Goal: Task Accomplishment & Management: Manage account settings

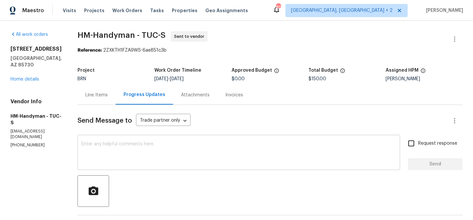
click at [107, 155] on textarea at bounding box center [238, 152] width 314 height 23
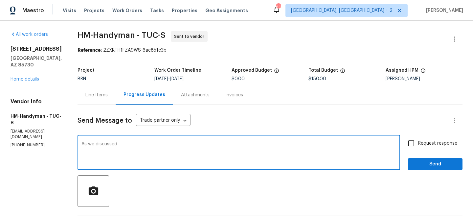
paste textarea "(480) 737-2028"
type textarea "As we discussed (480) 737-2028, Kindly accept the WO and complete the work by T…"
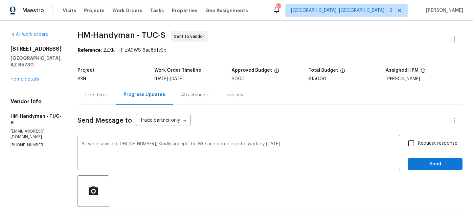
click at [426, 143] on span "Request response" at bounding box center [437, 143] width 39 height 7
click at [418, 143] on input "Request response" at bounding box center [411, 143] width 14 height 14
checkbox input "true"
click at [419, 159] on button "Send" at bounding box center [435, 164] width 54 height 12
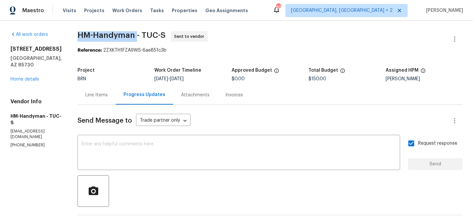
drag, startPoint x: 78, startPoint y: 35, endPoint x: 142, endPoint y: 33, distance: 63.7
click at [142, 33] on div "All work orders 9980 E Victoria Ln Tucson, AZ 85730 Home details Vendor Info HM…" at bounding box center [236, 174] width 473 height 307
copy span "HM-Handyman"
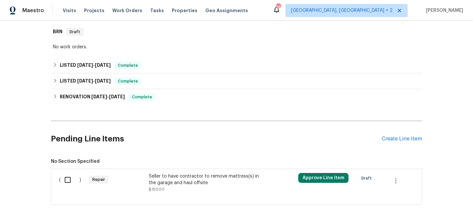
scroll to position [133, 0]
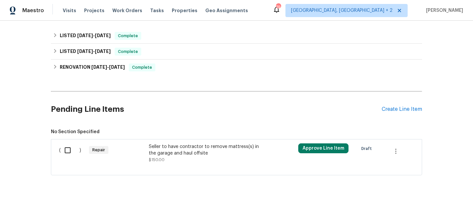
click at [185, 162] on div "Seller to have contractor to remove mattress(s) in the garage and haul offsite …" at bounding box center [207, 153] width 116 height 20
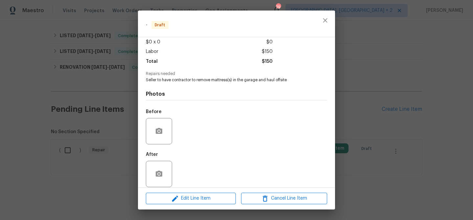
scroll to position [43, 0]
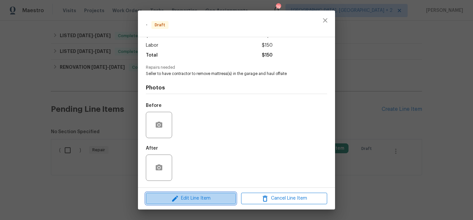
click at [177, 197] on icon "button" at bounding box center [175, 198] width 8 height 8
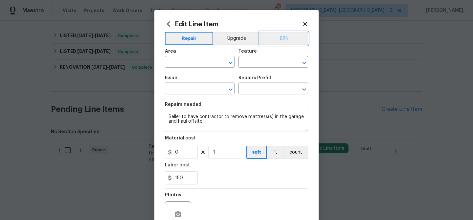
click at [293, 37] on button "BRN" at bounding box center [284, 38] width 48 height 13
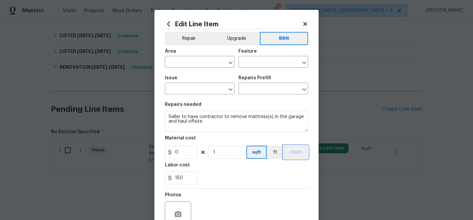
click at [287, 150] on button "count" at bounding box center [295, 151] width 25 height 13
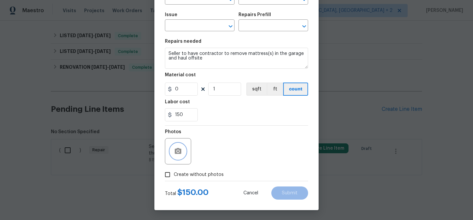
click at [179, 147] on icon "button" at bounding box center [178, 151] width 8 height 8
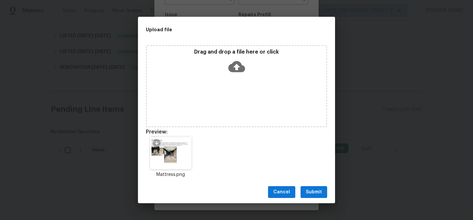
click at [311, 190] on span "Submit" at bounding box center [314, 192] width 16 height 8
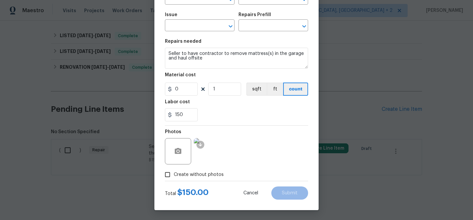
scroll to position [0, 0]
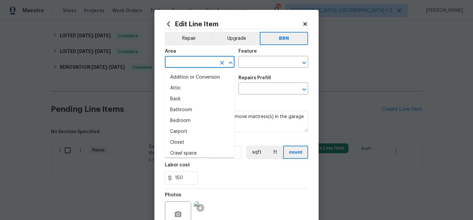
click at [176, 65] on input "text" at bounding box center [190, 62] width 51 height 10
type input "n"
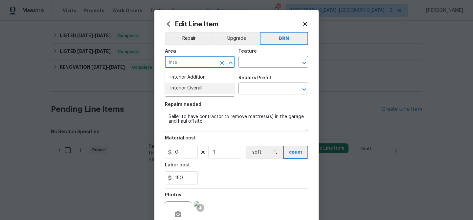
click at [190, 85] on li "Interior Overall" at bounding box center [200, 88] width 70 height 11
type input "Interior Overall"
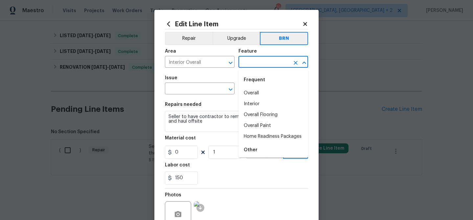
click at [241, 63] on input "text" at bounding box center [263, 62] width 51 height 10
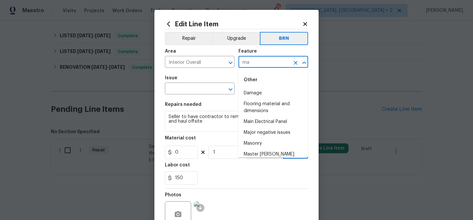
type input "m"
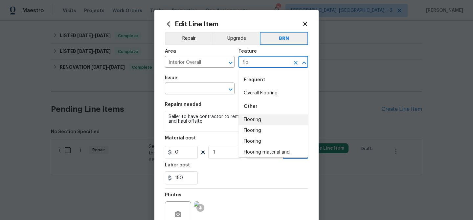
click at [259, 118] on li "Flooring" at bounding box center [273, 119] width 70 height 11
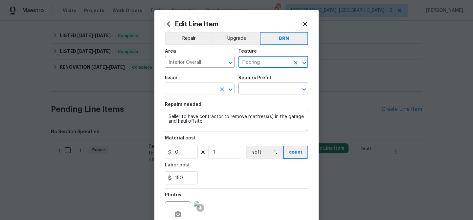
type input "Flooring"
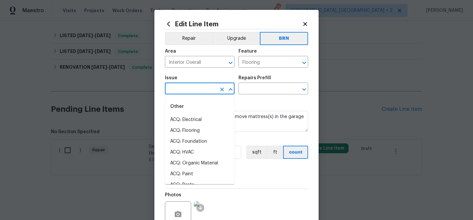
click at [182, 91] on input "text" at bounding box center [190, 89] width 51 height 10
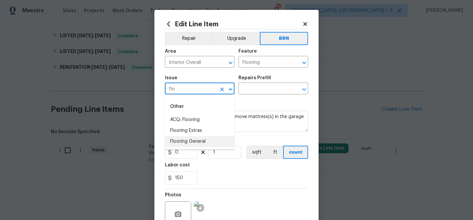
click at [189, 139] on li "Flooring General" at bounding box center [200, 141] width 70 height 11
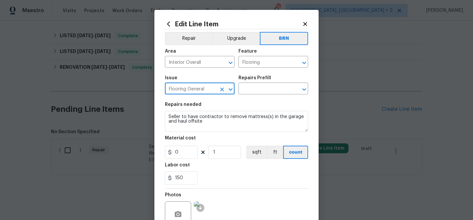
type input "Flooring General"
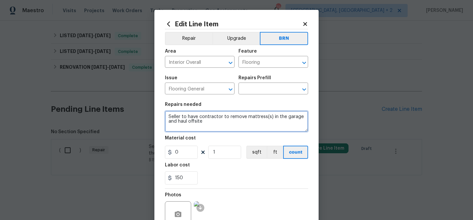
click at [187, 119] on textarea "Seller to have contractor to remove mattress(s) in the garage and haul offsite" at bounding box center [236, 121] width 143 height 21
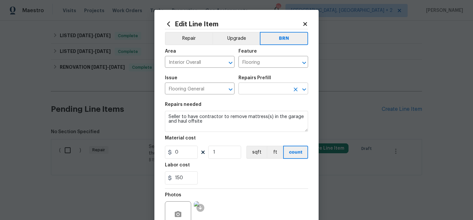
click at [253, 88] on input "text" at bounding box center [263, 89] width 51 height 10
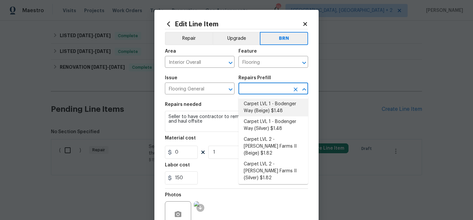
click at [251, 107] on li "Carpet LVL 1 - Bodenger Way (Beige) $1.48" at bounding box center [273, 107] width 70 height 18
type input "Overall Flooring"
type input "Carpet LVL 1 - Bodenger Way (Beige) $1.48"
type textarea "Install new carpet. (Bodenger Way 749 Bird Bath, Beige) at all previously carpe…"
type input "1.48"
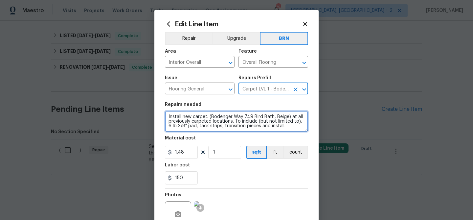
click at [198, 122] on textarea "Install new carpet. (Bodenger Way 749 Bird Bath, Beige) at all previously carpe…" at bounding box center [236, 121] width 143 height 21
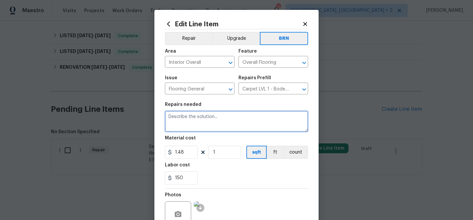
paste textarea "Seller to have contractor to remove mattress(s) in the garage and haul offsite"
type textarea "Seller to have contractor to remove mattress(s) in the garage and haul offsite"
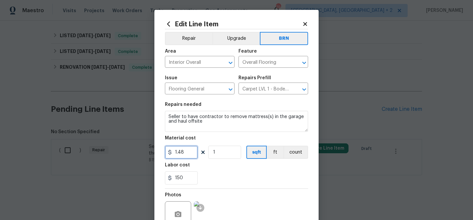
click at [190, 154] on input "1.48" at bounding box center [181, 151] width 33 height 13
type input "0"
click at [301, 153] on button "count" at bounding box center [295, 151] width 25 height 13
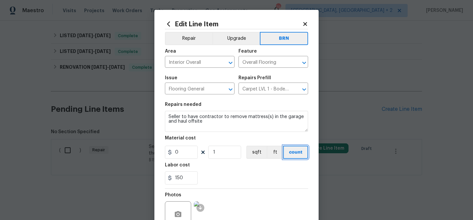
scroll to position [63, 0]
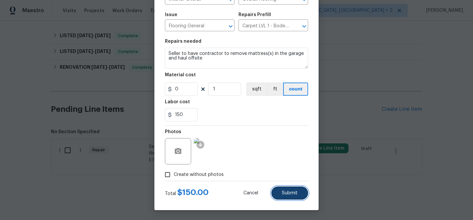
click at [289, 192] on span "Submit" at bounding box center [290, 192] width 16 height 5
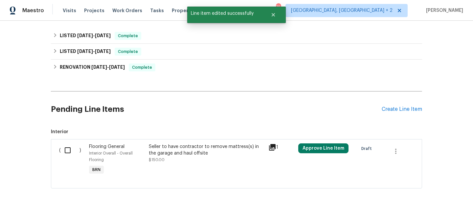
scroll to position [146, 0]
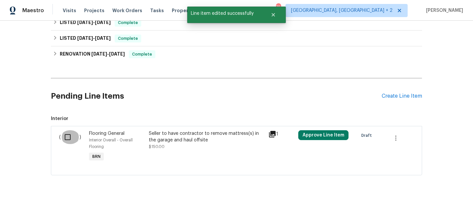
click at [70, 138] on input "checkbox" at bounding box center [70, 137] width 19 height 14
checkbox input "true"
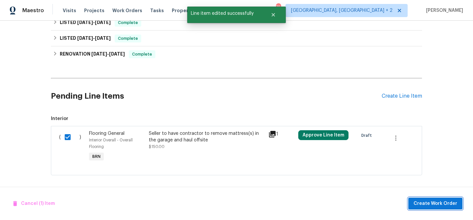
click at [426, 205] on span "Create Work Order" at bounding box center [435, 203] width 44 height 8
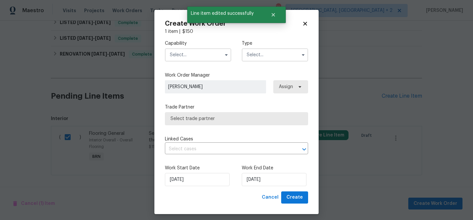
click at [201, 50] on input "text" at bounding box center [198, 54] width 66 height 13
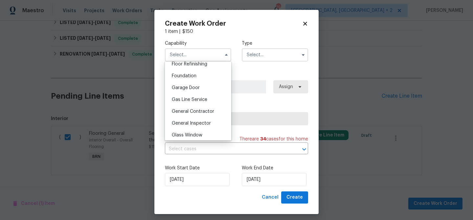
scroll to position [278, 0]
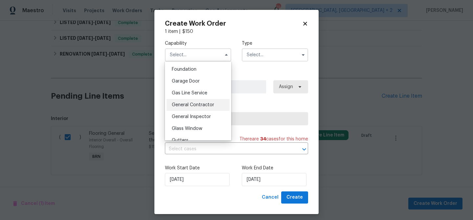
click at [201, 104] on span "General Contractor" at bounding box center [193, 104] width 42 height 5
type input "General Contractor"
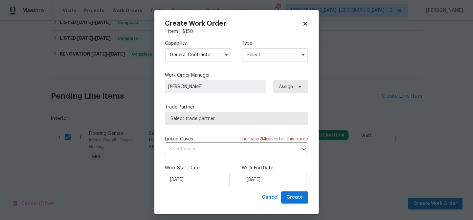
click at [254, 53] on input "text" at bounding box center [275, 54] width 66 height 13
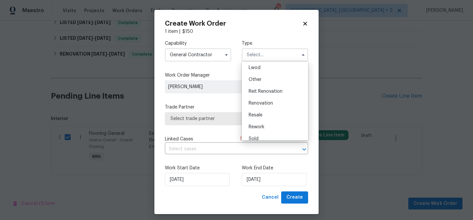
scroll to position [78, 0]
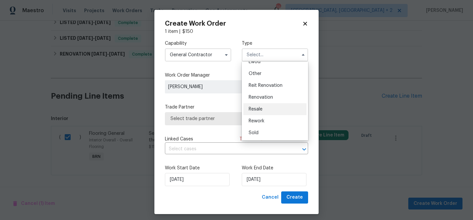
click at [254, 106] on div "Resale" at bounding box center [274, 109] width 63 height 12
type input "Resale"
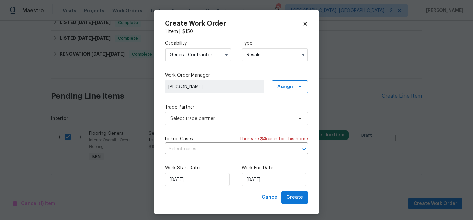
scroll to position [0, 0]
click at [187, 131] on div "Capability General Contractor Type Resale Work Order Manager Ananthi Mahendran …" at bounding box center [236, 113] width 143 height 156
click at [184, 116] on span "Select trade partner" at bounding box center [231, 118] width 122 height 7
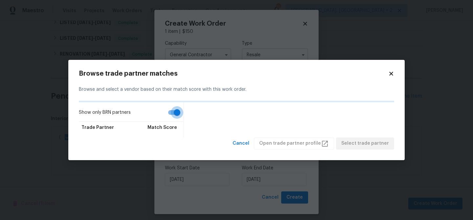
click at [166, 111] on input "Show only BRN partners" at bounding box center [176, 112] width 37 height 12
checkbox input "false"
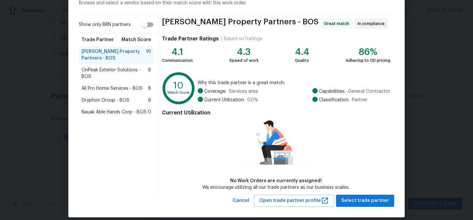
scroll to position [43, 0]
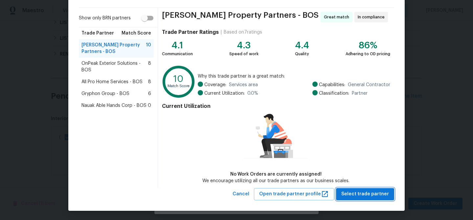
click at [356, 193] on span "Select trade partner" at bounding box center [365, 194] width 48 height 8
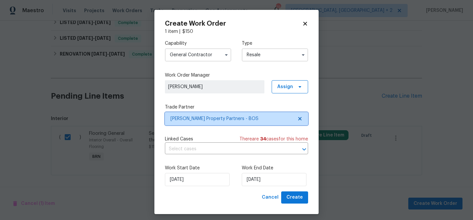
scroll to position [0, 0]
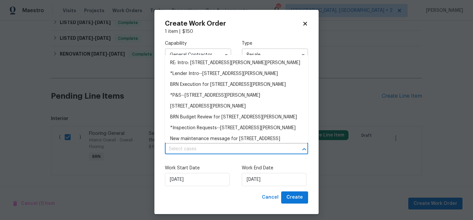
click at [208, 150] on input "text" at bounding box center [227, 149] width 125 height 10
click at [184, 82] on li "BRN Execution for 13 Victor Ave, Worcester, MA 01603" at bounding box center [236, 84] width 143 height 11
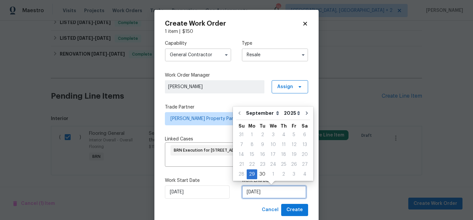
click at [255, 189] on input "29/09/2025" at bounding box center [274, 191] width 65 height 13
click at [272, 174] on div "1" at bounding box center [273, 173] width 11 height 9
type input "01/10/2025"
select select "9"
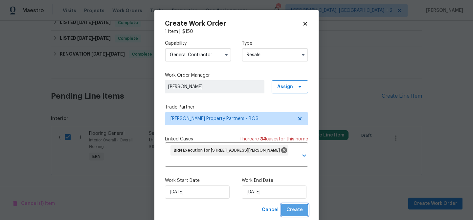
click at [291, 214] on span "Create" at bounding box center [294, 210] width 16 height 8
checkbox input "false"
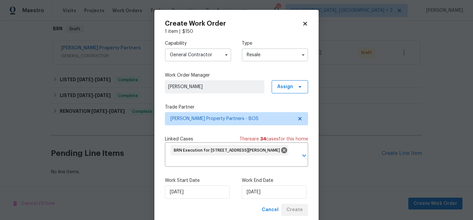
scroll to position [106, 0]
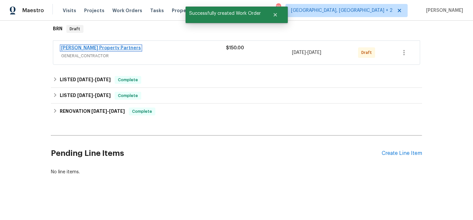
click at [71, 48] on link "Portillo Property Partners" at bounding box center [101, 48] width 80 height 5
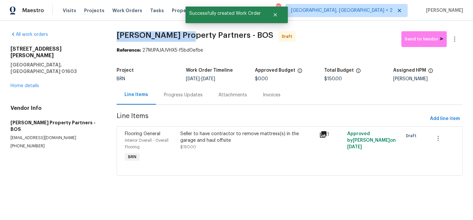
drag, startPoint x: 114, startPoint y: 36, endPoint x: 176, endPoint y: 34, distance: 62.1
click at [176, 34] on div "All work orders 13 Victor Ave Worcester, MA 01603 Home details Vendor Info Port…" at bounding box center [236, 107] width 473 height 173
copy span "Portillo Property"
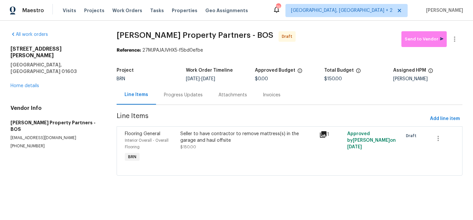
click at [123, 16] on div "Visits Projects Work Orders Tasks Properties Geo Assignments" at bounding box center [159, 10] width 193 height 13
click at [172, 86] on div "Progress Updates" at bounding box center [183, 94] width 54 height 19
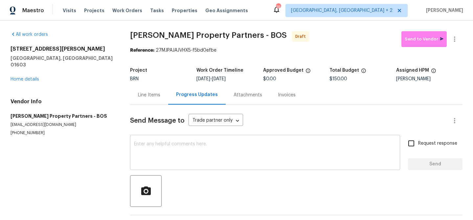
click at [167, 142] on textarea at bounding box center [265, 152] width 262 height 23
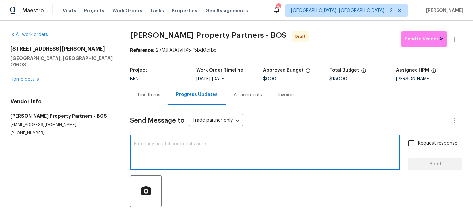
paste textarea "Hi, I'm Ananthi from Opendoor. Just wanted to check if you received the WO for …"
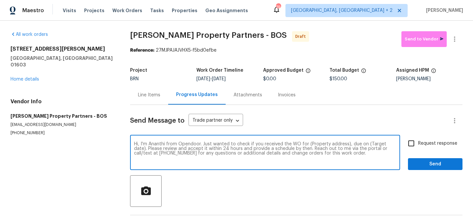
drag, startPoint x: 345, startPoint y: 144, endPoint x: 308, endPoint y: 144, distance: 37.1
click at [308, 143] on textarea "Hi, I'm Ananthi from Opendoor. Just wanted to check if you received the WO for …" at bounding box center [265, 152] width 262 height 23
paste textarea "13 Victor Ave, Worcester, MA 01603"
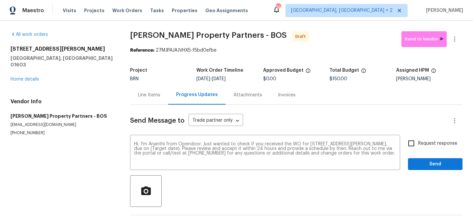
drag, startPoint x: 222, startPoint y: 79, endPoint x: 250, endPoint y: 79, distance: 27.6
click at [250, 79] on div "9/29/2025 - 10/1/2025" at bounding box center [229, 78] width 66 height 5
copy span "10/1/2025"
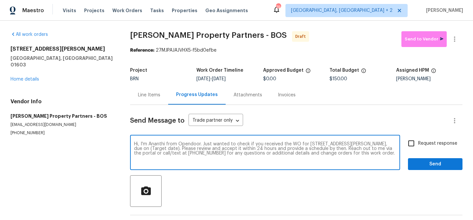
drag, startPoint x: 168, startPoint y: 148, endPoint x: 142, endPoint y: 149, distance: 25.3
click at [143, 149] on textarea "Hi, I'm Ananthi from Opendoor. Just wanted to check if you received the WO for …" at bounding box center [265, 152] width 262 height 23
paste textarea "10/1/2025"
type textarea "Hi, I'm Ananthi from Opendoor. Just wanted to check if you received the WO for …"
click at [420, 143] on span "Request response" at bounding box center [437, 143] width 39 height 7
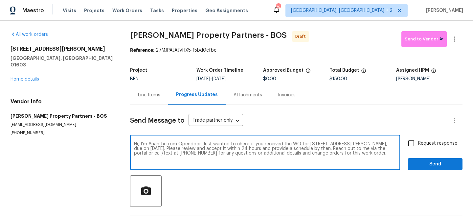
click at [418, 143] on input "Request response" at bounding box center [411, 143] width 14 height 14
checkbox input "true"
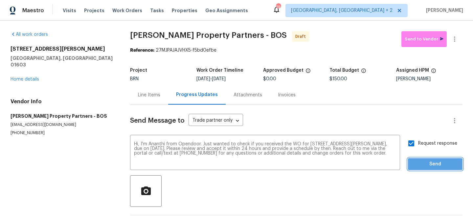
click at [419, 163] on span "Send" at bounding box center [435, 164] width 44 height 8
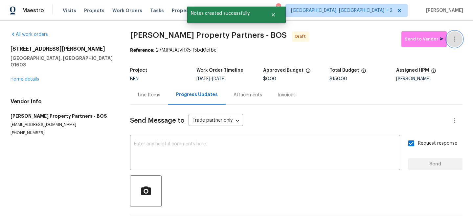
click at [453, 36] on icon "button" at bounding box center [454, 39] width 8 height 8
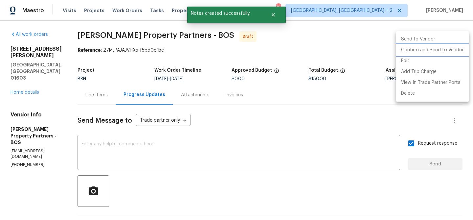
click at [425, 49] on li "Confirm and Send to Vendor" at bounding box center [432, 50] width 73 height 11
click at [90, 40] on div at bounding box center [236, 110] width 473 height 220
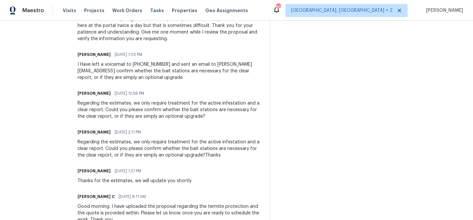
scroll to position [913, 0]
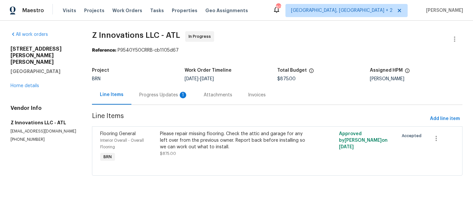
click at [150, 97] on div "Progress Updates 1" at bounding box center [163, 95] width 49 height 7
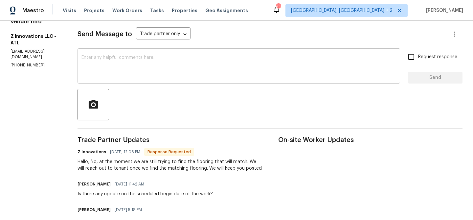
scroll to position [93, 0]
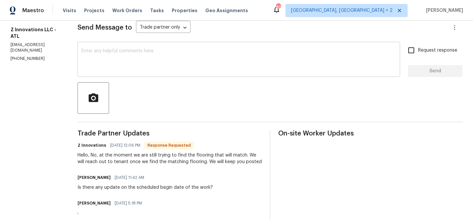
click at [132, 69] on textarea at bounding box center [238, 60] width 314 height 23
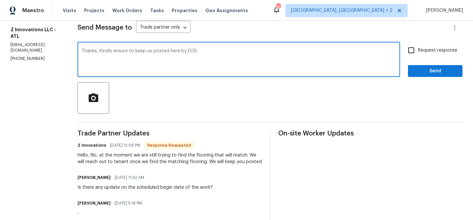
type textarea "Thanks, Kindly ensure to keep us posted here by EOD"
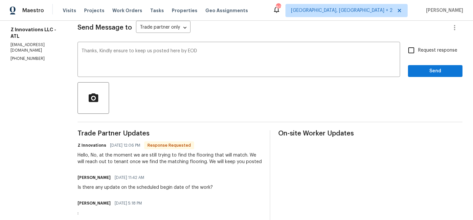
click at [422, 57] on div "Request response Send" at bounding box center [435, 59] width 54 height 33
click at [417, 51] on input "Request response" at bounding box center [411, 50] width 14 height 14
checkbox input "true"
click at [414, 69] on span "Send" at bounding box center [435, 71] width 44 height 8
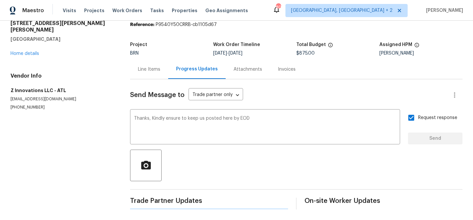
scroll to position [0, 0]
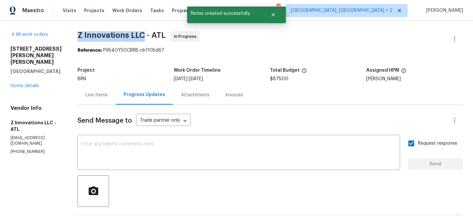
drag, startPoint x: 71, startPoint y: 31, endPoint x: 141, endPoint y: 33, distance: 70.3
copy span "Z Innovations LLC"
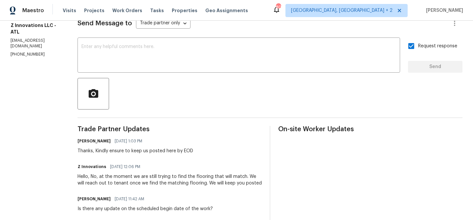
scroll to position [107, 0]
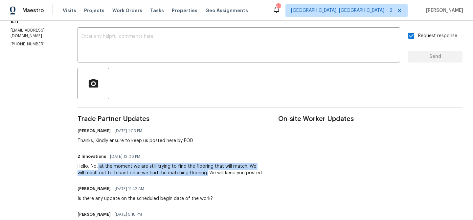
drag, startPoint x: 97, startPoint y: 166, endPoint x: 195, endPoint y: 172, distance: 98.7
click at [195, 172] on div "Hello, No, at the moment we are still trying to find the flooring that will mat…" at bounding box center [169, 169] width 184 height 13
copy div "at the moment we are still trying to find the flooring that will match. We will…"
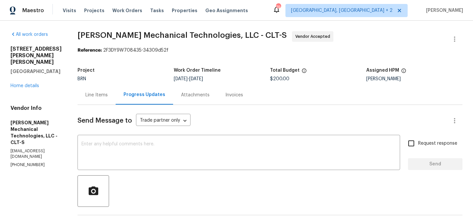
click at [32, 162] on p "[PHONE_NUMBER]" at bounding box center [36, 165] width 51 height 6
copy p "[PHONE_NUMBER]"
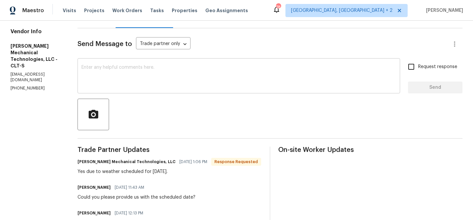
scroll to position [63, 0]
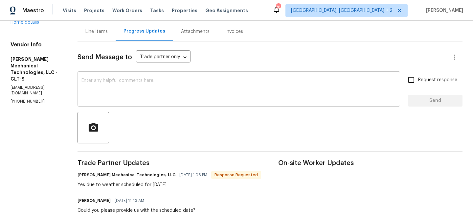
click at [132, 84] on textarea at bounding box center [238, 89] width 314 height 23
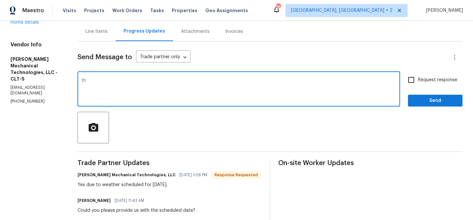
type textarea "t"
type textarea "Thanks for the confirmation"
click at [416, 80] on input "Request response" at bounding box center [411, 80] width 14 height 14
checkbox input "true"
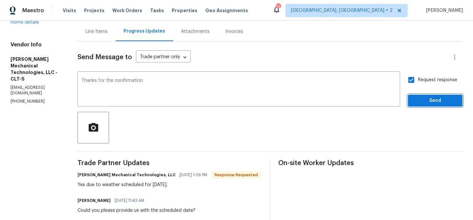
click at [417, 100] on span "Send" at bounding box center [435, 101] width 44 height 8
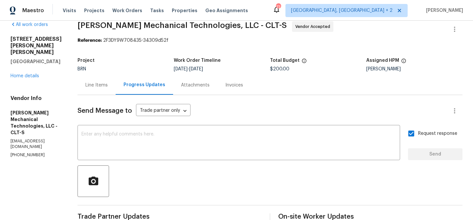
scroll to position [0, 0]
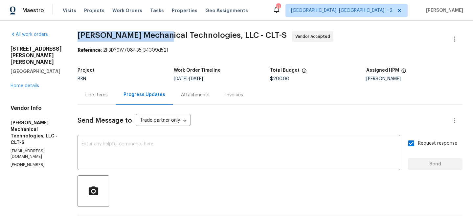
drag, startPoint x: 87, startPoint y: 37, endPoint x: 173, endPoint y: 37, distance: 85.7
click at [173, 37] on div "All work orders 3161 Glen Robin Ct Charlotte, NC 28205 Home details Vendor Info…" at bounding box center [236, 197] width 473 height 352
copy span "Johnson's Mechanical"
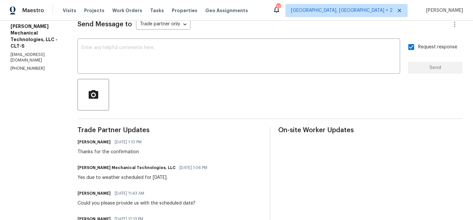
scroll to position [115, 0]
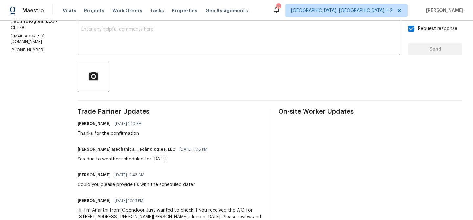
drag, startPoint x: 100, startPoint y: 160, endPoint x: 198, endPoint y: 158, distance: 98.2
click at [198, 158] on div "Yes due to weather scheduled for tomorrow." at bounding box center [144, 159] width 134 height 7
copy div "due to weather scheduled for tomorrow."
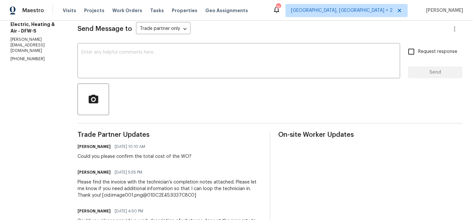
scroll to position [98, 0]
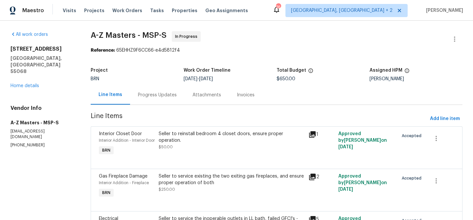
click at [158, 97] on div "Progress Updates" at bounding box center [157, 95] width 39 height 7
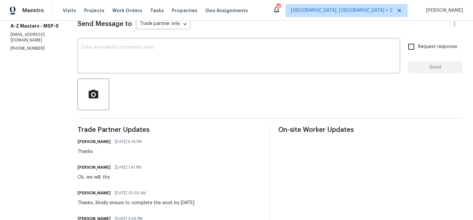
scroll to position [72, 0]
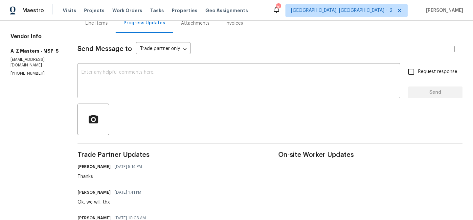
click at [20, 71] on p "[PHONE_NUMBER]" at bounding box center [36, 74] width 51 height 6
copy p "[PHONE_NUMBER]"
click at [133, 107] on div at bounding box center [269, 119] width 385 height 32
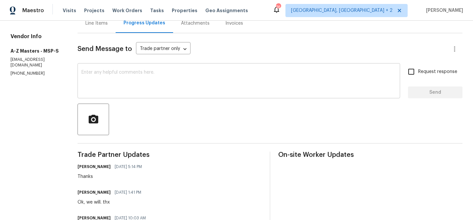
click at [111, 83] on textarea at bounding box center [238, 81] width 314 height 23
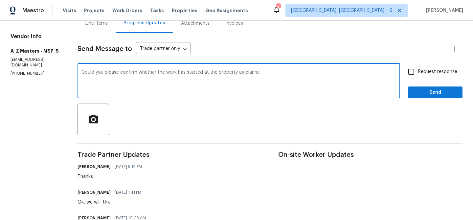
type textarea "Could you please confirm whether the work has started at the property as planned"
click at [88, 71] on textarea "Could you please confirm whether the work has started at the property as planned" at bounding box center [238, 81] width 314 height 23
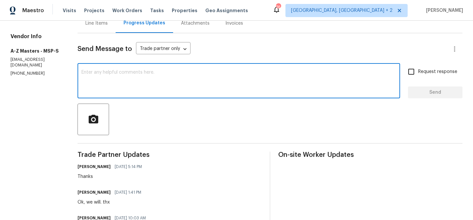
paste textarea "Could you please confirm if the work at the property has commenced as scheduled?"
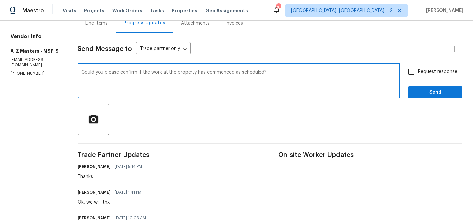
type textarea "Could you please confirm if the work at the property has commenced as scheduled?"
click at [416, 72] on input "Request response" at bounding box center [411, 72] width 14 height 14
checkbox input "true"
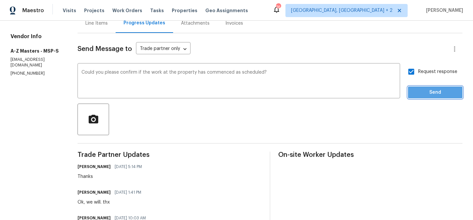
click at [418, 92] on span "Send" at bounding box center [435, 92] width 44 height 8
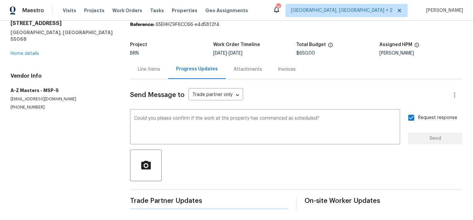
scroll to position [0, 0]
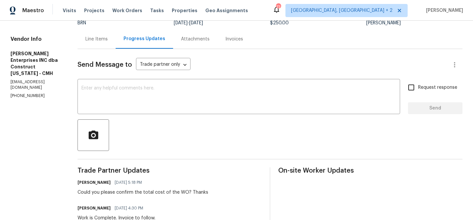
scroll to position [41, 0]
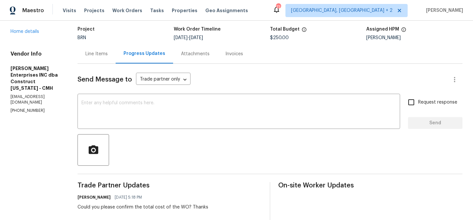
click at [91, 49] on div "Line Items" at bounding box center [96, 53] width 38 height 19
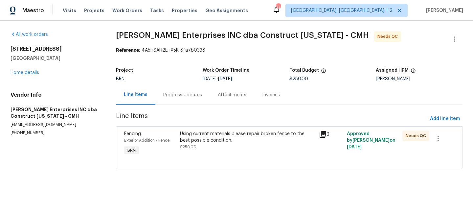
click at [193, 128] on div "Fencing Exterior Addition - Fence BRN Using current materials please repair bro…" at bounding box center [289, 147] width 346 height 43
click at [193, 134] on div "Using current materials please repair broken fence to the best possible conditi…" at bounding box center [247, 136] width 135 height 13
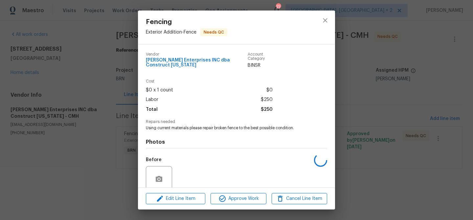
scroll to position [50, 0]
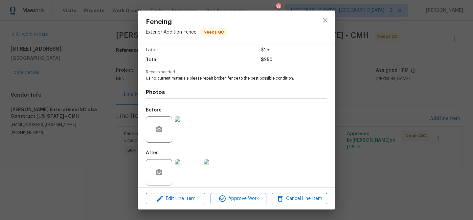
click at [115, 110] on div "Fencing Exterior Addition - Fence Needs QC Vendor Strick Enterprises INC dba Co…" at bounding box center [236, 110] width 473 height 220
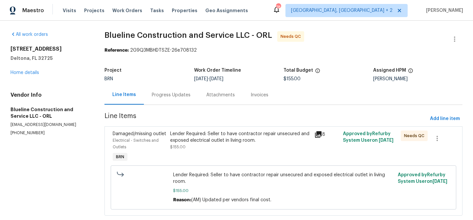
scroll to position [14, 0]
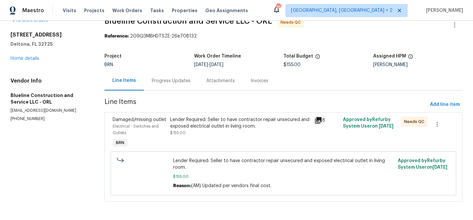
click at [163, 82] on div "Progress Updates" at bounding box center [171, 80] width 39 height 7
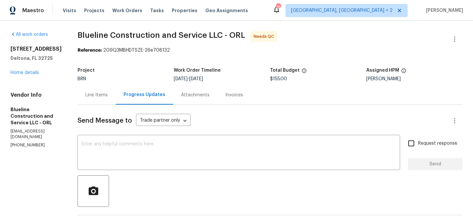
click at [105, 91] on div "Line Items" at bounding box center [96, 94] width 38 height 19
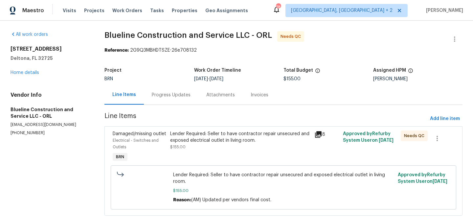
scroll to position [14, 0]
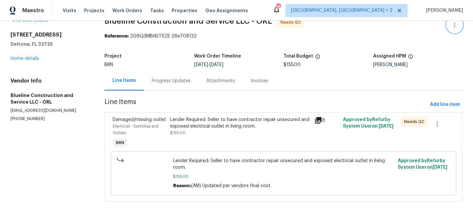
click at [455, 21] on icon "button" at bounding box center [454, 25] width 8 height 8
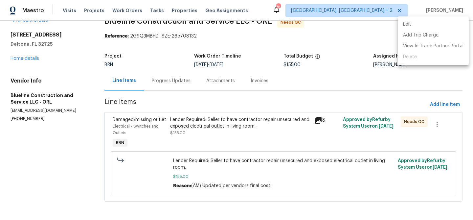
click at [444, 23] on li "Edit" at bounding box center [433, 24] width 71 height 11
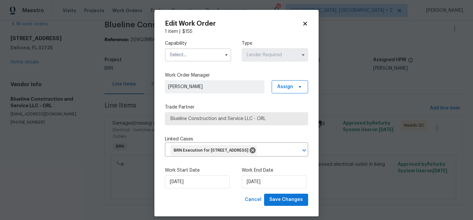
click at [203, 55] on input "text" at bounding box center [198, 54] width 66 height 13
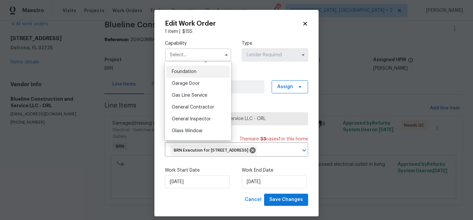
scroll to position [280, 0]
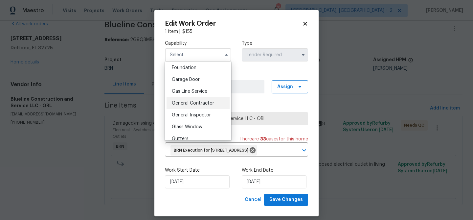
click at [199, 99] on div "General Contractor" at bounding box center [197, 103] width 63 height 12
type input "General Contractor"
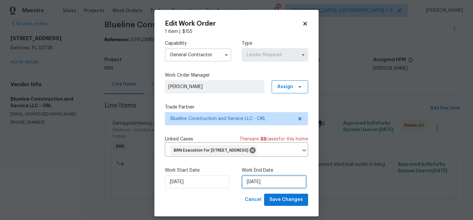
click at [262, 188] on input "[DATE]" at bounding box center [274, 181] width 65 height 13
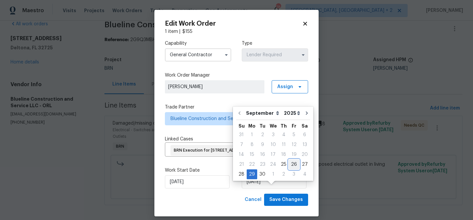
click at [291, 164] on div "26" at bounding box center [294, 164] width 11 height 9
type input "[DATE]"
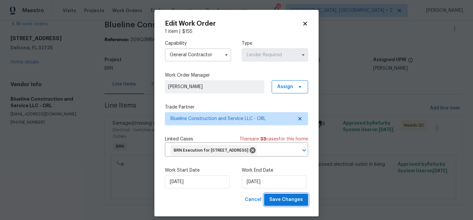
click at [279, 204] on span "Save Changes" at bounding box center [285, 199] width 33 height 8
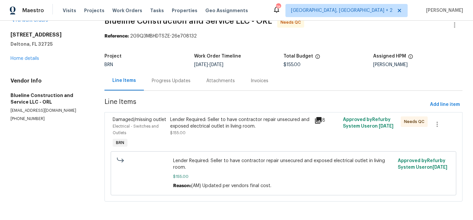
click at [168, 84] on div "Progress Updates" at bounding box center [171, 80] width 54 height 19
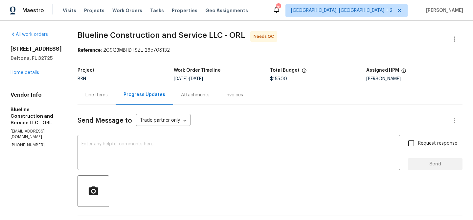
click at [108, 97] on div "Line Items" at bounding box center [96, 95] width 22 height 7
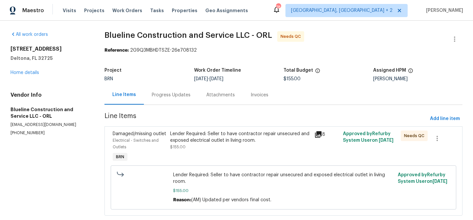
click at [217, 146] on div "Lender Required: Seller to have contractor repair unsecured and exposed electri…" at bounding box center [240, 140] width 140 height 20
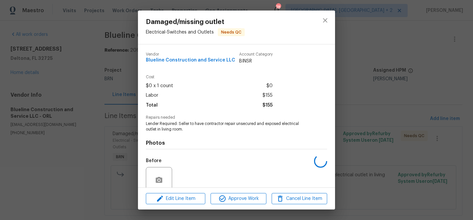
scroll to position [55, 0]
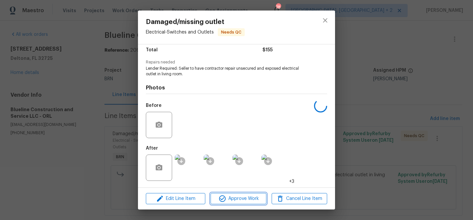
click at [232, 197] on span "Approve Work" at bounding box center [238, 198] width 52 height 8
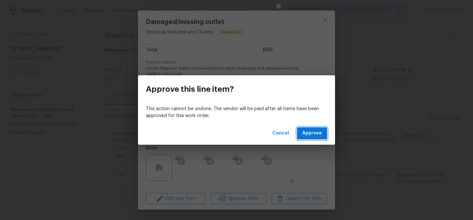
click at [308, 133] on span "Approve" at bounding box center [312, 133] width 20 height 8
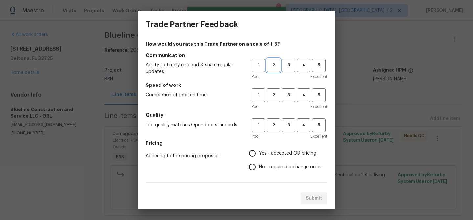
click at [270, 63] on span "2" at bounding box center [273, 65] width 12 height 8
click at [274, 94] on span "2" at bounding box center [273, 95] width 12 height 8
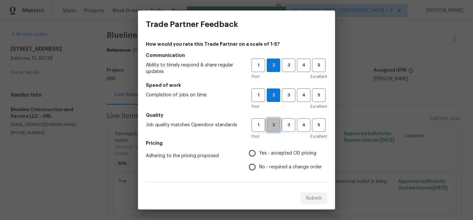
click at [273, 123] on span "2" at bounding box center [273, 125] width 12 height 8
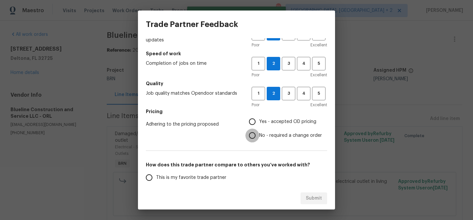
click at [257, 136] on input "No - required a change order" at bounding box center [252, 135] width 14 height 14
radio input "true"
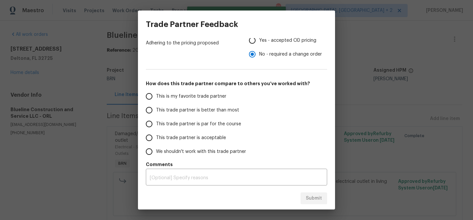
click at [190, 112] on span "This trade partner is better than most" at bounding box center [197, 110] width 83 height 7
click at [156, 112] on input "This trade partner is better than most" at bounding box center [149, 110] width 14 height 14
click at [320, 203] on button "Submit" at bounding box center [313, 198] width 27 height 12
radio input "true"
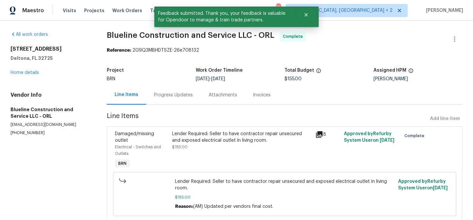
click at [170, 97] on div "Progress Updates" at bounding box center [173, 95] width 39 height 7
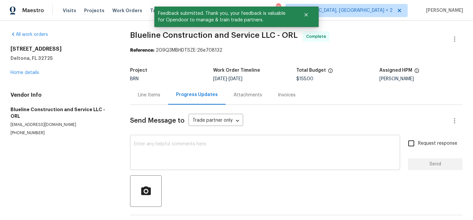
click at [189, 148] on textarea at bounding box center [265, 152] width 262 height 23
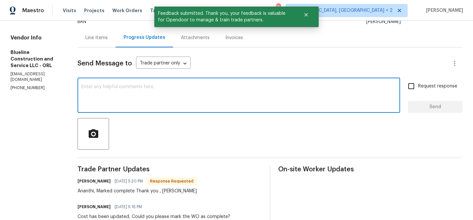
scroll to position [72, 0]
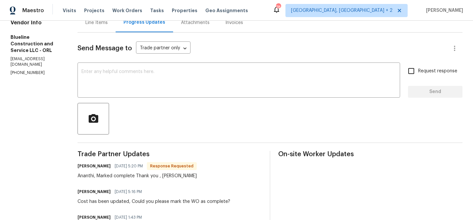
paste textarea "WO is approved, Please upload the invoice under the invoice section.Thanks"
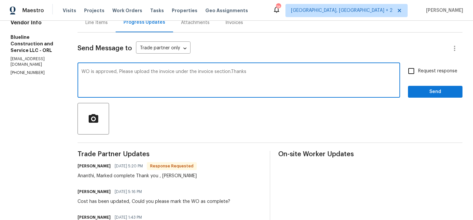
type textarea "WO is approved, Please upload the invoice under the invoice section.Thanks"
click at [409, 71] on input "Request response" at bounding box center [411, 71] width 14 height 14
checkbox input "true"
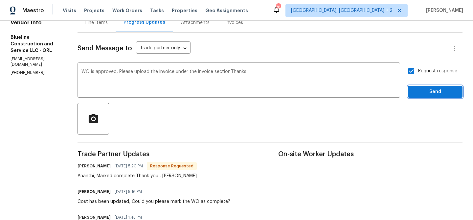
click at [418, 90] on span "Send" at bounding box center [435, 92] width 44 height 8
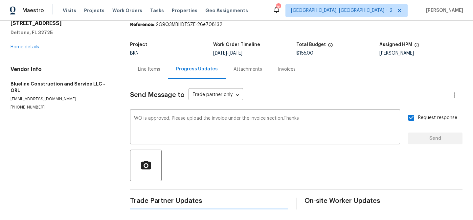
scroll to position [0, 0]
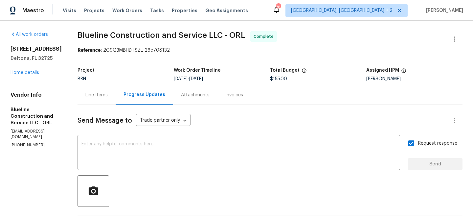
click at [103, 90] on div "Line Items" at bounding box center [96, 94] width 38 height 19
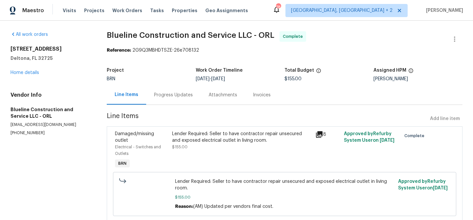
click at [206, 137] on div "Lender Required: Seller to have contractor repair unsecured and exposed electri…" at bounding box center [241, 136] width 139 height 13
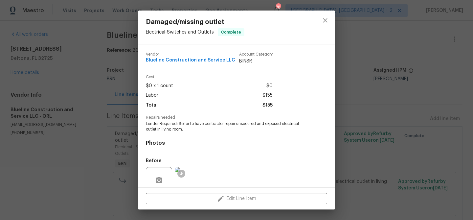
click at [175, 123] on span "Lender Required: Seller to have contractor repair unsecured and exposed electri…" at bounding box center [227, 126] width 163 height 11
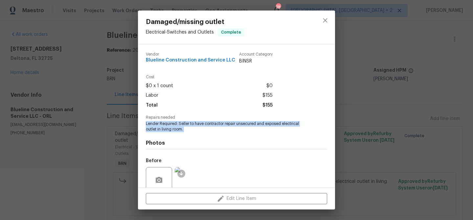
click at [175, 123] on span "Lender Required: Seller to have contractor repair unsecured and exposed electri…" at bounding box center [227, 126] width 163 height 11
copy span "Lender Required: Seller to have contractor repair unsecured and exposed electri…"
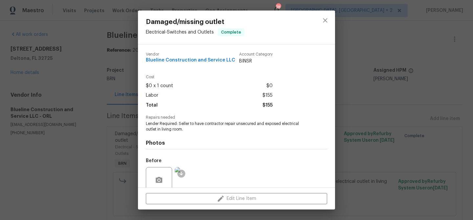
click at [67, 67] on div "Damaged/missing outlet Electrical - Switches and Outlets Complete Vendor Blueli…" at bounding box center [236, 110] width 473 height 220
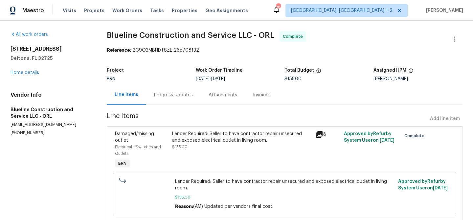
click at [202, 145] on div "Lender Required: Seller to have contractor repair unsecured and exposed electri…" at bounding box center [241, 140] width 139 height 20
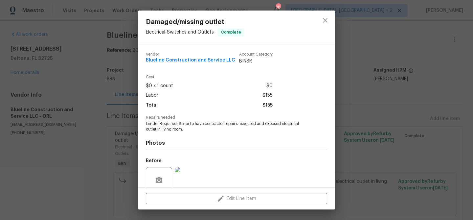
scroll to position [55, 0]
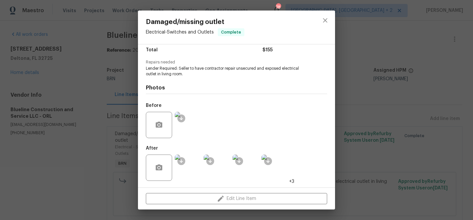
click at [194, 119] on img at bounding box center [188, 125] width 26 height 26
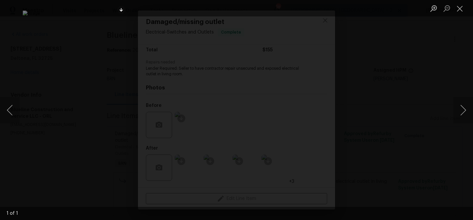
click at [52, 65] on div "Lightbox" at bounding box center [236, 110] width 473 height 220
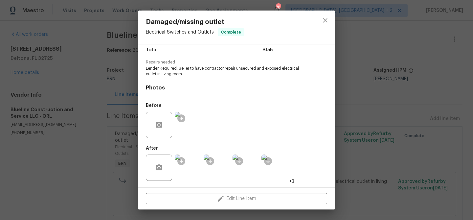
click at [196, 163] on img at bounding box center [188, 167] width 26 height 26
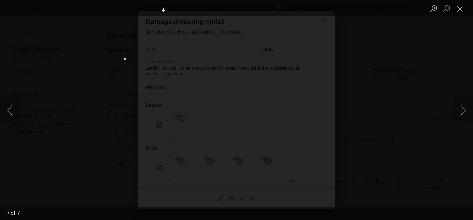
click at [50, 65] on div "Lightbox" at bounding box center [236, 110] width 473 height 220
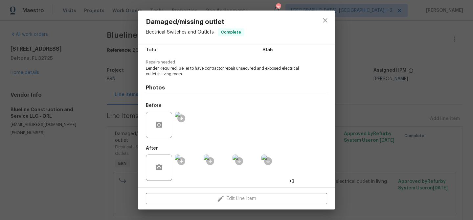
click at [94, 54] on div "Damaged/missing outlet Electrical - Switches and Outlets Complete Vendor Blueli…" at bounding box center [236, 110] width 473 height 220
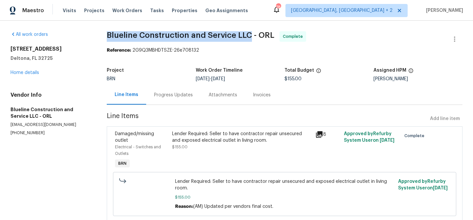
drag, startPoint x: 100, startPoint y: 36, endPoint x: 249, endPoint y: 37, distance: 148.4
click at [249, 37] on div "All work orders 832 Yellowbird Ave Deltona, FL 32725 Home details Vendor Info B…" at bounding box center [236, 131] width 473 height 220
copy span "Blueline Construction and Service LLC"
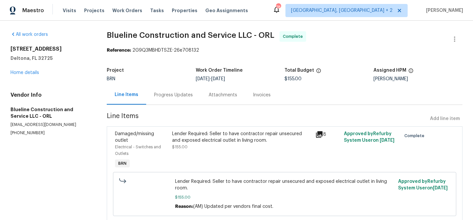
click at [258, 92] on div "Invoices" at bounding box center [262, 95] width 18 height 7
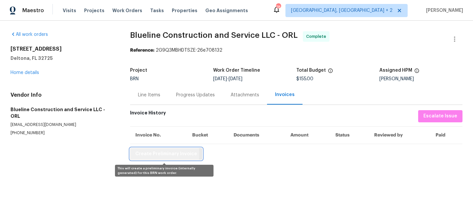
click at [158, 154] on span "Create Preliminary Invoice" at bounding box center [166, 154] width 62 height 8
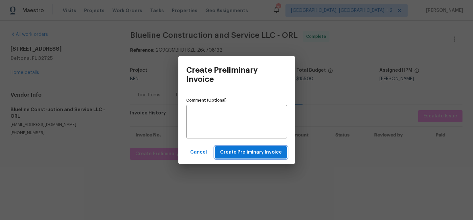
click at [228, 151] on span "Create Preliminary Invoice" at bounding box center [251, 152] width 62 height 8
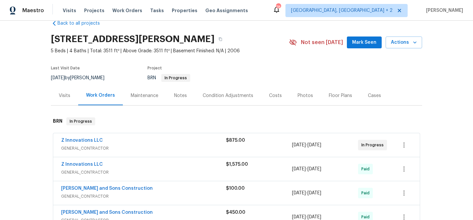
scroll to position [19, 0]
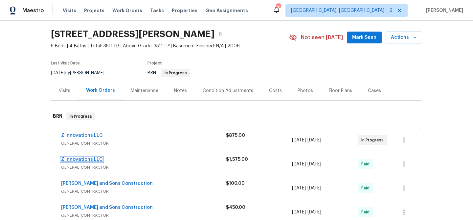
click at [75, 160] on link "Z Innovations LLC" at bounding box center [82, 159] width 42 height 5
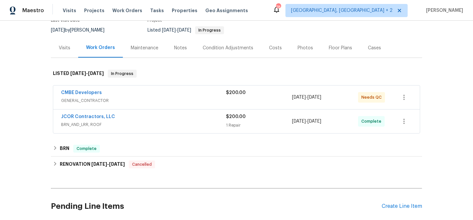
scroll to position [79, 0]
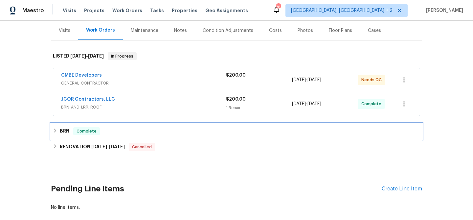
click at [84, 137] on div "BRN Complete" at bounding box center [236, 131] width 371 height 16
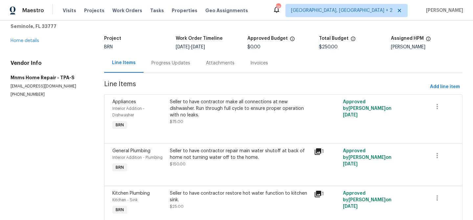
click at [152, 73] on section "Mnms Home Repair - TPA-S Sent to vendor Reference: 7KH1EB8VA440P-d24fbb521 Proj…" at bounding box center [283, 117] width 358 height 237
click at [147, 62] on div "Progress Updates" at bounding box center [170, 62] width 54 height 19
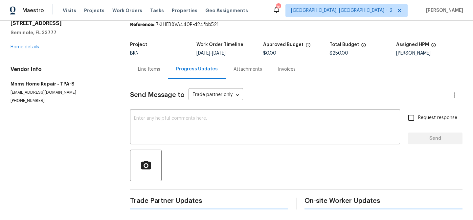
scroll to position [38, 0]
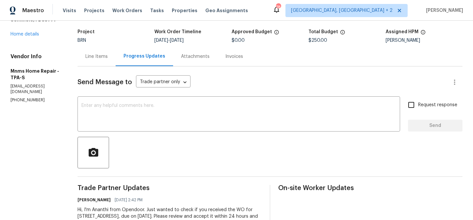
click at [101, 59] on div "Line Items" at bounding box center [96, 56] width 22 height 7
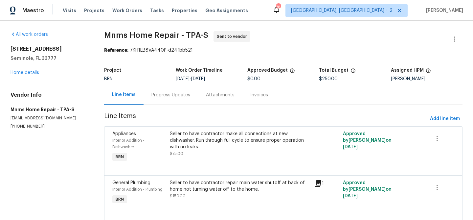
click at [17, 128] on p "(689) 234-7915" at bounding box center [50, 126] width 78 height 6
copy p "(689) 234-7915"
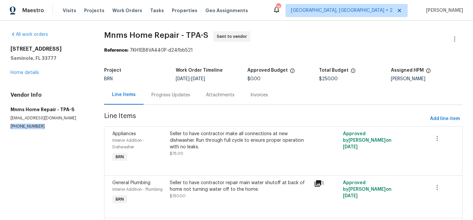
copy p "(689) 234-7915"
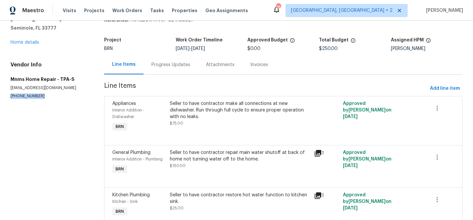
scroll to position [59, 0]
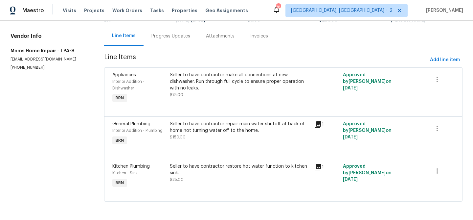
click at [182, 79] on div "Seller to have contractor make all connections at new dishwasher. Run through f…" at bounding box center [240, 82] width 140 height 20
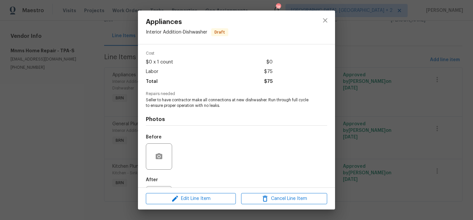
scroll to position [55, 0]
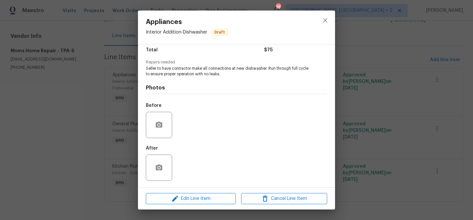
click at [62, 85] on div "Appliances Interior Addition - Dishwasher Draft Vendor Mnms Home Repair Account…" at bounding box center [236, 110] width 473 height 220
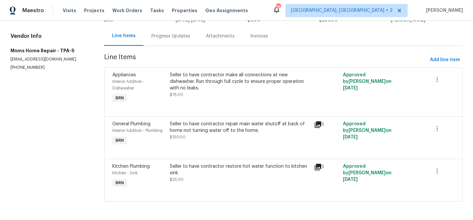
scroll to position [0, 0]
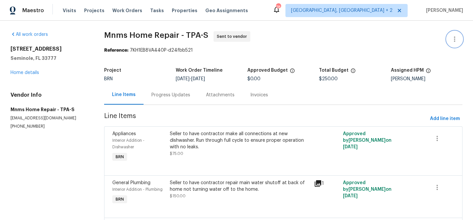
click at [446, 37] on button "button" at bounding box center [454, 39] width 16 height 16
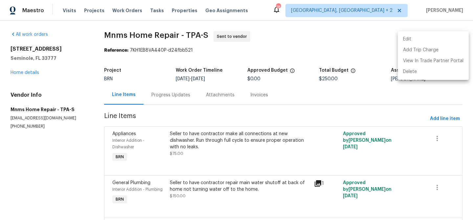
click at [430, 38] on li "Edit" at bounding box center [433, 39] width 71 height 11
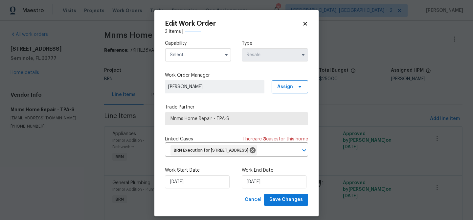
click at [189, 54] on input "text" at bounding box center [198, 54] width 66 height 13
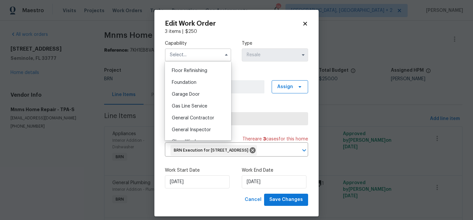
scroll to position [277, 0]
click at [189, 110] on div "General Contractor" at bounding box center [197, 105] width 63 height 12
type input "General Contractor"
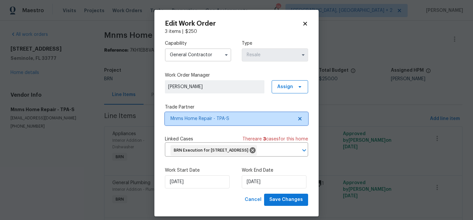
click at [186, 123] on span "Mnms Home Repair - TPA-S" at bounding box center [236, 118] width 143 height 13
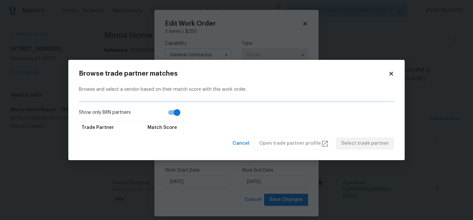
click at [172, 113] on input "Show only BRN partners" at bounding box center [176, 112] width 37 height 12
checkbox input "false"
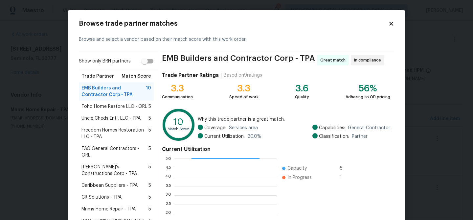
scroll to position [70, 0]
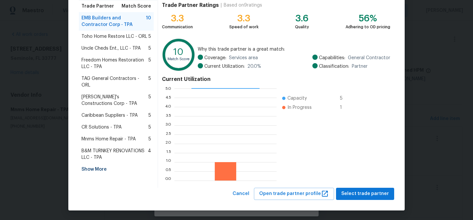
click at [93, 166] on div "Show More" at bounding box center [116, 169] width 75 height 12
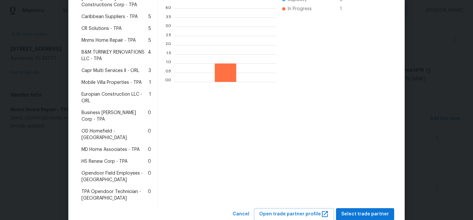
scroll to position [110, 0]
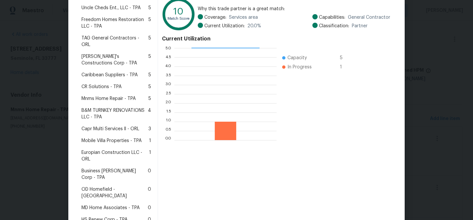
click at [94, 137] on span "Mobile Villa Properties - TPA" at bounding box center [111, 140] width 60 height 7
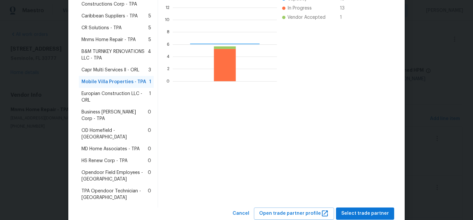
scroll to position [92, 104]
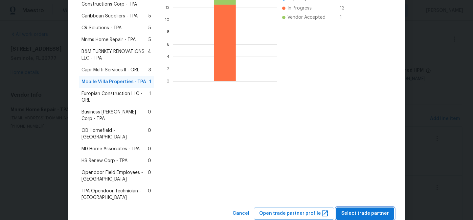
click at [358, 207] on button "Select trade partner" at bounding box center [365, 213] width 58 height 12
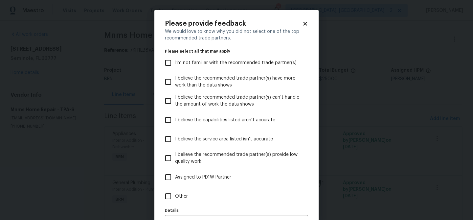
scroll to position [0, 0]
click at [167, 197] on input "Other" at bounding box center [168, 196] width 14 height 14
checkbox input "true"
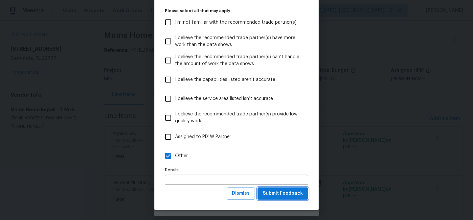
click at [291, 191] on span "Submit Feedback" at bounding box center [283, 193] width 40 height 8
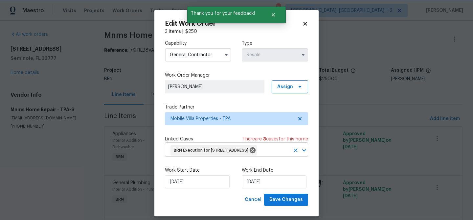
scroll to position [0, 0]
click at [190, 188] on input "26/09/2025" at bounding box center [197, 181] width 65 height 13
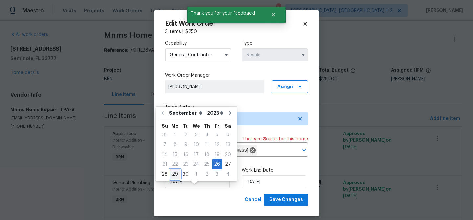
click at [174, 173] on div "29" at bounding box center [175, 173] width 11 height 9
type input "29/09/2025"
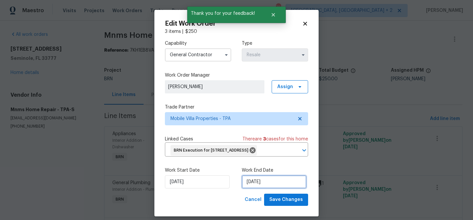
click at [273, 188] on input "30/09/2025" at bounding box center [274, 181] width 65 height 13
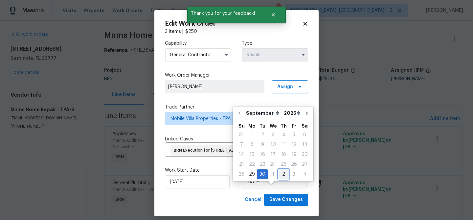
click at [280, 174] on div "2" at bounding box center [283, 173] width 10 height 9
type input "02/10/2025"
select select "9"
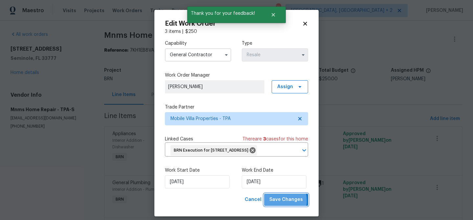
click at [275, 204] on span "Save Changes" at bounding box center [285, 199] width 33 height 8
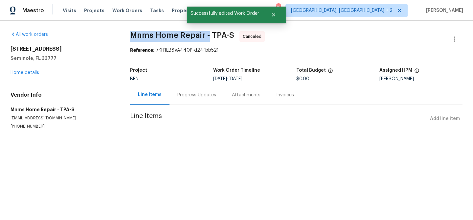
drag, startPoint x: 122, startPoint y: 38, endPoint x: 206, endPoint y: 35, distance: 84.4
click at [206, 35] on div "All work orders 8434 Brentwood Rd # 0 Seminole, FL 33777 Home details Vendor In…" at bounding box center [236, 88] width 473 height 135
copy span "Mnms Home Repair -"
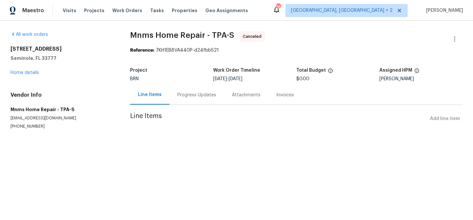
click at [24, 75] on div "8434 Brentwood Rd # 0 Seminole, FL 33777 Home details" at bounding box center [63, 61] width 104 height 30
click at [28, 71] on link "Home details" at bounding box center [25, 72] width 29 height 5
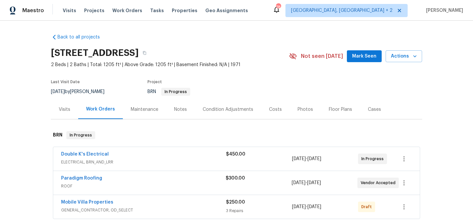
scroll to position [11, 0]
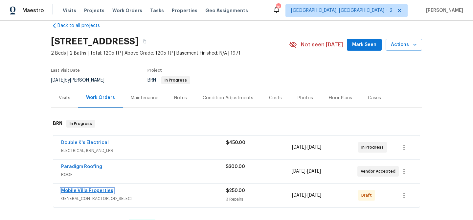
click at [69, 191] on link "Mobile Villa Properties" at bounding box center [87, 190] width 52 height 5
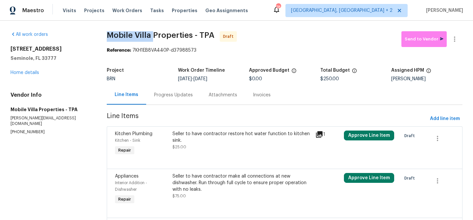
drag, startPoint x: 106, startPoint y: 34, endPoint x: 154, endPoint y: 34, distance: 47.9
click at [154, 34] on div "All work orders 8434 Brentwood Rd # 0 Seminole, FL 33777 Home details Vendor In…" at bounding box center [236, 150] width 473 height 258
copy span "Mobile Villa"
click at [101, 33] on div "All work orders 8434 Brentwood Rd # 0 Seminole, FL 33777 Home details Vendor In…" at bounding box center [236, 150] width 473 height 258
drag, startPoint x: 101, startPoint y: 36, endPoint x: 153, endPoint y: 36, distance: 51.9
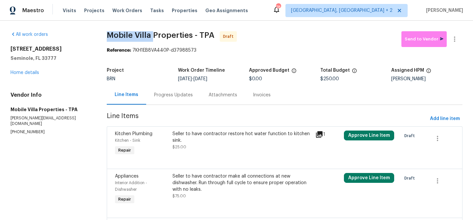
click at [153, 36] on div "All work orders 8434 Brentwood Rd # 0 Seminole, FL 33777 Home details Vendor In…" at bounding box center [236, 150] width 473 height 258
copy span "Mobile Villa"
click at [93, 40] on div "All work orders 8434 Brentwood Rd # 0 Seminole, FL 33777 Home details Vendor In…" at bounding box center [236, 150] width 473 height 258
click at [163, 91] on div "Progress Updates" at bounding box center [173, 94] width 54 height 19
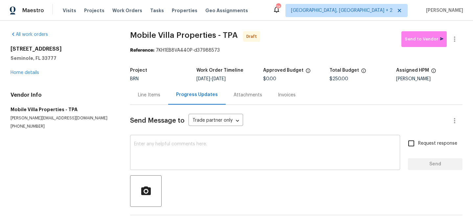
click at [170, 137] on div "x ​" at bounding box center [265, 152] width 270 height 33
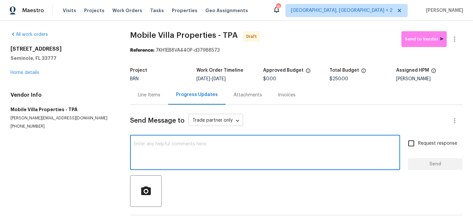
paste textarea "Hi, I'm Ananthi from Opendoor. Just wanted to check if you received the WO for …"
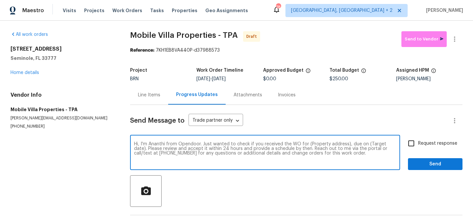
drag, startPoint x: 346, startPoint y: 144, endPoint x: 307, endPoint y: 144, distance: 38.7
click at [307, 144] on textarea "Hi, I'm Ananthi from Opendoor. Just wanted to check if you received the WO for …" at bounding box center [265, 152] width 262 height 23
paste textarea "8434 Brentwood Rd # 0, Seminole, FL 33777"
click at [308, 145] on textarea "Hi, I'm Ananthi from Opendoor. Just wanted to check if you received the WO for …" at bounding box center [265, 152] width 262 height 23
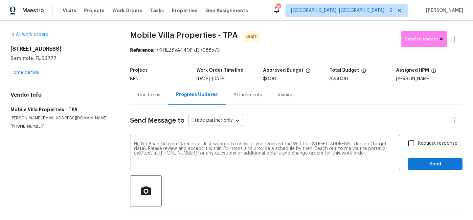
click at [221, 79] on span "9/29/2025 - 10/2/2025" at bounding box center [210, 78] width 29 height 5
drag, startPoint x: 222, startPoint y: 79, endPoint x: 242, endPoint y: 79, distance: 20.4
click at [226, 79] on span "9/29/2025 - 10/2/2025" at bounding box center [210, 78] width 29 height 5
drag, startPoint x: 245, startPoint y: 79, endPoint x: 222, endPoint y: 79, distance: 22.7
click at [222, 79] on div "9/29/2025 - 10/2/2025" at bounding box center [229, 78] width 66 height 5
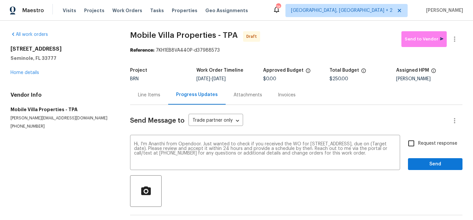
copy span "10/2/2025"
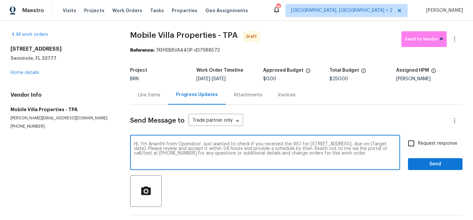
drag, startPoint x: 192, startPoint y: 150, endPoint x: 166, endPoint y: 149, distance: 26.0
click at [166, 149] on textarea "Hi, I'm Ananthi from Opendoor. Just wanted to check if you received the WO for …" at bounding box center [265, 152] width 262 height 23
paste textarea "10/2/2025"
type textarea "Hi, I'm Ananthi from Opendoor. Just wanted to check if you received the WO for …"
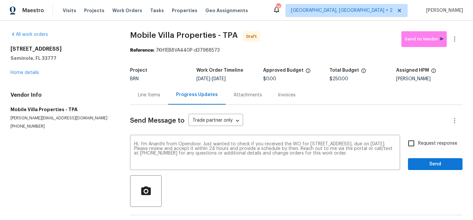
click at [419, 142] on span "Request response" at bounding box center [437, 143] width 39 height 7
click at [418, 142] on input "Request response" at bounding box center [411, 143] width 14 height 14
checkbox input "true"
click at [419, 166] on span "Send" at bounding box center [435, 164] width 44 height 8
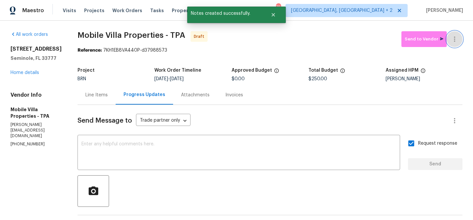
click at [458, 38] on button "button" at bounding box center [454, 39] width 16 height 16
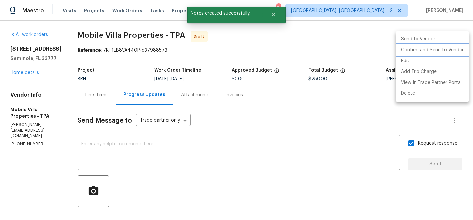
click at [425, 49] on li "Confirm and Send to Vendor" at bounding box center [432, 50] width 73 height 11
click at [128, 51] on div at bounding box center [236, 110] width 473 height 220
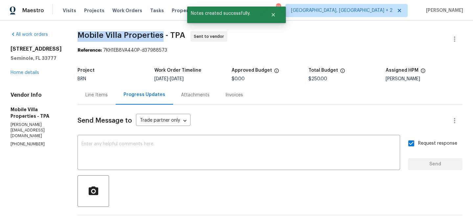
drag, startPoint x: 71, startPoint y: 36, endPoint x: 157, endPoint y: 34, distance: 86.4
click at [157, 34] on div "All work orders 8434 Brentwood Rd # 0 Seminole, FL 33777 Home details Vendor In…" at bounding box center [236, 158] width 473 height 275
copy span "Mobile Villa Properties"
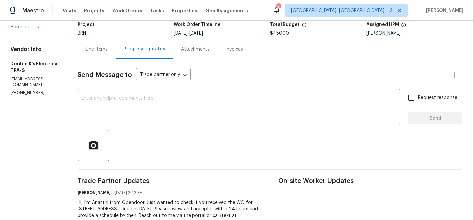
scroll to position [76, 0]
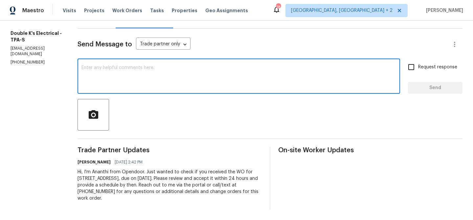
click at [117, 71] on textarea at bounding box center [238, 76] width 314 height 23
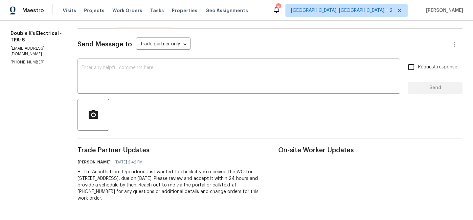
paste textarea "Could you please provide us with the scheduled date?"
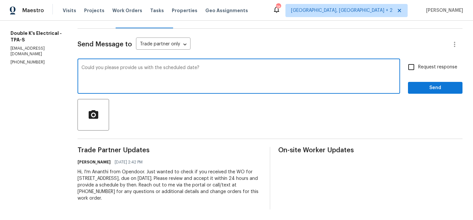
type textarea "Could you please provide us with the scheduled date?"
click at [418, 63] on input "Request response" at bounding box center [411, 67] width 14 height 14
checkbox input "true"
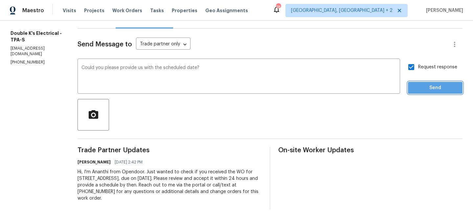
click at [417, 83] on button "Send" at bounding box center [435, 88] width 54 height 12
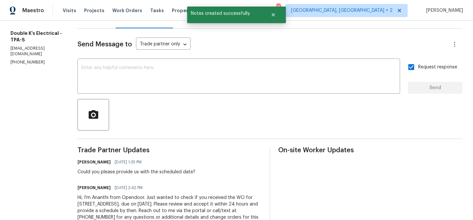
click at [24, 59] on div "Vendor Info Double K's Electrical - TPA-S [EMAIL_ADDRESS][DOMAIN_NAME] [PHONE_N…" at bounding box center [36, 40] width 51 height 50
copy p "[PHONE_NUMBER]"
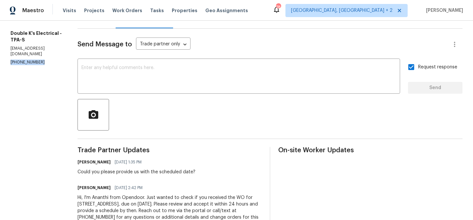
scroll to position [96, 0]
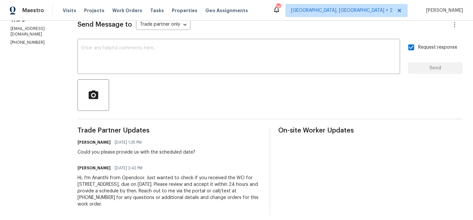
click at [107, 147] on div "[PERSON_NAME] [DATE] 1:35 PM Could you please provide us with the scheduled dat…" at bounding box center [136, 147] width 118 height 18
copy div "Could you please provide us with the scheduled date?"
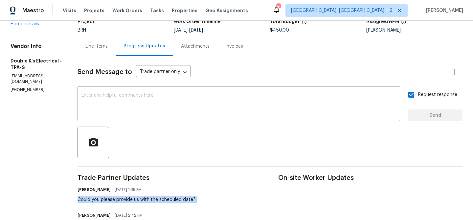
scroll to position [102, 0]
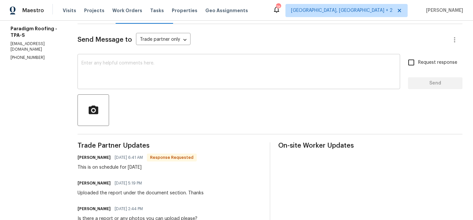
scroll to position [82, 0]
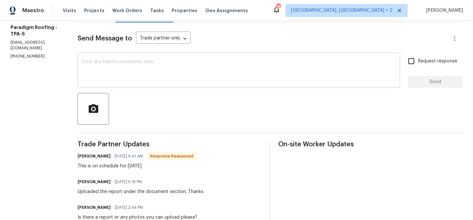
click at [116, 68] on textarea at bounding box center [238, 70] width 314 height 23
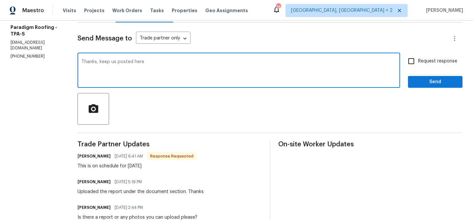
type textarea "Thanks, keep us posted here"
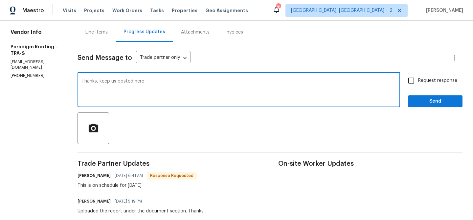
scroll to position [60, 0]
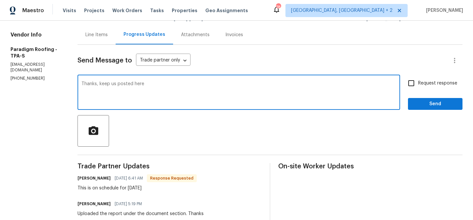
click at [92, 89] on textarea "Thanks, keep us posted here" at bounding box center [238, 92] width 314 height 23
click at [92, 35] on div "Line Items" at bounding box center [96, 35] width 22 height 7
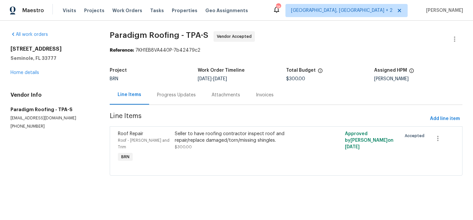
click at [169, 102] on div "Progress Updates" at bounding box center [176, 94] width 54 height 19
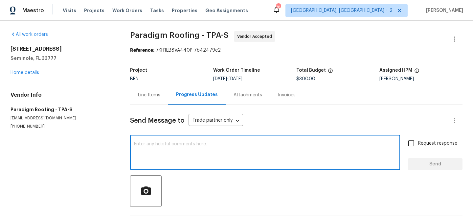
click at [151, 150] on textarea at bounding box center [265, 152] width 262 height 23
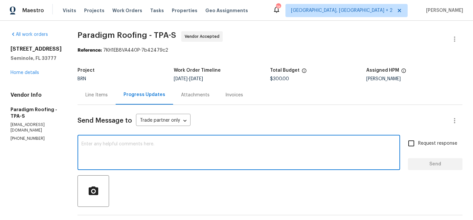
paste textarea "Thanks, keep us posted here"
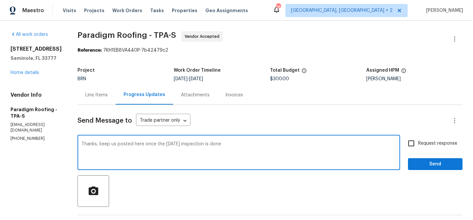
type textarea "Thanks, keep us posted here once the [DATE] inspection is done"
click at [418, 144] on input "Request response" at bounding box center [411, 143] width 14 height 14
checkbox input "true"
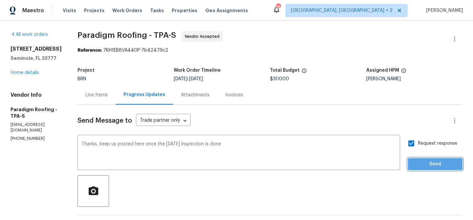
click at [416, 163] on span "Send" at bounding box center [435, 164] width 44 height 8
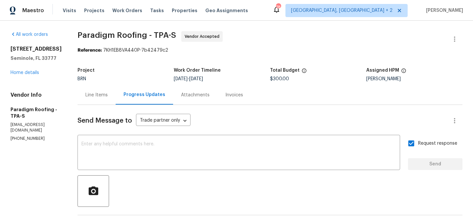
click at [68, 33] on div "All work orders [STREET_ADDRESS] Home details Vendor Info Paradigm Roofing - TP…" at bounding box center [236, 210] width 473 height 378
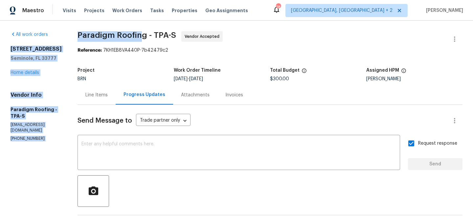
drag, startPoint x: 71, startPoint y: 34, endPoint x: 144, endPoint y: 33, distance: 73.5
click at [144, 33] on div "All work orders [STREET_ADDRESS] Home details Vendor Info Paradigm Roofing - TP…" at bounding box center [236, 210] width 473 height 378
click at [144, 33] on span "Paradigm Roofing - TPA-S" at bounding box center [126, 35] width 98 height 8
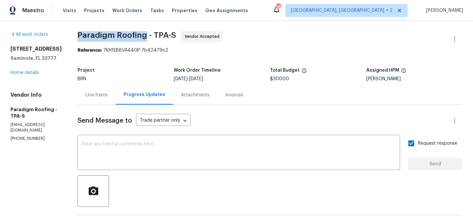
drag, startPoint x: 146, startPoint y: 35, endPoint x: 80, endPoint y: 33, distance: 66.7
click at [80, 33] on span "Paradigm Roofing - TPA-S" at bounding box center [126, 35] width 98 height 8
copy span "Paradigm Roofing"
click at [8, 138] on div "All work orders 8434 Brentwood Rd # 0 Seminole, FL 33777 Home details Vendor In…" at bounding box center [236, 210] width 473 height 378
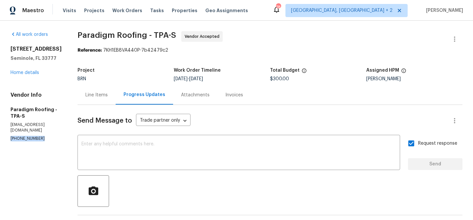
click at [8, 138] on div "All work orders 8434 Brentwood Rd # 0 Seminole, FL 33777 Home details Vendor In…" at bounding box center [236, 210] width 473 height 378
copy p "(904) 257-1827"
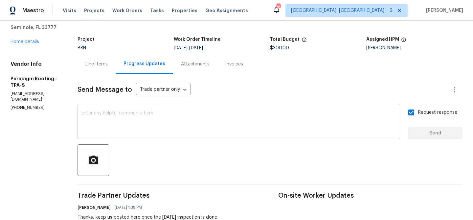
click at [97, 120] on textarea at bounding box center [238, 122] width 314 height 23
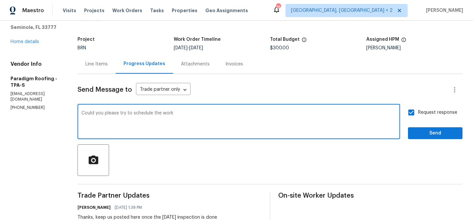
scroll to position [0, 0]
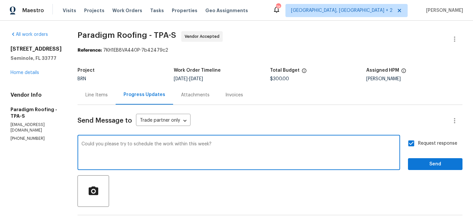
type textarea "Could you please try to schedule the work within this week?"
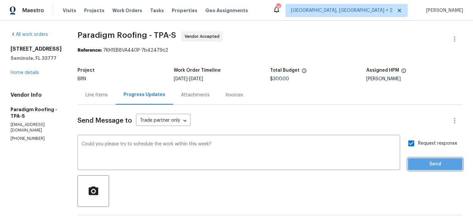
click at [418, 165] on span "Send" at bounding box center [435, 164] width 44 height 8
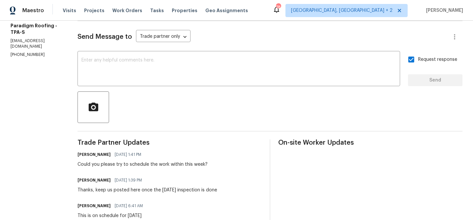
scroll to position [91, 0]
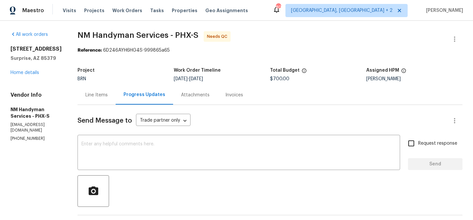
click at [95, 95] on div "Line Items" at bounding box center [96, 95] width 22 height 7
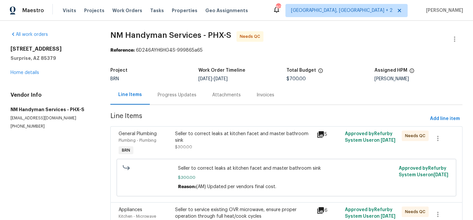
click at [190, 145] on span "$300.00" at bounding box center [183, 147] width 17 height 4
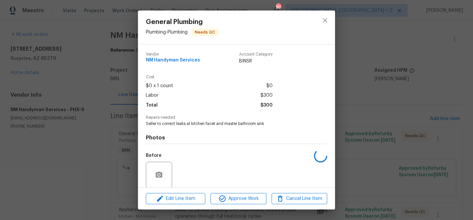
scroll to position [50, 0]
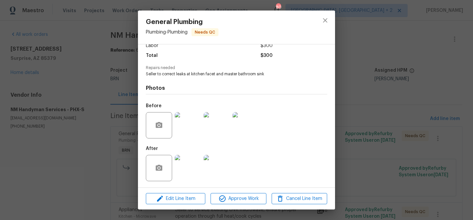
click at [193, 133] on img at bounding box center [188, 125] width 26 height 26
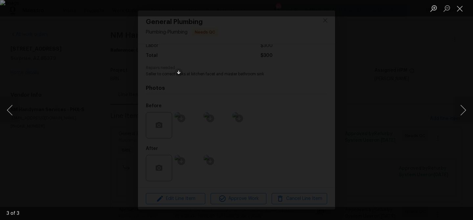
click at [88, 162] on div "Lightbox" at bounding box center [236, 110] width 473 height 220
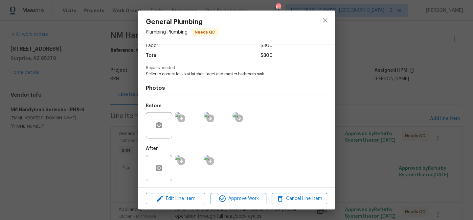
click at [190, 167] on img at bounding box center [188, 168] width 26 height 26
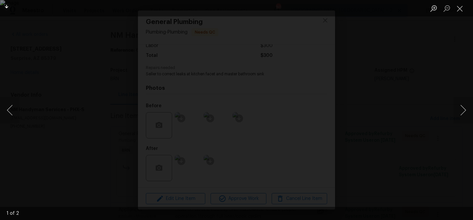
click at [97, 98] on img "Lightbox" at bounding box center [236, 110] width 473 height 220
click at [55, 120] on div "Lightbox" at bounding box center [236, 110] width 473 height 220
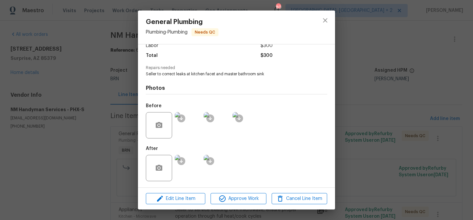
click at [57, 128] on div "General Plumbing Plumbing - Plumbing Needs QC Vendor NM Handyman Services Accou…" at bounding box center [236, 110] width 473 height 220
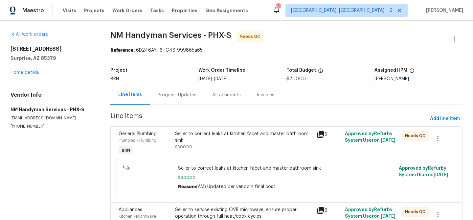
click at [182, 91] on div "Progress Updates" at bounding box center [177, 94] width 54 height 19
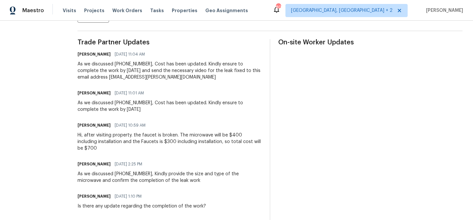
scroll to position [188, 0]
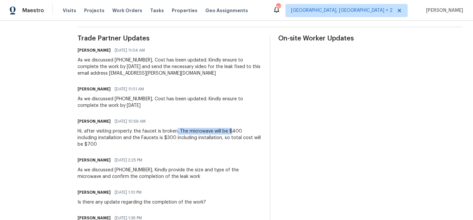
drag, startPoint x: 174, startPoint y: 131, endPoint x: 228, endPoint y: 129, distance: 53.5
click at [228, 129] on div "Hi, after visiting property. the faucet is broken. The microwave will be $400 i…" at bounding box center [169, 138] width 184 height 20
click at [151, 129] on div "Hi, after visiting property. the faucet is broken. The microwave will be $400 i…" at bounding box center [169, 138] width 184 height 20
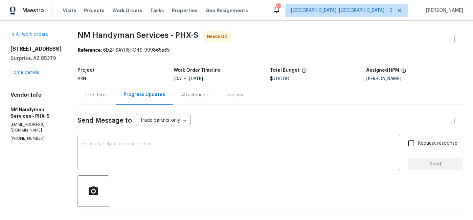
click at [93, 94] on div "Line Items" at bounding box center [96, 95] width 22 height 7
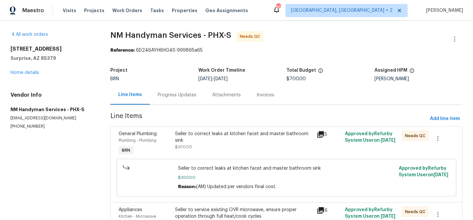
click at [185, 140] on div "Seller to correct leaks at kitchen facet and master bathroom sink" at bounding box center [244, 136] width 138 height 13
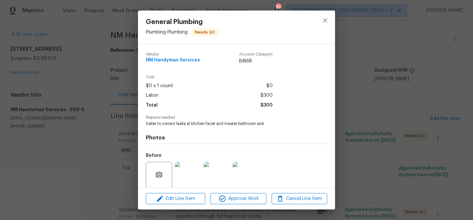
scroll to position [50, 0]
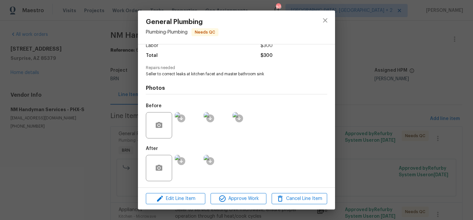
click at [189, 132] on img at bounding box center [188, 125] width 26 height 26
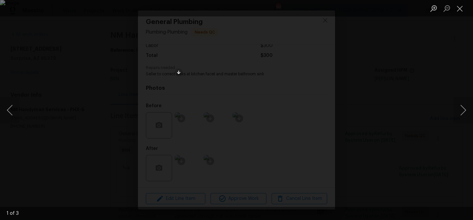
click at [76, 148] on div "Lightbox" at bounding box center [236, 110] width 473 height 220
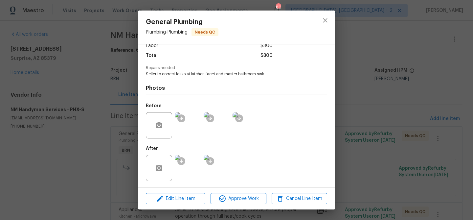
click at [71, 109] on div "General Plumbing Plumbing - Plumbing Needs QC Vendor NM Handyman Services Accou…" at bounding box center [236, 110] width 473 height 220
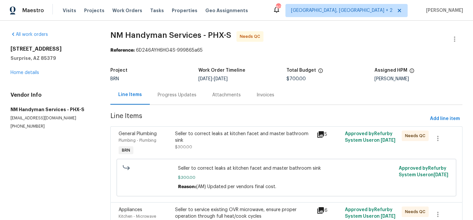
click at [206, 145] on div "Seller to correct leaks at kitchen facet and master bathroom sink $300.00" at bounding box center [244, 140] width 138 height 20
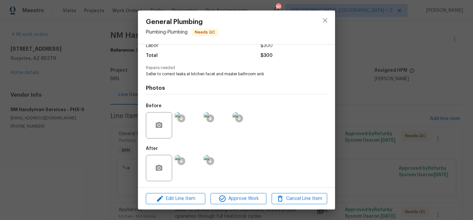
click at [193, 132] on img at bounding box center [188, 125] width 26 height 26
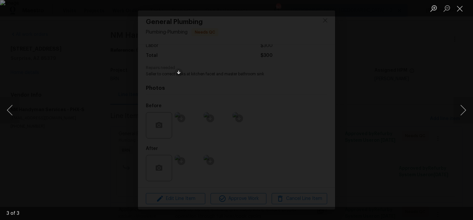
click at [131, 126] on div "Lightbox" at bounding box center [236, 110] width 473 height 220
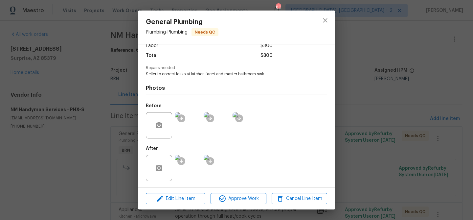
click at [191, 163] on img at bounding box center [188, 168] width 26 height 26
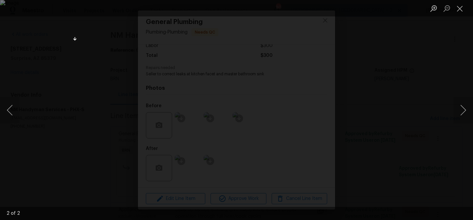
click at [66, 77] on div "Lightbox" at bounding box center [236, 110] width 473 height 220
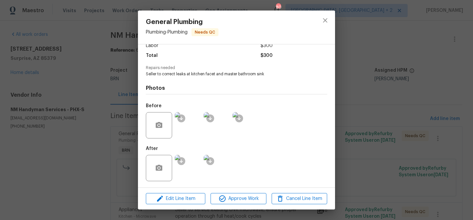
click at [93, 93] on div "General Plumbing Plumbing - Plumbing Needs QC Vendor NM Handyman Services Accou…" at bounding box center [236, 110] width 473 height 220
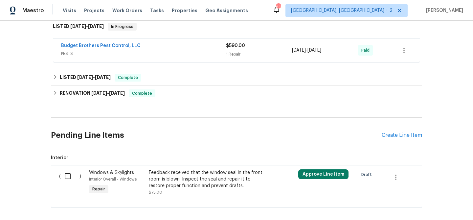
scroll to position [150, 0]
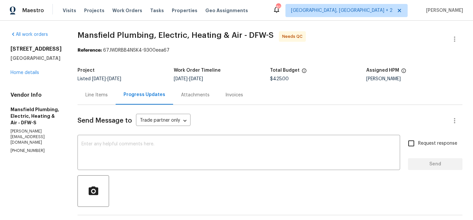
click at [105, 93] on div "Line Items" at bounding box center [96, 95] width 22 height 7
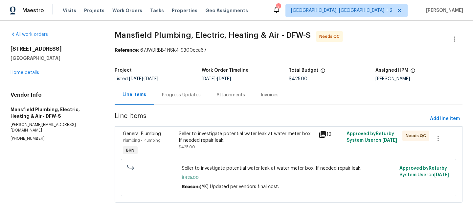
click at [210, 142] on div "Seller to investigate potential water leak at water meter box. If needed repair…" at bounding box center [247, 136] width 136 height 13
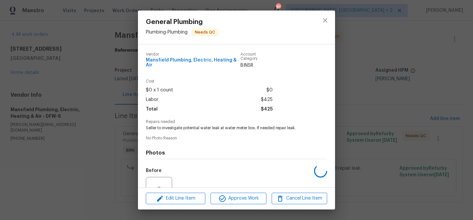
scroll to position [65, 0]
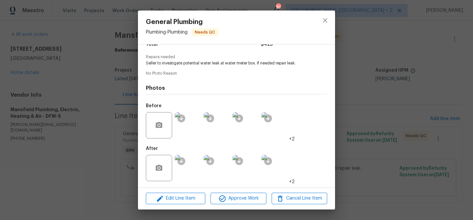
click at [92, 123] on div "General Plumbing Plumbing - Plumbing Needs QC Vendor Mansfield Plumbing, Electr…" at bounding box center [236, 110] width 473 height 220
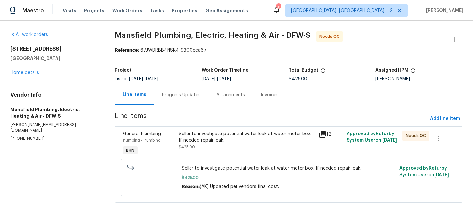
click at [208, 140] on div "Seller to investigate potential water leak at water meter box. If needed repair…" at bounding box center [247, 136] width 136 height 13
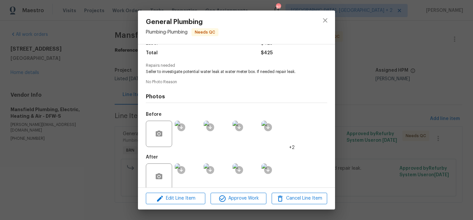
scroll to position [60, 0]
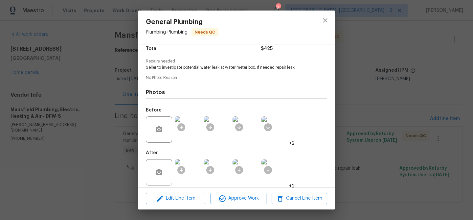
click at [192, 167] on img at bounding box center [188, 172] width 26 height 26
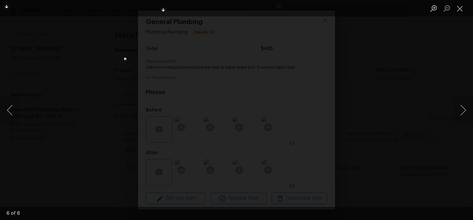
click at [54, 90] on div "Lightbox" at bounding box center [236, 110] width 473 height 220
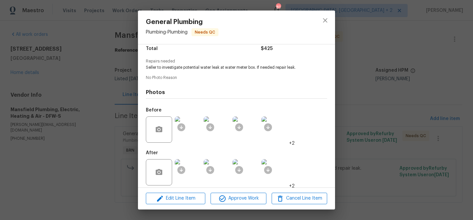
click at [89, 96] on div "General Plumbing Plumbing - Plumbing Needs QC Vendor Mansfield Plumbing, Electr…" at bounding box center [236, 110] width 473 height 220
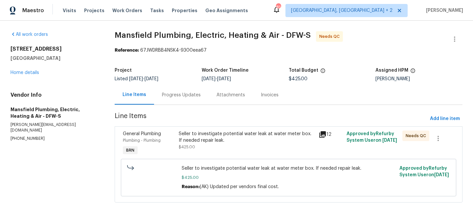
click at [179, 97] on div "Progress Updates" at bounding box center [181, 95] width 39 height 7
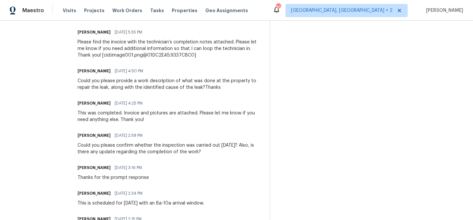
scroll to position [288, 0]
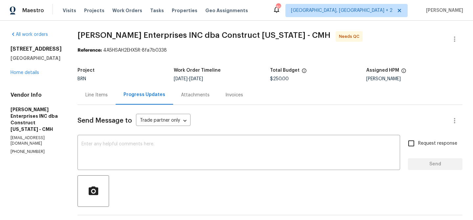
click at [102, 95] on div "Line Items" at bounding box center [96, 95] width 22 height 7
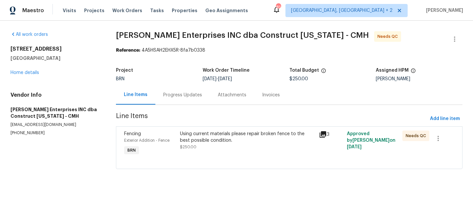
click at [205, 136] on div "Using current materials please repair broken fence to the best possible conditi…" at bounding box center [247, 136] width 135 height 13
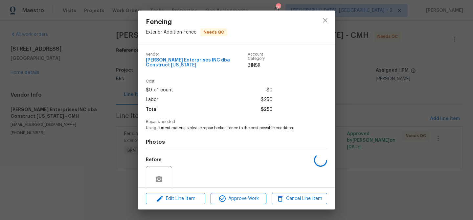
scroll to position [50, 0]
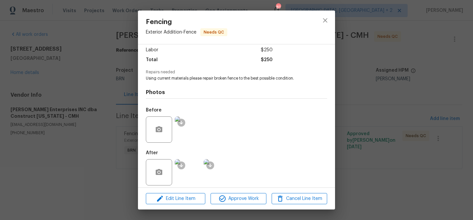
click at [190, 128] on img at bounding box center [188, 129] width 26 height 26
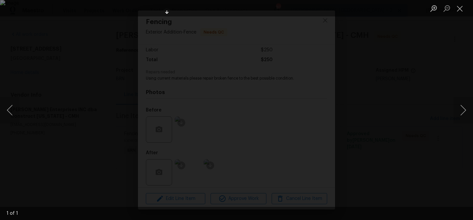
click at [91, 87] on div "Lightbox" at bounding box center [236, 110] width 473 height 220
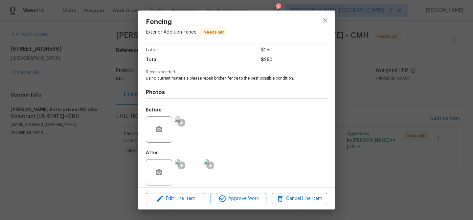
click at [194, 162] on img at bounding box center [188, 172] width 26 height 26
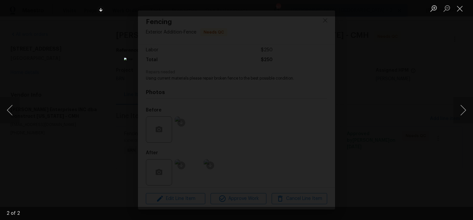
click at [102, 95] on div "Lightbox" at bounding box center [236, 110] width 473 height 220
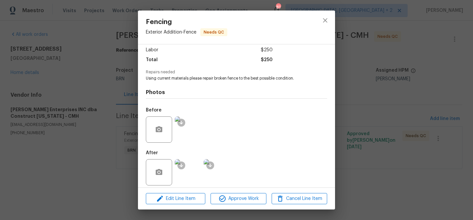
click at [190, 131] on img at bounding box center [188, 129] width 26 height 26
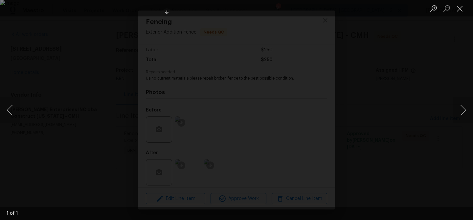
click at [53, 143] on div "Lightbox" at bounding box center [236, 110] width 473 height 220
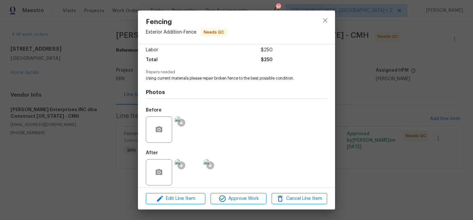
click at [56, 138] on div "Fencing Exterior Addition - Fence Needs QC Vendor [PERSON_NAME] Enterprises INC…" at bounding box center [236, 110] width 473 height 220
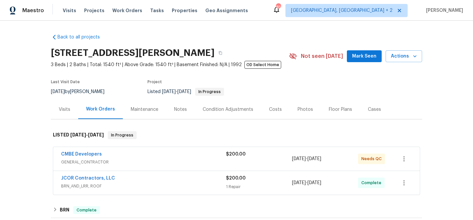
scroll to position [55, 0]
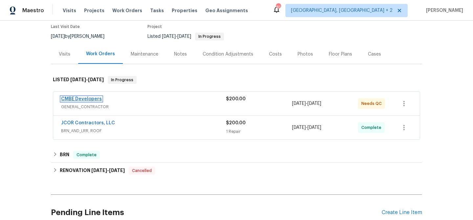
click at [88, 100] on link "CMBE Developers" at bounding box center [81, 99] width 41 height 5
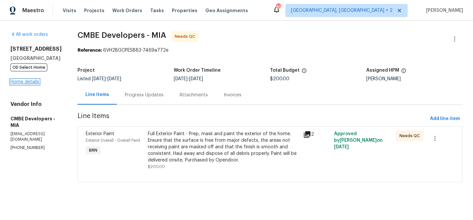
click at [13, 84] on link "Home details" at bounding box center [25, 81] width 29 height 5
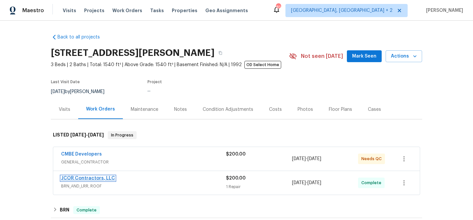
click at [102, 179] on link "JCOR Contractors, LLC" at bounding box center [88, 178] width 54 height 5
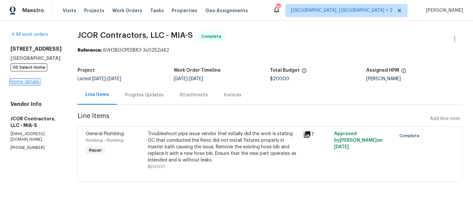
click at [20, 84] on link "Home details" at bounding box center [25, 81] width 29 height 5
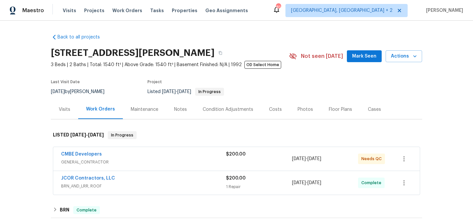
scroll to position [80, 0]
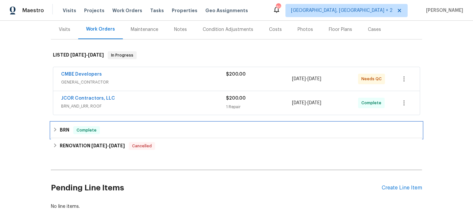
click at [77, 133] on div "Complete" at bounding box center [86, 130] width 27 height 8
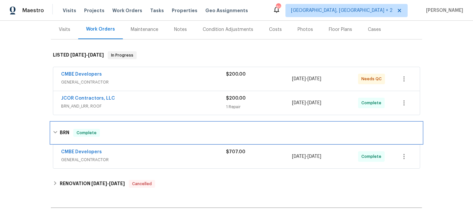
scroll to position [136, 0]
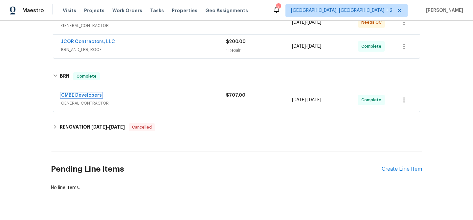
click at [69, 96] on link "CMBE Developers" at bounding box center [81, 95] width 41 height 5
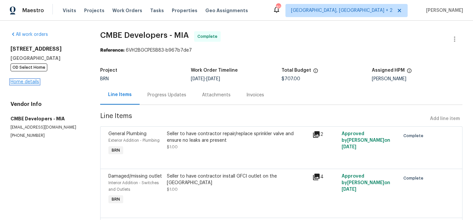
click at [26, 81] on link "Home details" at bounding box center [25, 81] width 29 height 5
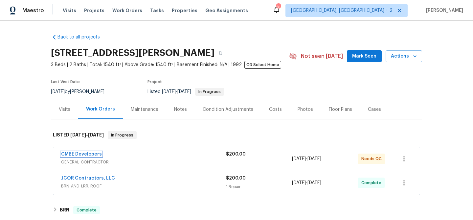
click at [81, 156] on link "CMBE Developers" at bounding box center [81, 154] width 41 height 5
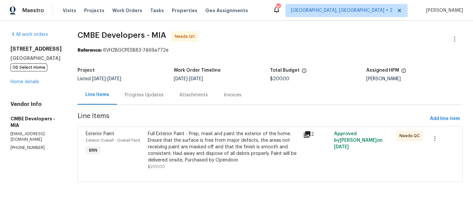
click at [141, 96] on div "Progress Updates" at bounding box center [144, 95] width 39 height 7
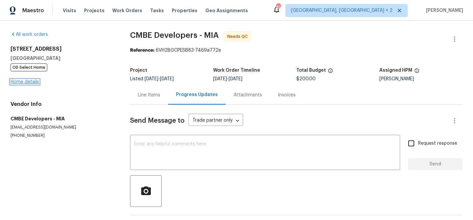
click at [29, 83] on link "Home details" at bounding box center [25, 81] width 29 height 5
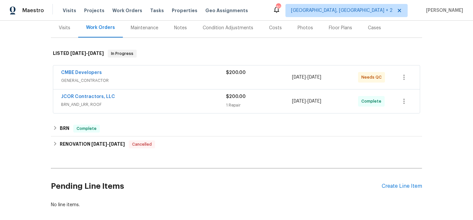
scroll to position [114, 0]
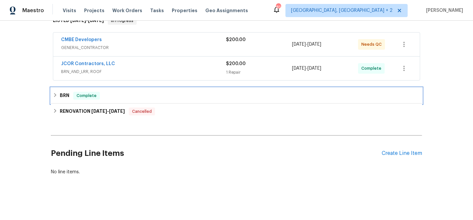
click at [81, 93] on span "Complete" at bounding box center [86, 95] width 25 height 7
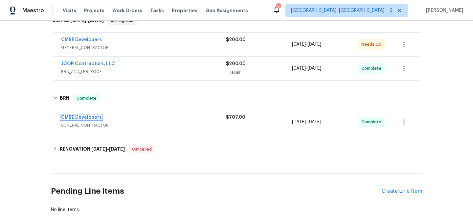
click at [80, 117] on link "CMBE Developers" at bounding box center [81, 117] width 41 height 5
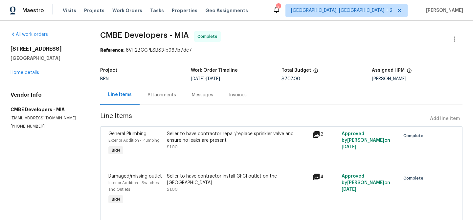
click at [195, 154] on div "Seller to have contractor repair/replace sprinkler valve and ensure no leaks ar…" at bounding box center [238, 143] width 146 height 30
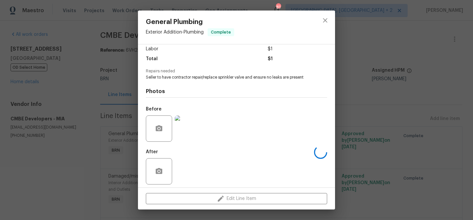
scroll to position [50, 0]
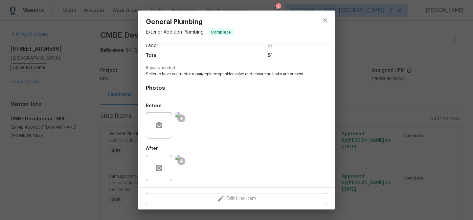
click at [188, 162] on img at bounding box center [188, 168] width 26 height 26
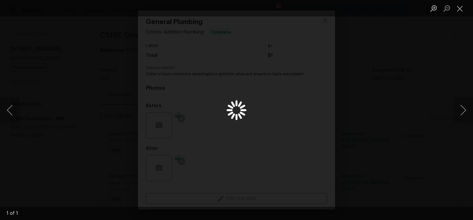
click at [85, 147] on div "Lightbox" at bounding box center [236, 110] width 473 height 220
click at [79, 124] on div "Lightbox" at bounding box center [236, 110] width 473 height 220
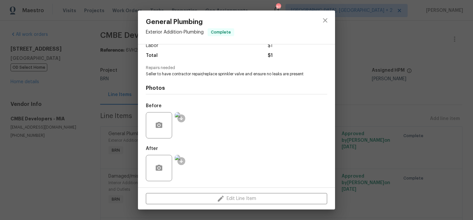
click at [100, 125] on div "General Plumbing Exterior Addition - Plumbing Complete Vendor CMBE Developers A…" at bounding box center [236, 110] width 473 height 220
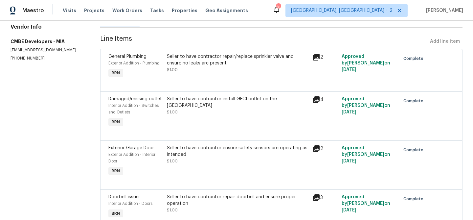
scroll to position [78, 0]
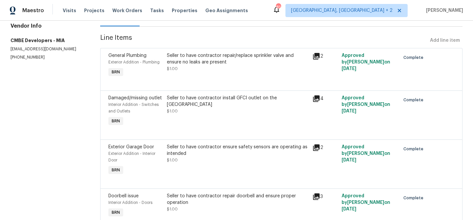
click at [176, 113] on div "Seller to have contractor install GFCI outlet on the kitchen island $1.00" at bounding box center [238, 111] width 146 height 37
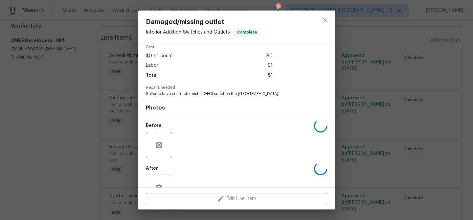
scroll to position [50, 0]
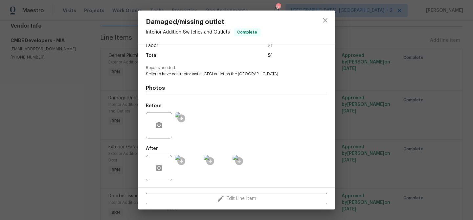
click at [186, 168] on img at bounding box center [188, 168] width 26 height 26
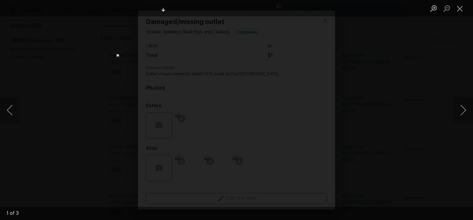
click at [69, 98] on div "Lightbox" at bounding box center [236, 110] width 473 height 220
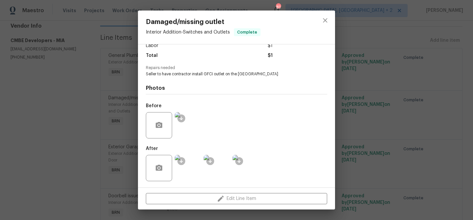
click at [111, 97] on div "Damaged/missing outlet Interior Addition - Switches and Outlets Complete Vendor…" at bounding box center [236, 110] width 473 height 220
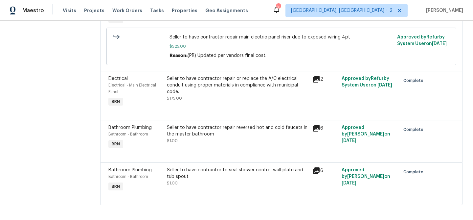
scroll to position [375, 0]
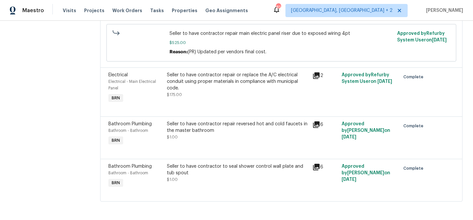
click at [186, 83] on div "Seller to have contractor repair or replace the A/C electrical conduit using pr…" at bounding box center [238, 82] width 142 height 20
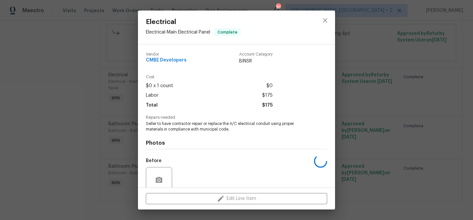
scroll to position [55, 0]
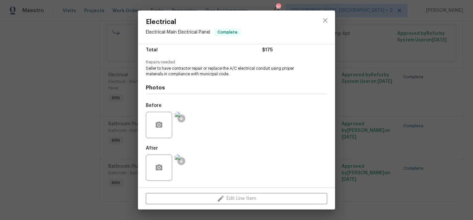
click at [191, 164] on img at bounding box center [188, 167] width 26 height 26
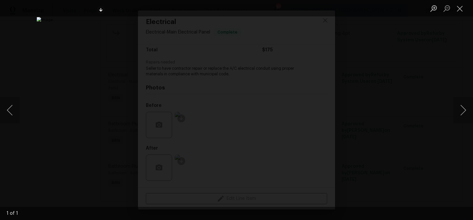
click at [44, 73] on div "Lightbox" at bounding box center [236, 110] width 473 height 220
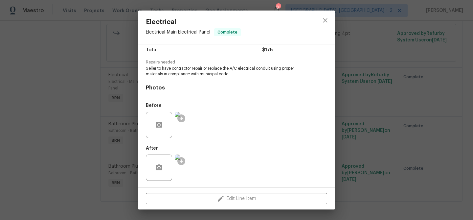
click at [40, 75] on div "Electrical Electrical - Main Electrical Panel Complete Vendor CMBE Developers A…" at bounding box center [236, 110] width 473 height 220
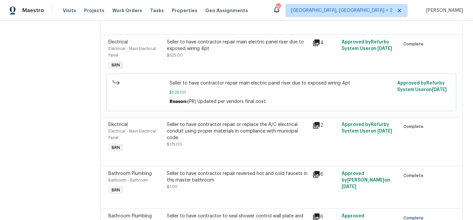
scroll to position [318, 0]
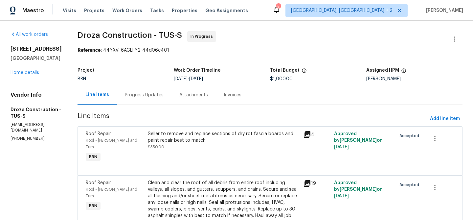
click at [134, 93] on div "Progress Updates" at bounding box center [144, 95] width 39 height 7
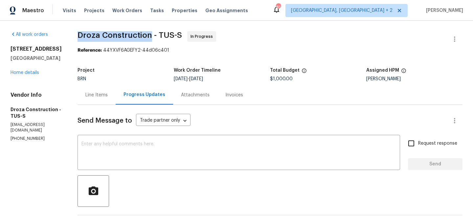
drag, startPoint x: 82, startPoint y: 33, endPoint x: 155, endPoint y: 35, distance: 73.2
copy span "Droza Construction"
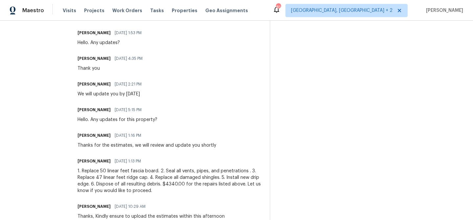
scroll to position [294, 0]
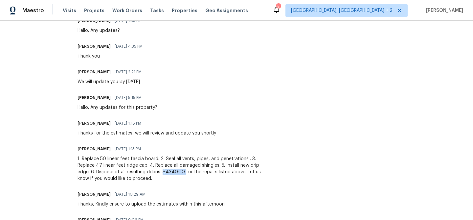
drag, startPoint x: 190, startPoint y: 173, endPoint x: 168, endPoint y: 173, distance: 21.7
click at [168, 173] on div "1. Replace 50 linear feet fascia board. 2. Seal all vents, pipes, and penetrati…" at bounding box center [169, 168] width 184 height 26
copy div "$4340.00"
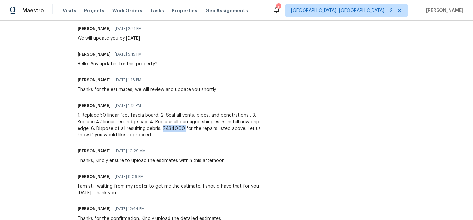
scroll to position [0, 0]
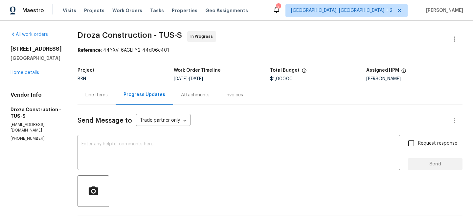
click at [99, 93] on div "Line Items" at bounding box center [96, 95] width 22 height 7
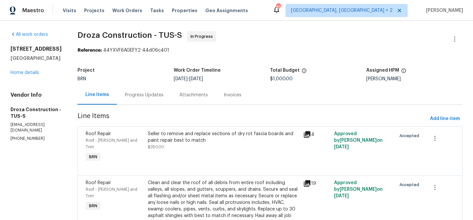
click at [209, 150] on div "Seller to remove and replace sections of dry rot fascia boards and paint repair…" at bounding box center [223, 140] width 151 height 20
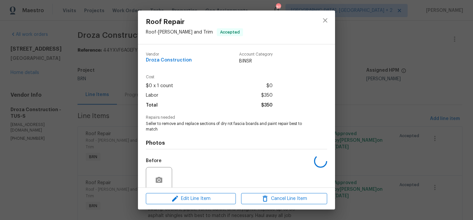
scroll to position [55, 0]
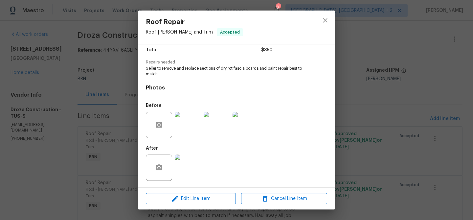
click at [189, 160] on img at bounding box center [188, 167] width 26 height 26
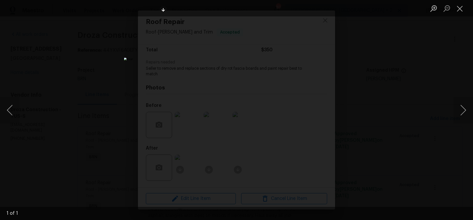
click at [119, 117] on div "Lightbox" at bounding box center [236, 110] width 473 height 220
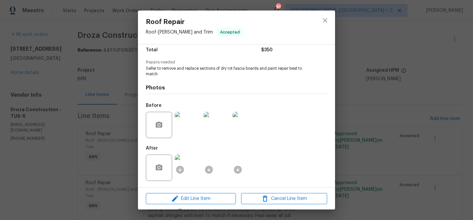
click at [117, 125] on div "Roof Repair Roof - [PERSON_NAME] and Trim Accepted Vendor Droza Construction Ac…" at bounding box center [236, 110] width 473 height 220
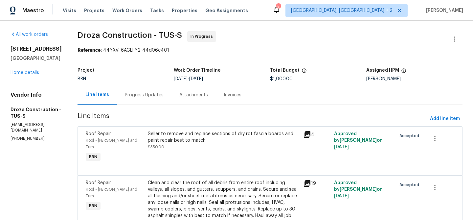
scroll to position [36, 0]
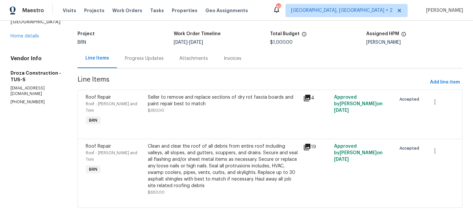
click at [202, 151] on div "Clean and clear the roof of all debris from entire roof including valleys, all …" at bounding box center [223, 166] width 151 height 46
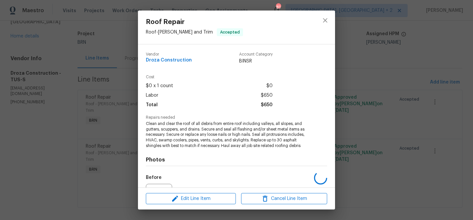
scroll to position [72, 0]
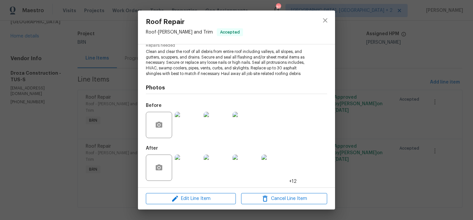
click at [190, 167] on img at bounding box center [188, 167] width 26 height 26
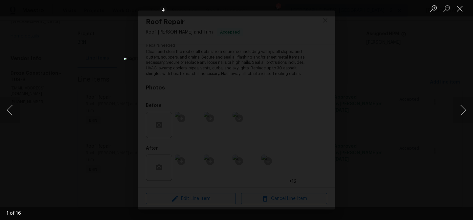
click at [118, 99] on div "Lightbox" at bounding box center [236, 110] width 473 height 220
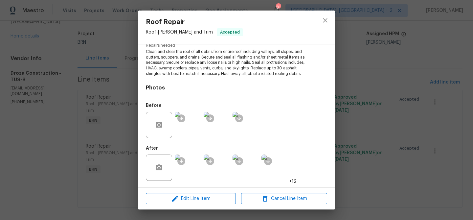
click at [194, 125] on img at bounding box center [188, 125] width 26 height 26
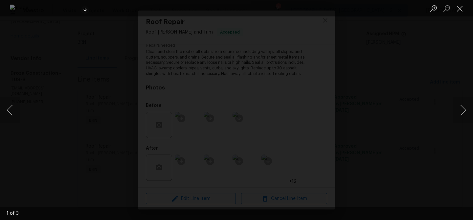
click at [61, 117] on div "Lightbox" at bounding box center [236, 110] width 473 height 220
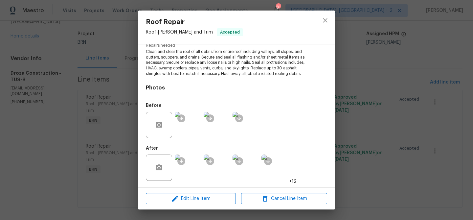
click at [192, 170] on img at bounding box center [188, 167] width 26 height 26
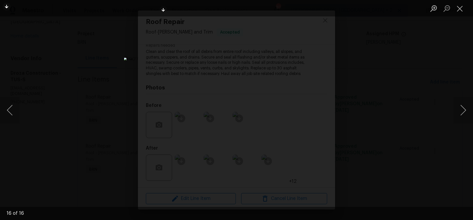
click at [58, 106] on div "Lightbox" at bounding box center [236, 110] width 473 height 220
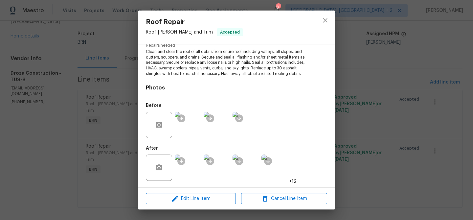
click at [81, 77] on div "Roof Repair Roof - [PERSON_NAME] and Trim Accepted Vendor Droza Construction Ac…" at bounding box center [236, 110] width 473 height 220
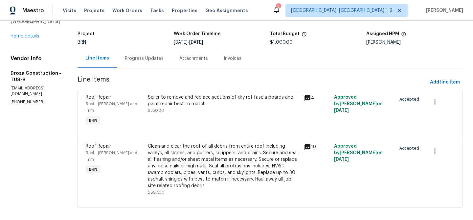
scroll to position [0, 0]
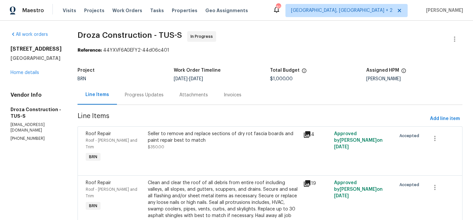
click at [156, 91] on div "Progress Updates" at bounding box center [144, 94] width 54 height 19
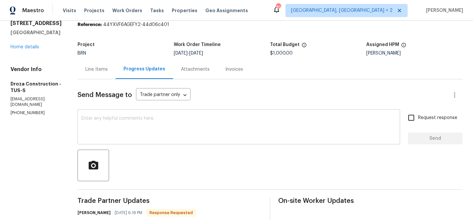
scroll to position [42, 0]
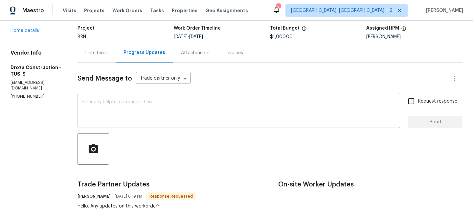
drag, startPoint x: 110, startPoint y: 114, endPoint x: 114, endPoint y: 114, distance: 3.3
click at [110, 114] on textarea at bounding box center [238, 110] width 314 height 23
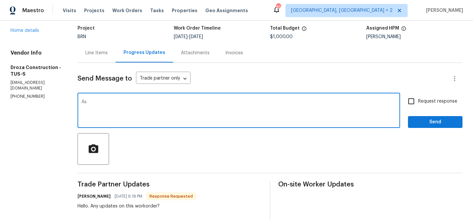
type textarea "A"
drag, startPoint x: 193, startPoint y: 103, endPoint x: 268, endPoint y: 103, distance: 74.2
click at [268, 103] on textarea "Since the given estimate is high for the repair we are checking with" at bounding box center [238, 110] width 314 height 23
type textarea "Since the given estimate is high for the repair we will update you shortly"
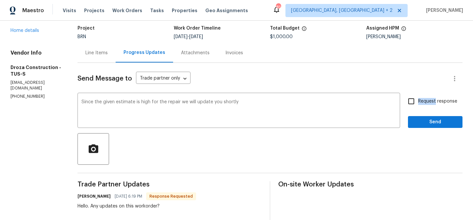
click at [424, 97] on label "Request response" at bounding box center [430, 101] width 53 height 14
click at [418, 97] on input "Request response" at bounding box center [411, 101] width 14 height 14
checkbox input "true"
click at [422, 124] on span "Send" at bounding box center [435, 122] width 44 height 8
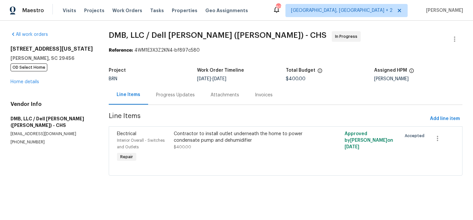
click at [163, 99] on div "Progress Updates" at bounding box center [175, 94] width 54 height 19
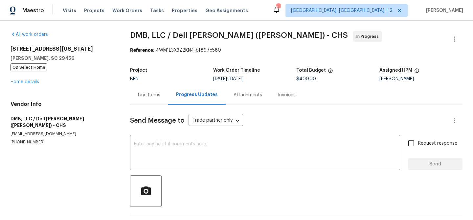
scroll to position [99, 0]
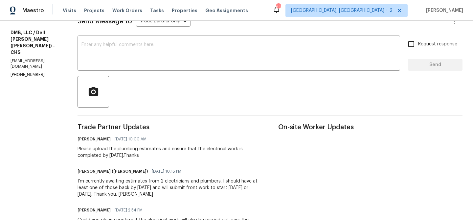
copy p "[PHONE_NUMBER]"
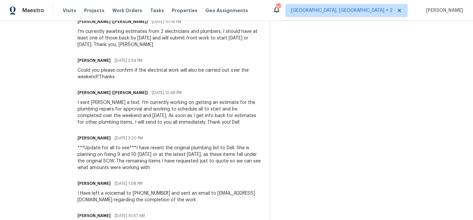
scroll to position [0, 0]
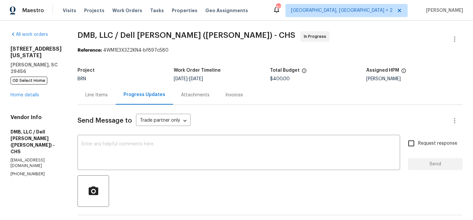
click at [111, 91] on div "Line Items" at bounding box center [96, 94] width 38 height 19
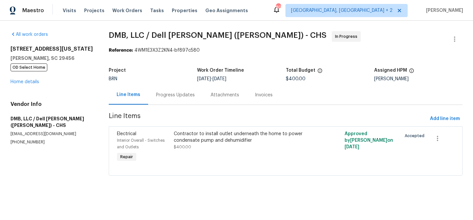
click at [225, 159] on div "Contractor to install outlet underneath the home to power condensate pump and d…" at bounding box center [243, 146] width 142 height 37
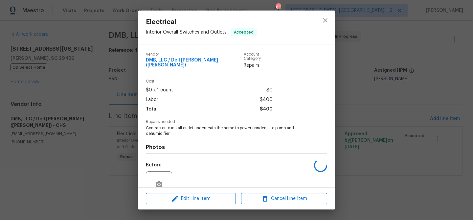
scroll to position [55, 0]
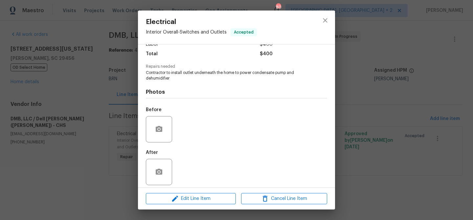
click at [95, 131] on div "Electrical Interior Overall - Switches and Outlets Accepted Vendor DMB, LLC / D…" at bounding box center [236, 110] width 473 height 220
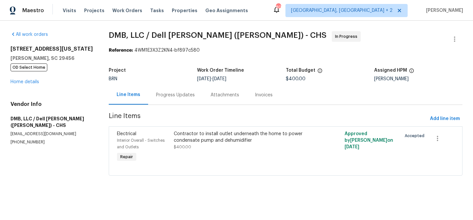
click at [158, 106] on section "DMB, LLC / Dell [PERSON_NAME] ([PERSON_NAME]) - CHS In Progress Reference: 4WM1…" at bounding box center [286, 107] width 354 height 152
click at [160, 101] on div "Progress Updates" at bounding box center [175, 94] width 54 height 19
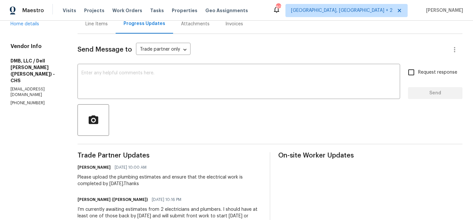
scroll to position [40, 0]
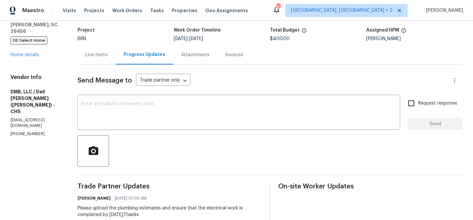
click at [88, 50] on div "Line Items" at bounding box center [96, 54] width 38 height 19
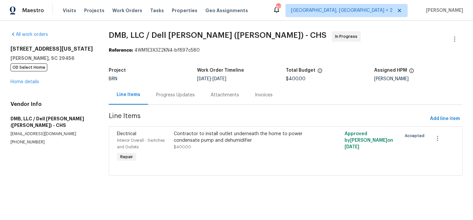
click at [187, 145] on span "$400.00" at bounding box center [182, 147] width 17 height 4
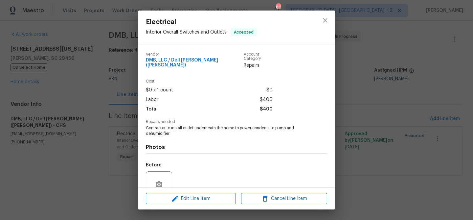
scroll to position [55, 0]
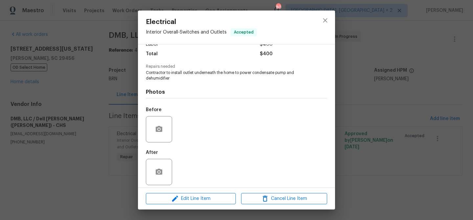
click at [105, 131] on div "Electrical Interior Overall - Switches and Outlets Accepted Vendor DMB, LLC / D…" at bounding box center [236, 110] width 473 height 220
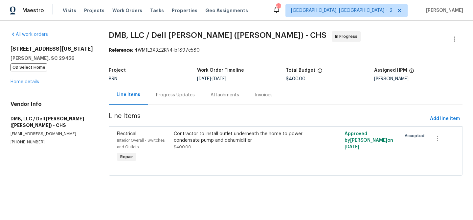
click at [168, 90] on div "Progress Updates" at bounding box center [175, 94] width 54 height 19
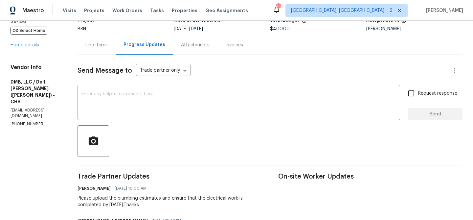
scroll to position [59, 0]
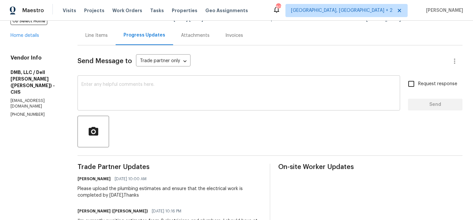
click at [127, 92] on textarea at bounding box center [238, 93] width 314 height 23
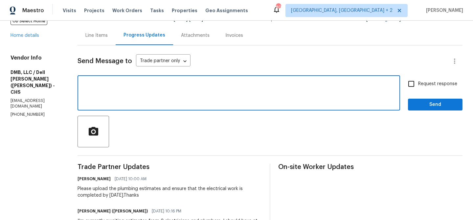
click at [96, 91] on textarea at bounding box center [238, 93] width 314 height 23
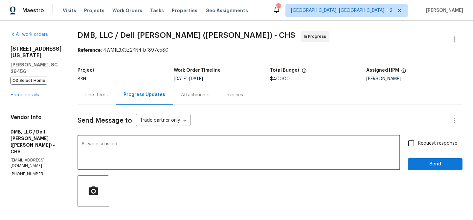
click at [32, 171] on p "[PHONE_NUMBER]" at bounding box center [36, 174] width 51 height 6
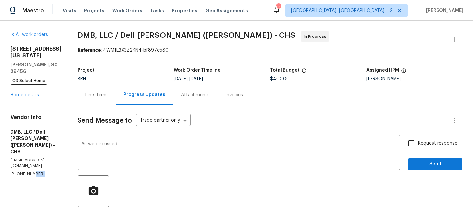
click at [32, 171] on p "[PHONE_NUMBER]" at bounding box center [36, 174] width 51 height 6
copy p "[PHONE_NUMBER]"
click at [146, 150] on textarea "As we discussed" at bounding box center [238, 152] width 314 height 23
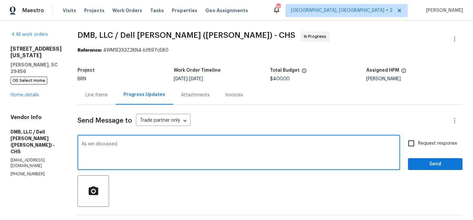
paste textarea "[PHONE_NUMBER]"
type textarea "As we discussed [PHONE_NUMBER], Kindly upload the plumbing estimates and provid…"
click at [417, 151] on div "Request response Send" at bounding box center [435, 152] width 54 height 33
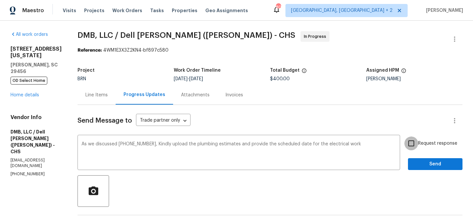
click at [417, 148] on input "Request response" at bounding box center [411, 143] width 14 height 14
checkbox input "true"
click at [417, 161] on span "Send" at bounding box center [435, 164] width 44 height 8
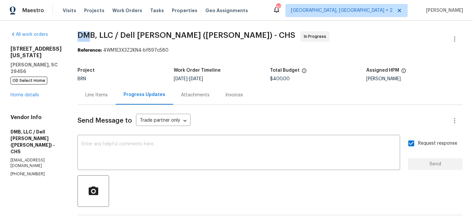
drag, startPoint x: 70, startPoint y: 37, endPoint x: 89, endPoint y: 36, distance: 18.7
click at [89, 36] on span "DMB, LLC / Dell [PERSON_NAME] ([PERSON_NAME]) - CHS" at bounding box center [186, 35] width 218 height 8
drag, startPoint x: 92, startPoint y: 34, endPoint x: 73, endPoint y: 34, distance: 19.7
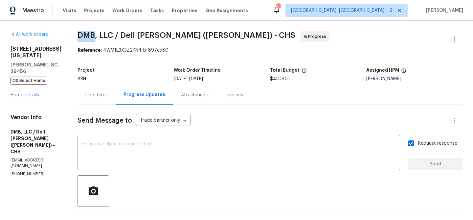
copy span "DMB"
click at [85, 96] on div "Line Items" at bounding box center [96, 95] width 22 height 7
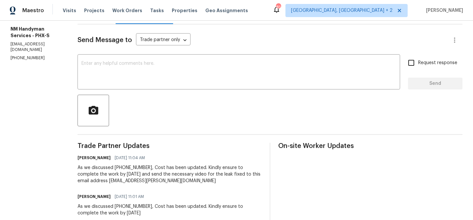
scroll to position [48, 0]
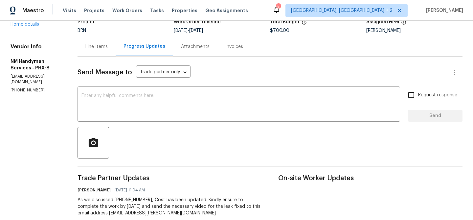
click at [23, 87] on p "[PHONE_NUMBER]" at bounding box center [36, 90] width 51 height 6
copy p "[PHONE_NUMBER]"
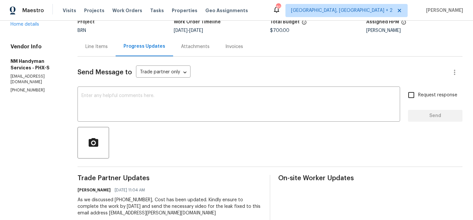
click at [100, 51] on div "Line Items" at bounding box center [96, 46] width 38 height 19
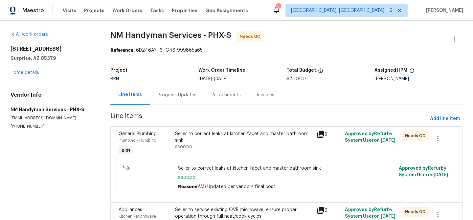
drag, startPoint x: 201, startPoint y: 125, endPoint x: 200, endPoint y: 133, distance: 7.3
click at [200, 133] on div "Seller to correct leaks at kitchen facet and master bathroom sink" at bounding box center [244, 136] width 138 height 13
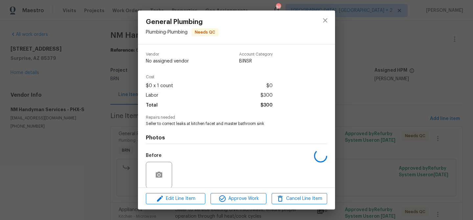
scroll to position [50, 0]
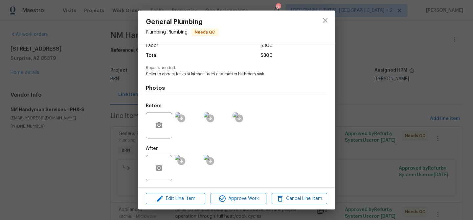
click at [196, 130] on img at bounding box center [188, 125] width 26 height 26
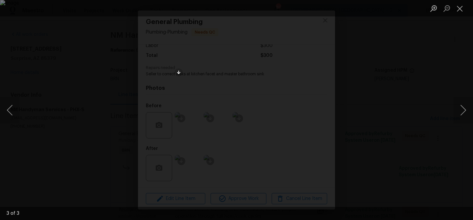
click at [81, 145] on div "Lightbox" at bounding box center [236, 110] width 473 height 220
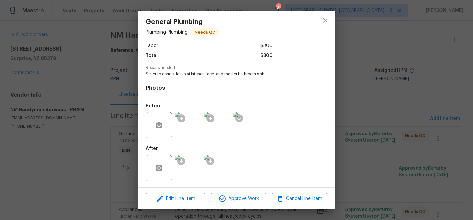
click at [87, 118] on div "General Plumbing Plumbing - Plumbing Needs QC Vendor NM Handyman Services Accou…" at bounding box center [236, 110] width 473 height 220
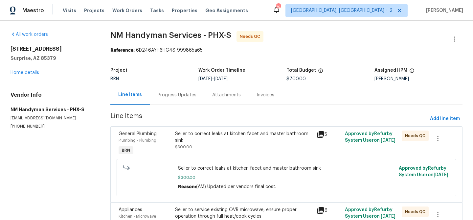
click at [158, 94] on div "Progress Updates" at bounding box center [177, 95] width 39 height 7
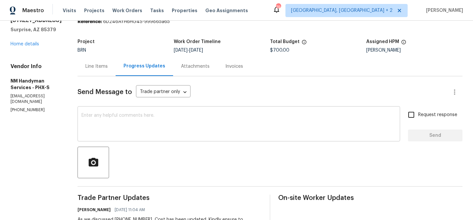
scroll to position [34, 0]
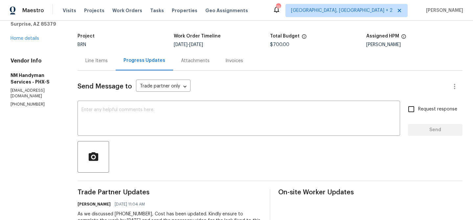
click at [37, 93] on p "[EMAIL_ADDRESS][DOMAIN_NAME]" at bounding box center [36, 93] width 51 height 11
click at [24, 101] on p "[PHONE_NUMBER]" at bounding box center [36, 104] width 51 height 6
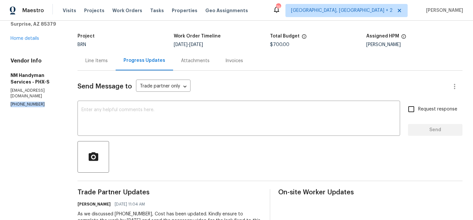
click at [24, 101] on p "[PHONE_NUMBER]" at bounding box center [36, 104] width 51 height 6
copy p "(480) 703-5733"
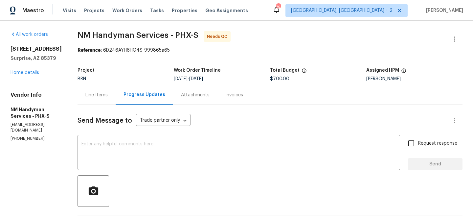
click at [111, 80] on div "BRN" at bounding box center [125, 78] width 96 height 5
click at [97, 92] on div "Line Items" at bounding box center [96, 95] width 22 height 7
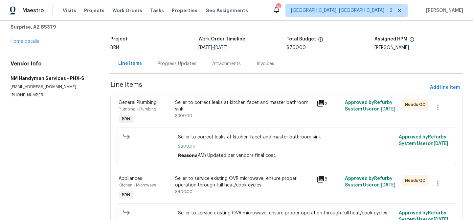
scroll to position [58, 0]
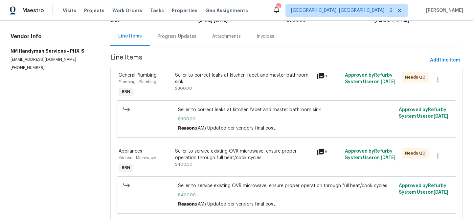
click at [229, 79] on div "Seller to correct leaks at kitchen facet and master bathroom sink" at bounding box center [244, 78] width 138 height 13
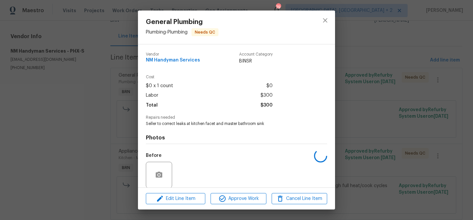
scroll to position [50, 0]
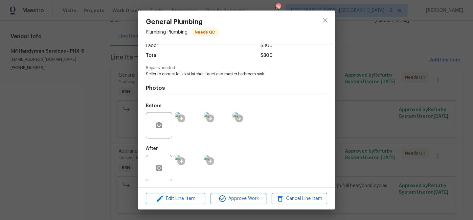
click at [194, 168] on img at bounding box center [188, 168] width 26 height 26
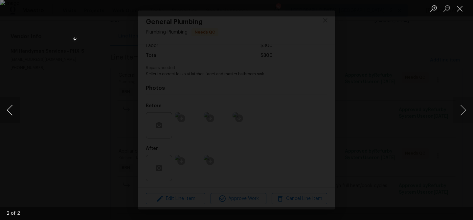
click at [12, 121] on button "Previous image" at bounding box center [10, 110] width 20 height 26
click at [10, 137] on div "Lightbox" at bounding box center [236, 110] width 473 height 220
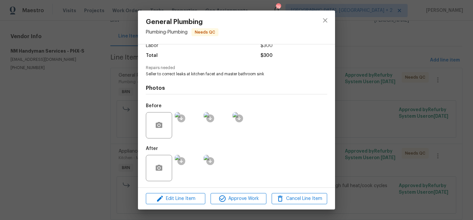
click at [15, 136] on div "General Plumbing Plumbing - Plumbing Needs QC Vendor NM Handyman Services Accou…" at bounding box center [236, 110] width 473 height 220
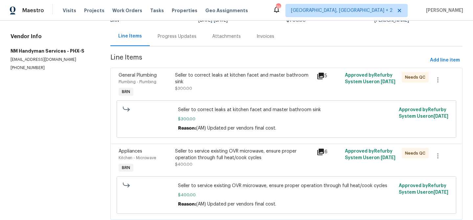
click at [166, 42] on div "Progress Updates" at bounding box center [177, 36] width 54 height 19
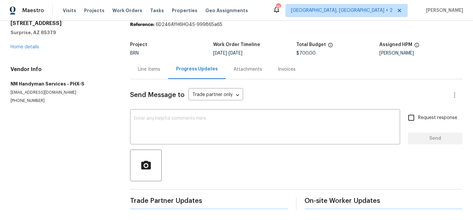
scroll to position [58, 0]
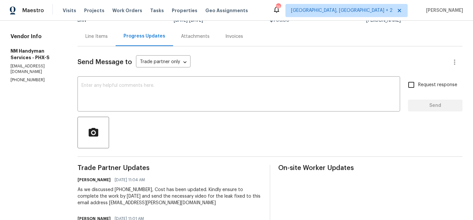
click at [107, 36] on div "Line Items" at bounding box center [96, 36] width 38 height 19
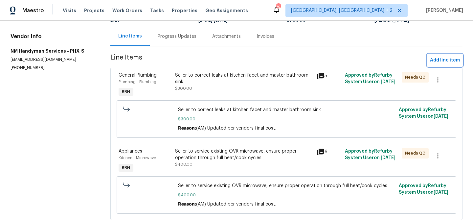
click at [441, 61] on span "Add line item" at bounding box center [445, 60] width 30 height 8
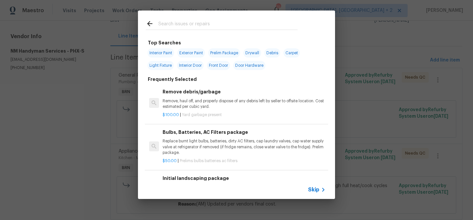
click at [311, 188] on span "Skip" at bounding box center [313, 189] width 11 height 7
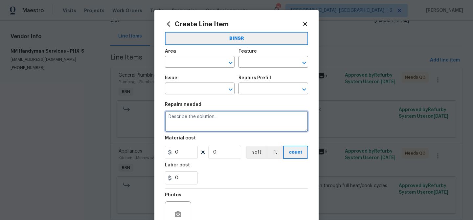
click at [210, 118] on textarea at bounding box center [236, 121] width 143 height 21
paste textarea "master bathroom sink"
type textarea "need a photo or video for master bathroom sink"
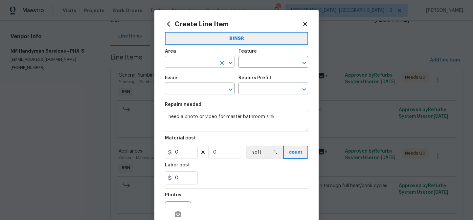
click at [186, 63] on input "text" at bounding box center [190, 62] width 51 height 10
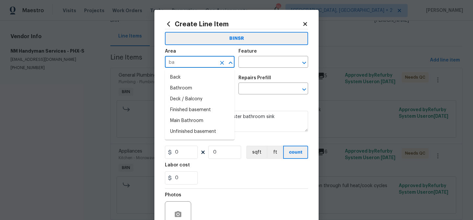
type input "b"
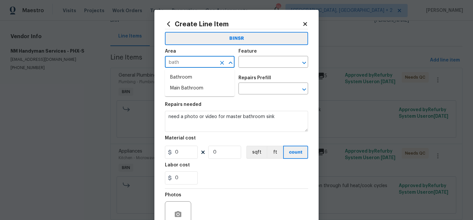
click at [187, 73] on li "Bathroom" at bounding box center [200, 77] width 70 height 11
type input "Bathroom"
click at [242, 65] on input "text" at bounding box center [263, 62] width 51 height 10
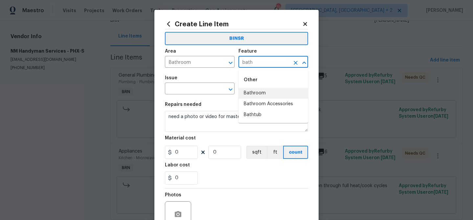
type input "bath"
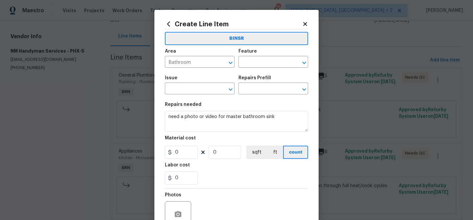
click at [256, 54] on div "Feature" at bounding box center [273, 53] width 70 height 9
click at [251, 60] on input "text" at bounding box center [263, 62] width 51 height 10
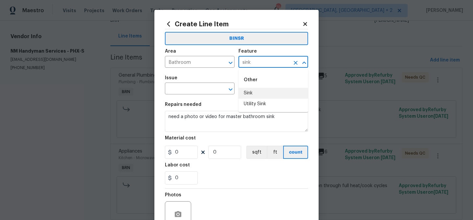
click at [248, 94] on li "Sink" at bounding box center [273, 93] width 70 height 11
type input "Sink"
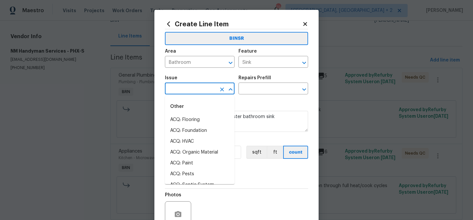
click at [189, 93] on input "text" at bounding box center [190, 89] width 51 height 10
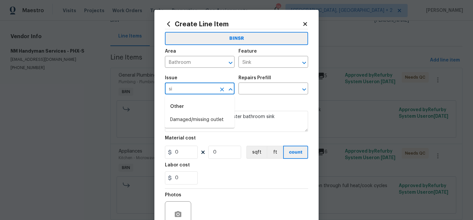
type input "s"
click at [185, 142] on li "Bathroom Plumbing" at bounding box center [200, 141] width 70 height 11
type input "Bathroom Plumbing"
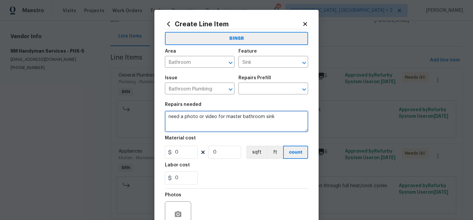
click at [190, 112] on textarea "need a photo or video for master bathroom sink" at bounding box center [236, 121] width 143 height 21
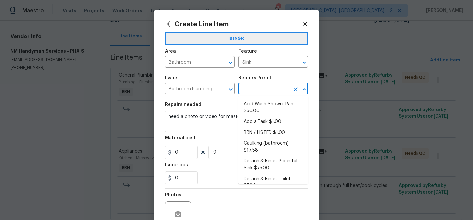
click at [259, 91] on input "text" at bounding box center [263, 89] width 51 height 10
click at [255, 118] on li "Add a Task $1.00" at bounding box center [273, 121] width 70 height 11
type input "Plumbing"
type input "Add a Task $1.00"
type textarea "HPM to detail"
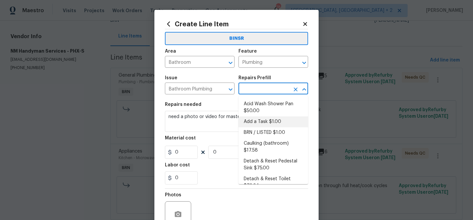
type input "1"
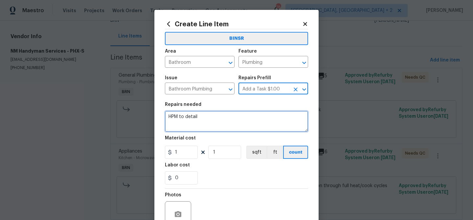
click at [210, 118] on textarea "HPM to detail" at bounding box center [236, 121] width 143 height 21
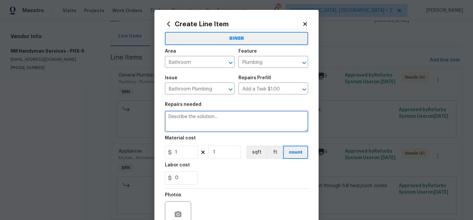
paste textarea "need a photo or video for master bathroom sink"
type textarea "need a photo or video for master bathroom sink"
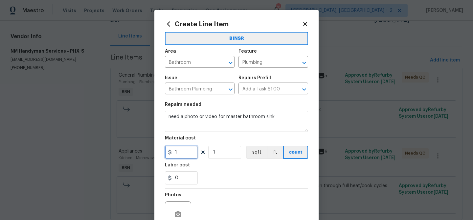
click at [190, 151] on input "1" at bounding box center [181, 151] width 33 height 13
type input "0"
click at [223, 153] on input "1" at bounding box center [224, 151] width 33 height 13
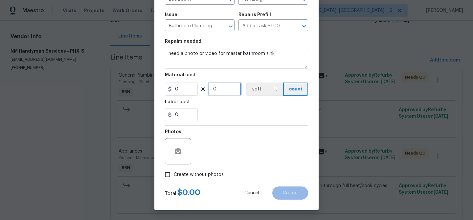
type input "0"
click at [182, 182] on div "Total $ 0.00 Cancel Create" at bounding box center [236, 190] width 143 height 18
click at [196, 172] on span "Create without photos" at bounding box center [199, 174] width 50 height 7
click at [174, 172] on input "Create without photos" at bounding box center [167, 174] width 12 height 12
checkbox input "true"
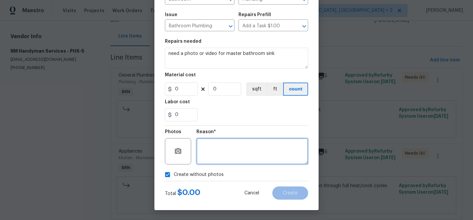
click at [241, 163] on textarea at bounding box center [252, 151] width 112 height 26
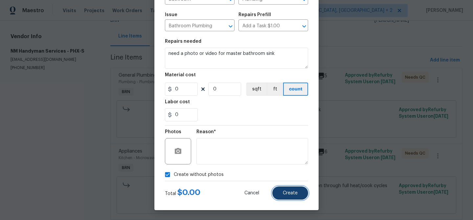
click at [289, 196] on button "Create" at bounding box center [290, 192] width 36 height 13
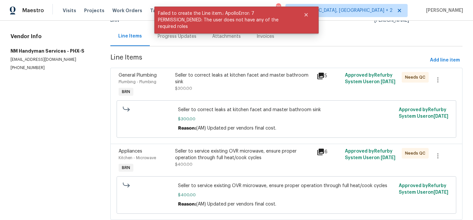
scroll to position [0, 0]
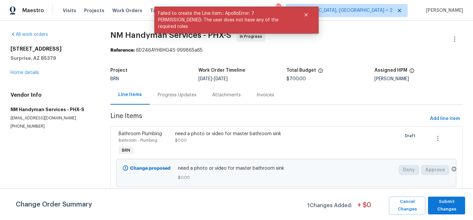
click at [16, 125] on p "(480) 703-5733" at bounding box center [53, 126] width 84 height 6
copy p "(480) 703-5733"
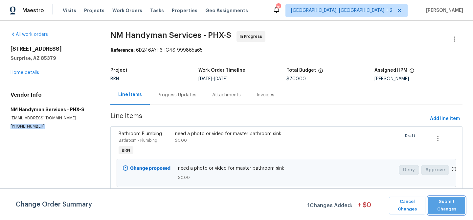
click at [446, 206] on span "Submit Changes" at bounding box center [446, 205] width 31 height 15
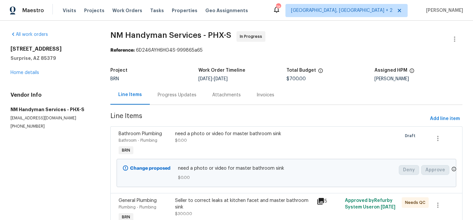
click at [174, 89] on div "Progress Updates" at bounding box center [177, 94] width 54 height 19
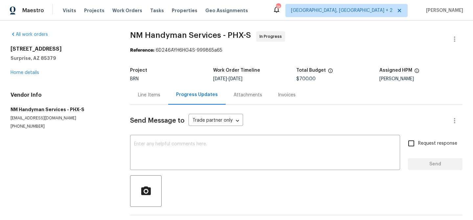
scroll to position [26, 0]
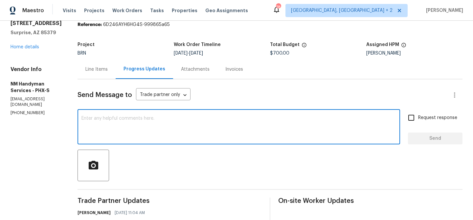
click at [135, 123] on textarea at bounding box center [238, 127] width 314 height 23
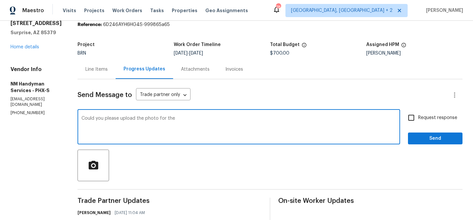
paste textarea "master bathroom sink"
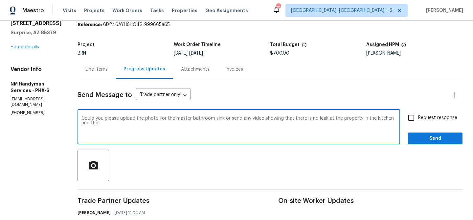
paste textarea "master bathroom sink"
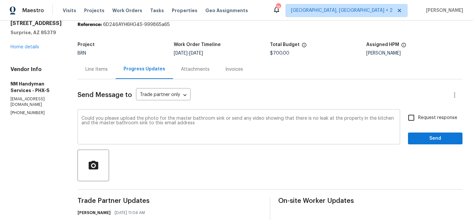
paste textarea "ananthi.mahendran@opendoor.com"
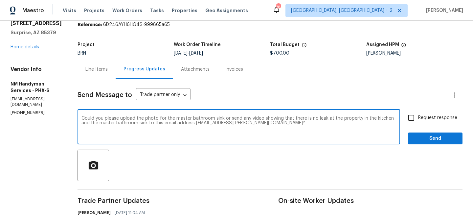
type textarea "Could you please upload the photo for the master bathroom sink or send any vide…"
click at [421, 121] on label "Request response" at bounding box center [430, 118] width 53 height 14
click at [418, 121] on input "Request response" at bounding box center [411, 118] width 14 height 14
checkbox input "true"
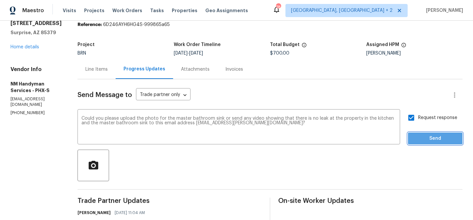
click at [419, 136] on span "Send" at bounding box center [435, 138] width 44 height 8
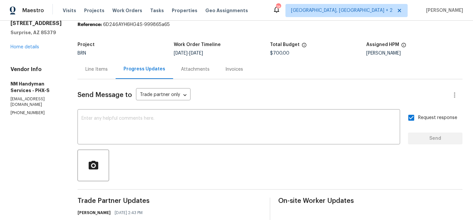
click at [82, 59] on div "Project BRN Work Order Timeline 9/19/2025 - 9/23/2025 Total Budget $700.00 Assi…" at bounding box center [269, 48] width 385 height 21
click at [100, 71] on div "Line Items" at bounding box center [96, 69] width 22 height 7
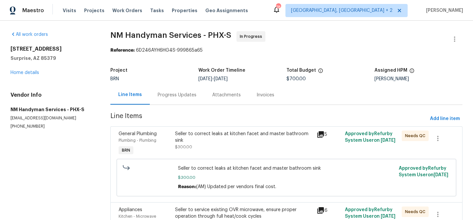
click at [196, 141] on div "Seller to correct leaks at kitchen facet and master bathroom sink" at bounding box center [244, 136] width 138 height 13
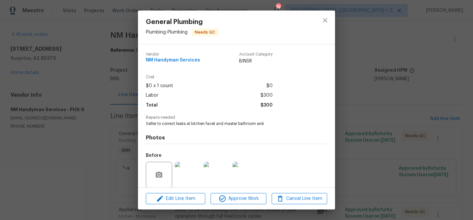
scroll to position [50, 0]
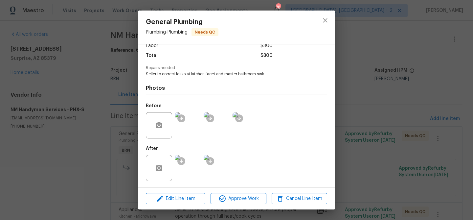
click at [88, 141] on div "General Plumbing Plumbing - Plumbing Needs QC Vendor NM Handyman Services Accou…" at bounding box center [236, 110] width 473 height 220
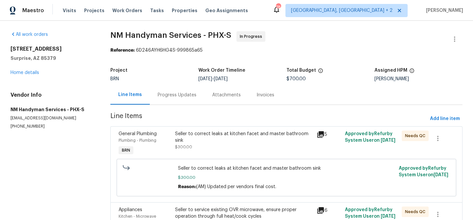
scroll to position [54, 0]
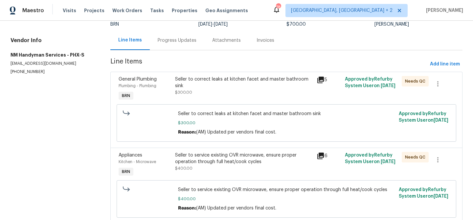
click at [198, 162] on div "Seller to service existing OVR microwave, ensure proper operation through full …" at bounding box center [244, 158] width 138 height 13
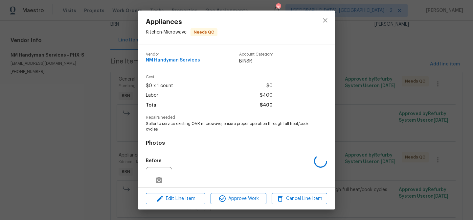
scroll to position [55, 0]
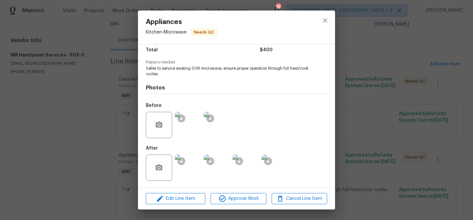
click at [184, 130] on img at bounding box center [188, 125] width 26 height 26
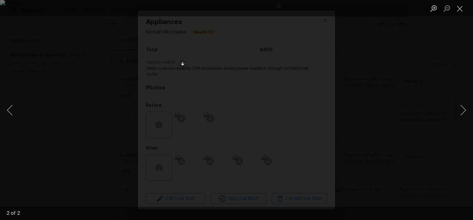
click at [67, 114] on div "Lightbox" at bounding box center [236, 110] width 473 height 220
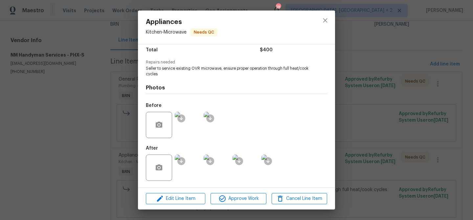
click at [191, 165] on img at bounding box center [188, 167] width 26 height 26
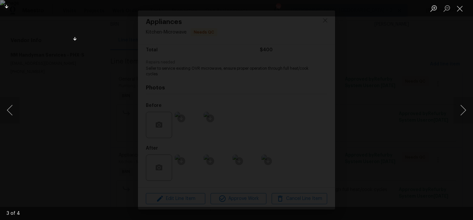
click at [20, 97] on div "Lightbox" at bounding box center [236, 110] width 473 height 220
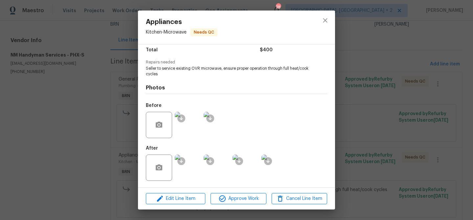
click at [188, 170] on img at bounding box center [188, 167] width 26 height 26
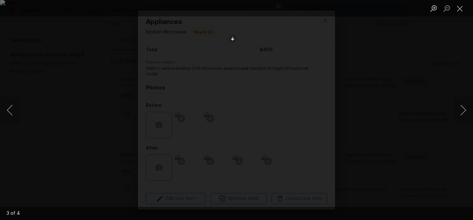
click at [26, 79] on div "Lightbox" at bounding box center [236, 110] width 473 height 220
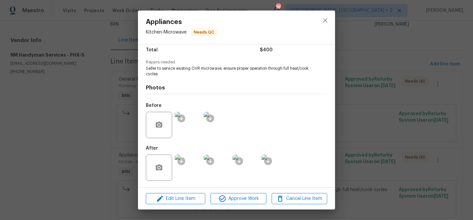
click at [200, 167] on img at bounding box center [188, 167] width 26 height 26
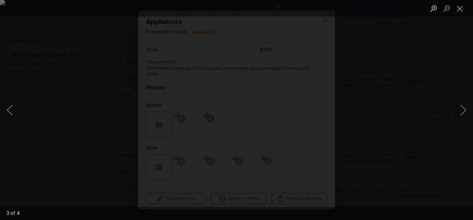
click at [73, 109] on img "Lightbox" at bounding box center [236, 110] width 473 height 220
click at [47, 101] on div "Lightbox" at bounding box center [236, 110] width 473 height 220
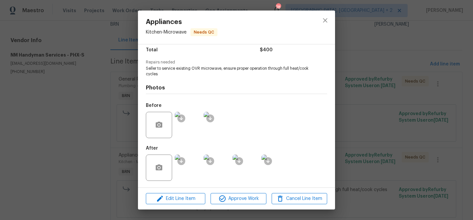
click at [188, 165] on img at bounding box center [188, 167] width 26 height 26
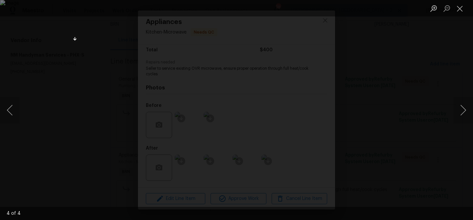
click at [46, 128] on div "Lightbox" at bounding box center [236, 110] width 473 height 220
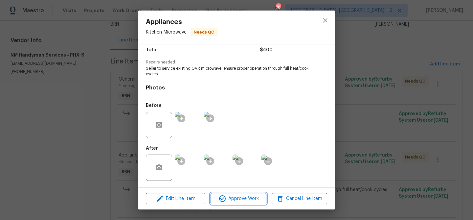
click at [240, 200] on span "Approve Work" at bounding box center [238, 198] width 52 height 8
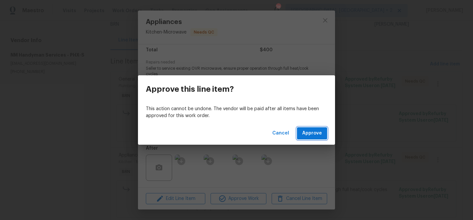
click at [309, 138] on button "Approve" at bounding box center [312, 133] width 30 height 12
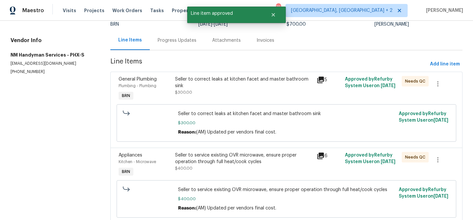
scroll to position [0, 0]
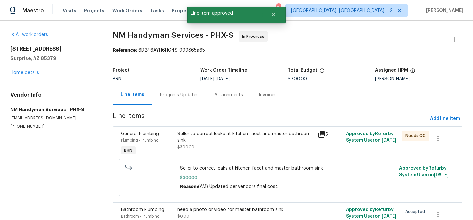
click at [167, 92] on div "Progress Updates" at bounding box center [179, 95] width 39 height 7
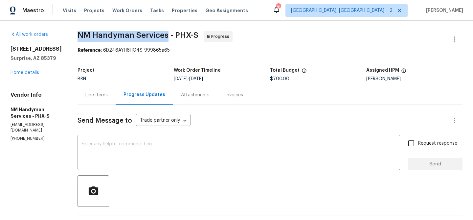
drag, startPoint x: 73, startPoint y: 37, endPoint x: 167, endPoint y: 36, distance: 93.9
copy span "NM Handyman Services"
click at [96, 91] on div "Line Items" at bounding box center [96, 94] width 38 height 19
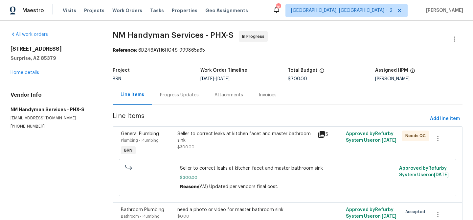
scroll to position [17, 0]
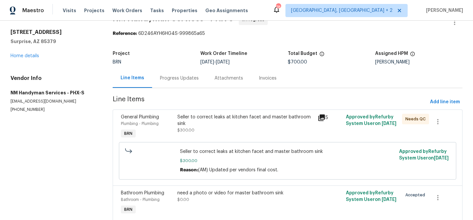
click at [211, 122] on div "Seller to correct leaks at kitchen facet and master bathroom sink" at bounding box center [245, 120] width 137 height 13
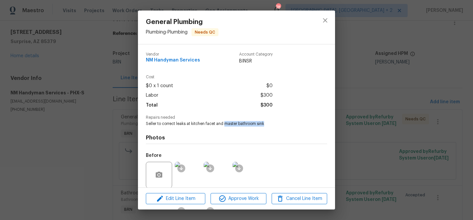
drag, startPoint x: 225, startPoint y: 124, endPoint x: 278, endPoint y: 124, distance: 53.5
click at [278, 124] on span "Seller to correct leaks at kitchen facet and master bathroom sink" at bounding box center [227, 124] width 163 height 6
copy span "master bathroom sink"
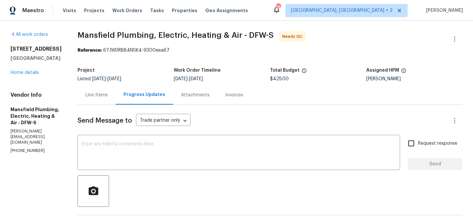
click at [103, 98] on div "Line Items" at bounding box center [96, 94] width 38 height 19
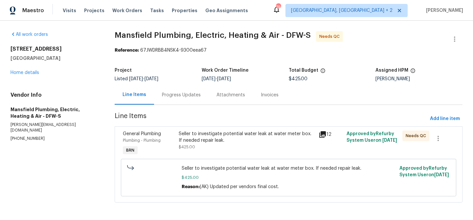
click at [178, 93] on div "Progress Updates" at bounding box center [181, 95] width 39 height 7
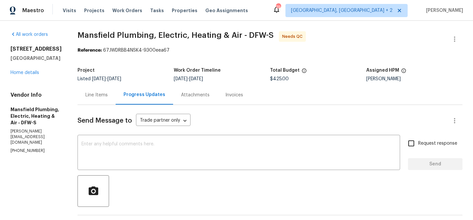
click at [108, 92] on div "Line Items" at bounding box center [96, 95] width 22 height 7
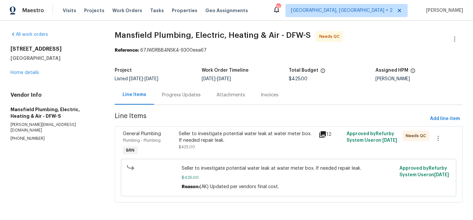
click at [205, 142] on div "Seller to investigate potential water leak at water meter box. If needed repair…" at bounding box center [247, 136] width 136 height 13
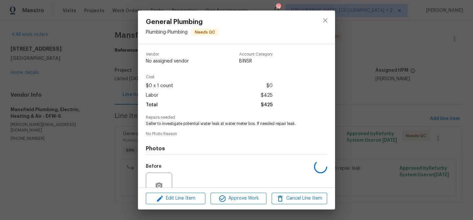
scroll to position [65, 0]
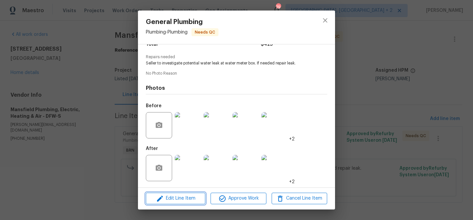
click at [184, 196] on span "Edit Line Item" at bounding box center [175, 198] width 55 height 8
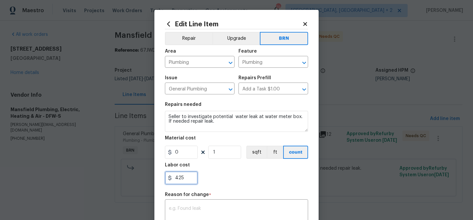
click at [191, 177] on input "425" at bounding box center [181, 177] width 33 height 13
type input "4"
type input "460.06"
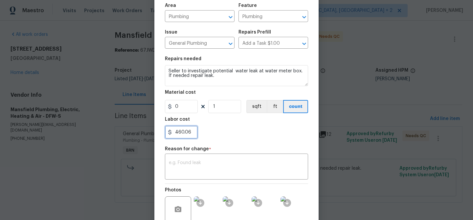
scroll to position [111, 0]
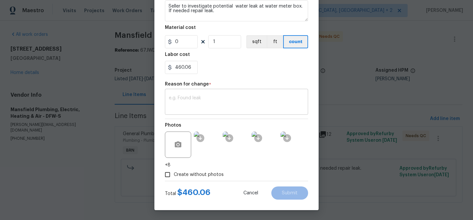
click at [202, 93] on div "x ​" at bounding box center [236, 102] width 143 height 24
paste textarea "(AM) Updated per vendors final cost."
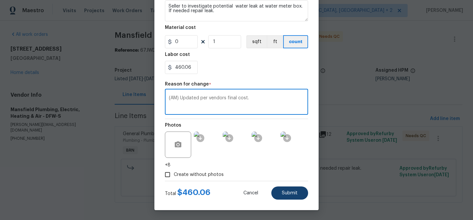
type textarea "(AM) Updated per vendors final cost."
click at [287, 195] on button "Submit" at bounding box center [289, 192] width 37 height 13
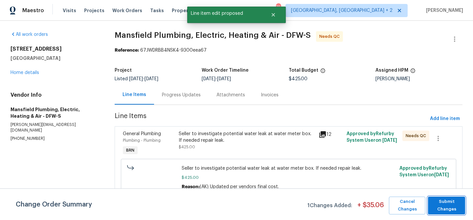
click at [439, 206] on span "Submit Changes" at bounding box center [446, 205] width 31 height 15
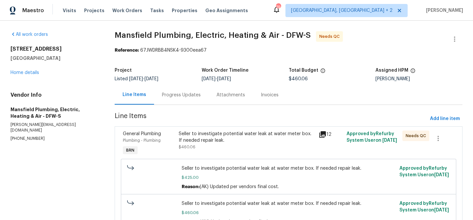
click at [169, 98] on div "Progress Updates" at bounding box center [181, 94] width 54 height 19
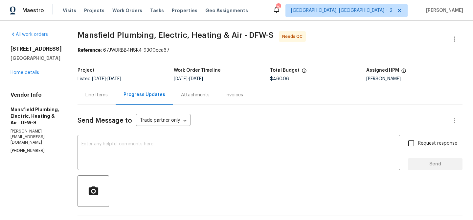
click at [108, 94] on div "Line Items" at bounding box center [96, 95] width 22 height 7
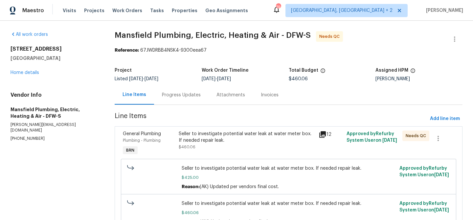
click at [193, 136] on div "Seller to investigate potential water leak at water meter box. If needed repair…" at bounding box center [247, 136] width 136 height 13
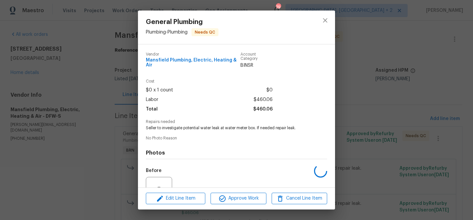
scroll to position [65, 0]
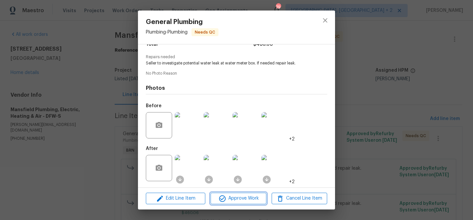
click at [219, 196] on icon "button" at bounding box center [222, 198] width 8 height 8
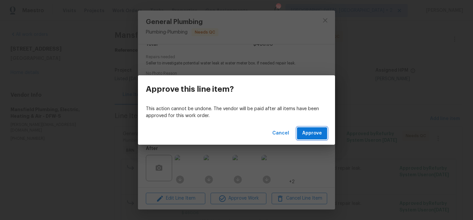
click at [306, 133] on span "Approve" at bounding box center [312, 133] width 20 height 8
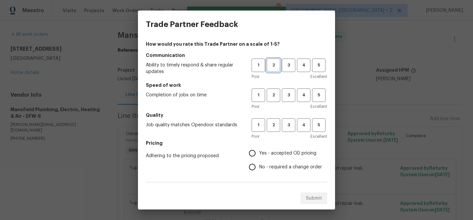
click at [271, 67] on span "2" at bounding box center [273, 65] width 12 height 8
click at [275, 98] on span "2" at bounding box center [273, 95] width 12 height 8
click at [274, 128] on span "2" at bounding box center [273, 125] width 12 height 8
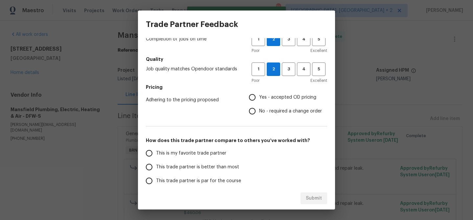
click at [253, 113] on input "No - required a change order" at bounding box center [252, 111] width 14 height 14
radio input "true"
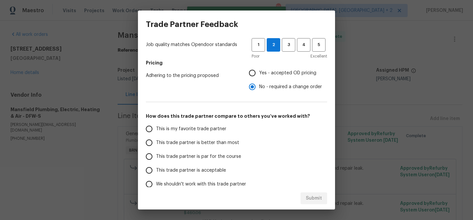
scroll to position [103, 0]
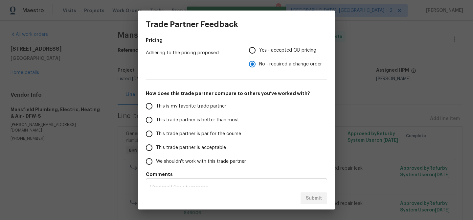
click at [168, 131] on span "This trade partner is par for the course" at bounding box center [198, 133] width 85 height 7
click at [156, 131] on input "This trade partner is par for the course" at bounding box center [149, 134] width 14 height 14
radio input "false"
click at [165, 119] on span "This trade partner is better than most" at bounding box center [197, 120] width 83 height 7
click at [156, 119] on input "This trade partner is better than most" at bounding box center [149, 120] width 14 height 14
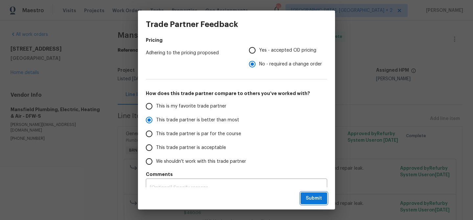
click at [311, 195] on span "Submit" at bounding box center [314, 198] width 16 height 8
radio input "true"
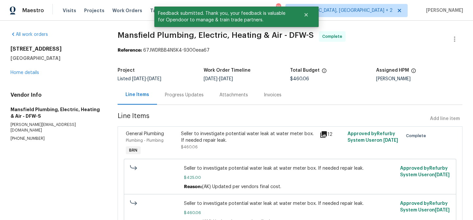
click at [172, 81] on div "Project Listed [DATE] - [DATE] Work Order Timeline [DATE] - [DATE] Total Budget…" at bounding box center [290, 74] width 345 height 21
click at [169, 88] on div "Progress Updates" at bounding box center [184, 94] width 54 height 19
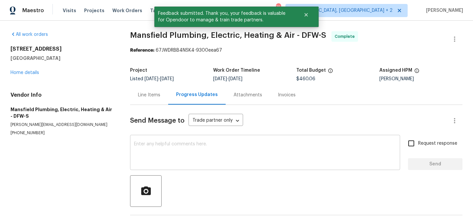
click at [183, 144] on textarea at bounding box center [265, 152] width 262 height 23
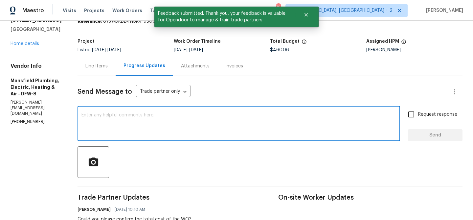
scroll to position [40, 0]
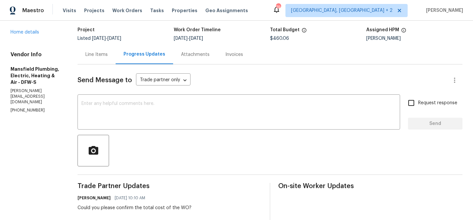
paste textarea "WO is approved, Please upload the invoice under the invoice section.Thanks"
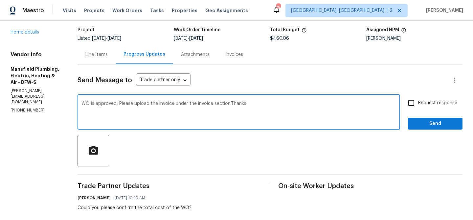
type textarea "WO is approved, Please upload the invoice under the invoice section.Thanks"
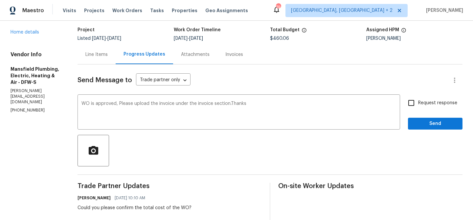
click at [426, 109] on label "Request response" at bounding box center [430, 103] width 53 height 14
click at [418, 109] on input "Request response" at bounding box center [411, 103] width 14 height 14
checkbox input "true"
click at [421, 124] on span "Send" at bounding box center [435, 123] width 44 height 8
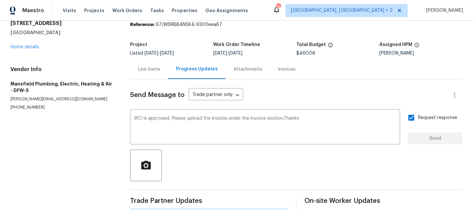
scroll to position [0, 0]
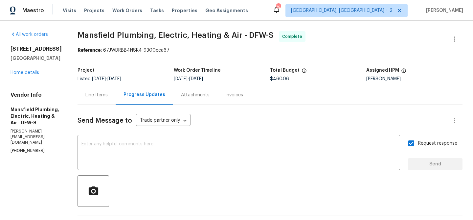
click at [248, 89] on div "Invoices" at bounding box center [233, 94] width 33 height 19
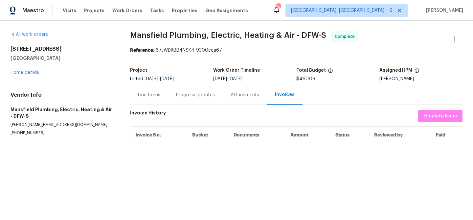
click at [189, 94] on div "Progress Updates" at bounding box center [195, 95] width 39 height 7
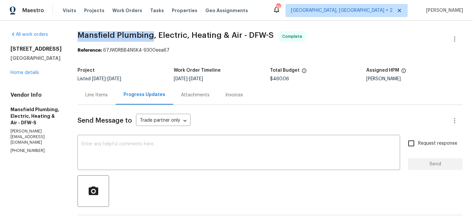
drag, startPoint x: 90, startPoint y: 36, endPoint x: 167, endPoint y: 35, distance: 77.5
copy span "Mansfield Plumbing"
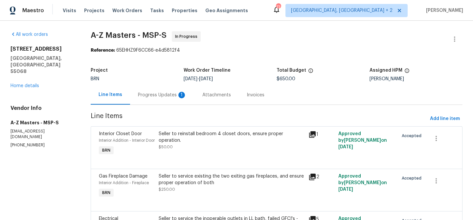
click at [172, 96] on div "Progress Updates 1" at bounding box center [162, 95] width 49 height 7
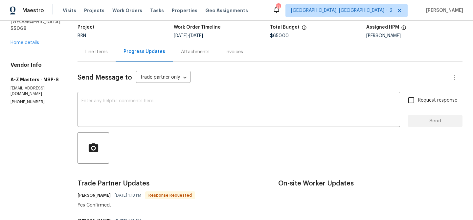
scroll to position [48, 0]
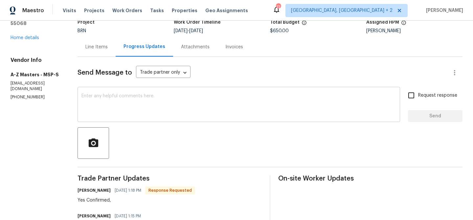
click at [128, 102] on textarea at bounding box center [238, 105] width 314 height 23
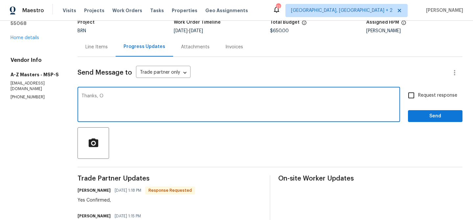
type textarea "Thanks, O"
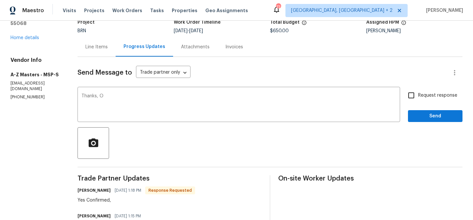
click at [80, 44] on div "Line Items" at bounding box center [96, 46] width 38 height 19
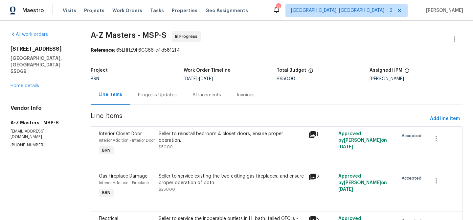
click at [154, 107] on section "A-Z Masters - MSP-S In Progress Reference: 65EHHZ9F6CC66-e4d5812f4 Project BRN …" at bounding box center [277, 170] width 372 height 279
click at [151, 99] on div "Progress Updates" at bounding box center [157, 94] width 54 height 19
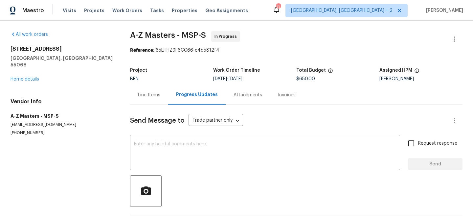
click at [144, 149] on textarea at bounding box center [265, 152] width 262 height 23
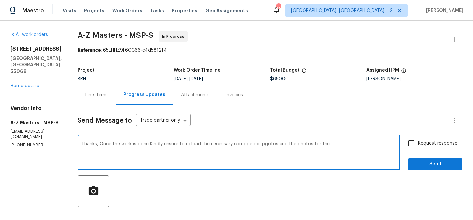
paste textarea "GFCI's"
type textarea "Thanks, Once the work is done Kindly ensure to upload the necessary comppetion …"
click at [188, 142] on textarea "Thanks, Once the work is done Kindly ensure to upload the necessary comppetion …" at bounding box center [238, 152] width 314 height 23
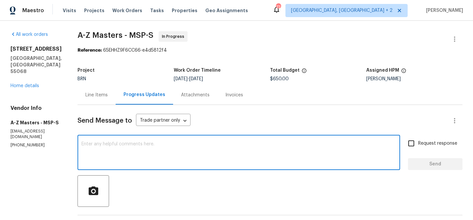
paste textarea "Thank you. Once the work is completed, please ensure that the necessary competi…"
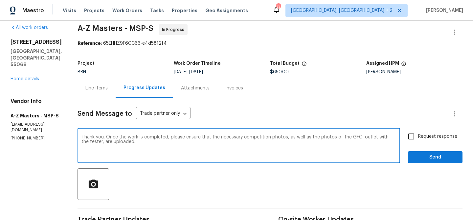
scroll to position [8, 0]
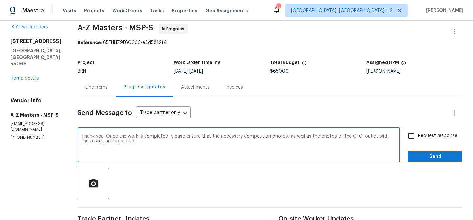
type textarea "Thank you. Once the work is completed, please ensure that the necessary competi…"
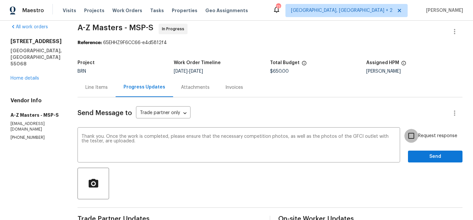
click at [418, 138] on input "Request response" at bounding box center [411, 136] width 14 height 14
checkbox input "true"
click at [421, 156] on span "Send" at bounding box center [435, 156] width 44 height 8
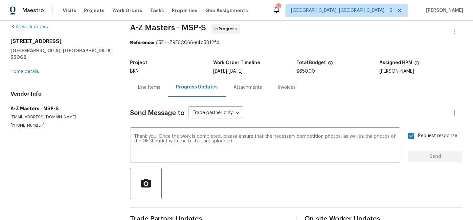
scroll to position [0, 0]
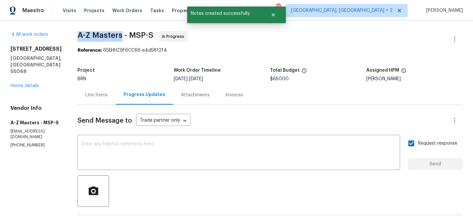
drag, startPoint x: 76, startPoint y: 34, endPoint x: 118, endPoint y: 33, distance: 41.7
click at [118, 33] on span "A-Z Masters - MSP-S" at bounding box center [115, 35] width 76 height 8
copy span "A-Z Masters"
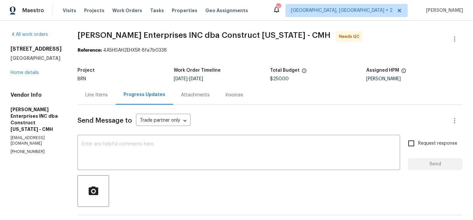
click at [95, 90] on div "Line Items" at bounding box center [96, 94] width 38 height 19
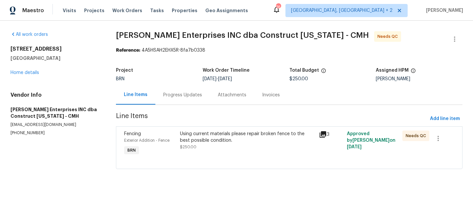
click at [167, 85] on div "Progress Updates" at bounding box center [182, 94] width 54 height 19
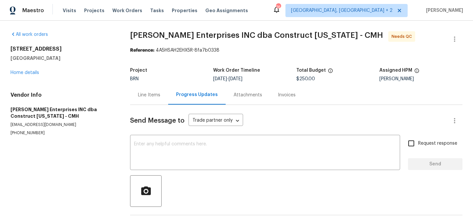
click at [167, 92] on div "Line Items" at bounding box center [149, 94] width 38 height 19
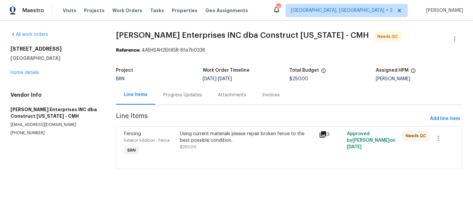
click at [173, 85] on div "Project BRN Work Order Timeline [DATE] - [DATE] Total Budget $250.00 Assigned H…" at bounding box center [289, 74] width 346 height 21
click at [176, 100] on div "Progress Updates" at bounding box center [182, 94] width 54 height 19
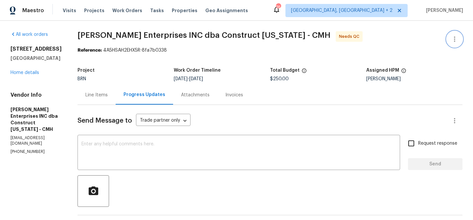
click at [446, 37] on button "button" at bounding box center [454, 39] width 16 height 16
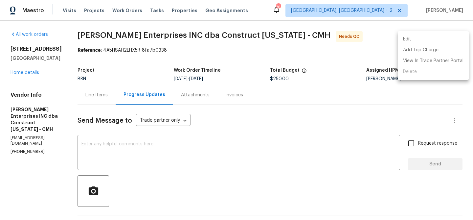
click at [418, 37] on li "Edit" at bounding box center [433, 39] width 71 height 11
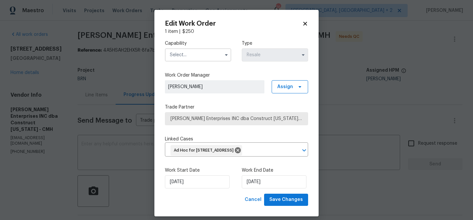
click at [193, 54] on input "text" at bounding box center [198, 54] width 66 height 13
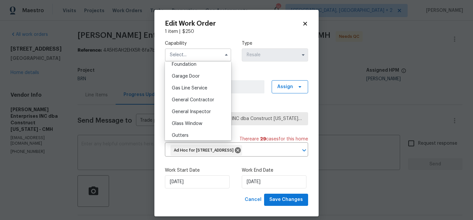
scroll to position [288, 0]
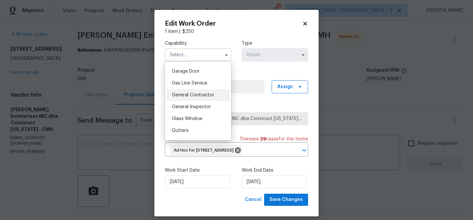
click at [191, 90] on div "General Contractor" at bounding box center [197, 95] width 63 height 12
type input "General Contractor"
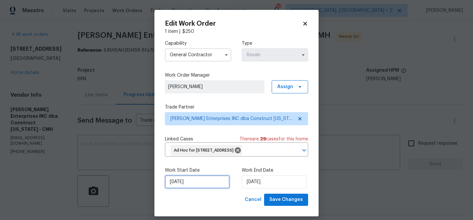
click at [187, 181] on input "[DATE]" at bounding box center [197, 181] width 65 height 13
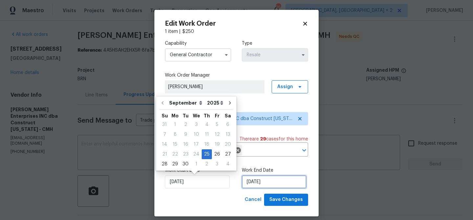
click at [266, 184] on input "[DATE]" at bounding box center [274, 181] width 65 height 13
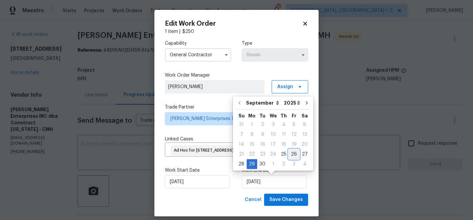
click at [293, 152] on div "26" at bounding box center [294, 153] width 11 height 9
type input "[DATE]"
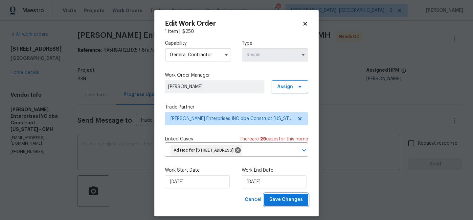
click at [277, 204] on button "Save Changes" at bounding box center [286, 199] width 44 height 12
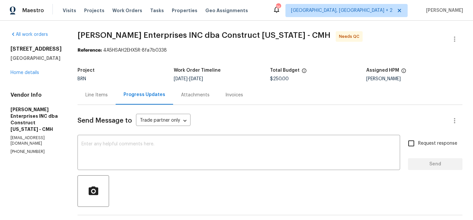
click at [93, 98] on div "Line Items" at bounding box center [96, 95] width 22 height 7
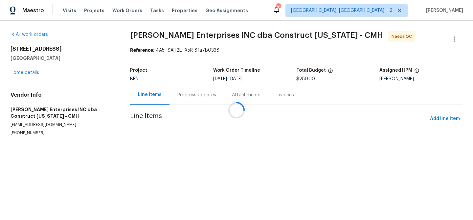
click at [173, 136] on div at bounding box center [236, 110] width 473 height 220
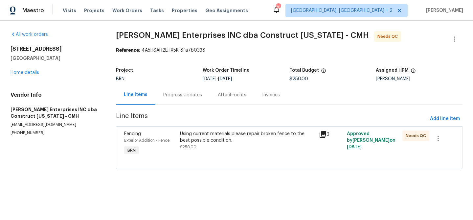
click at [194, 140] on div "Using current materials please repair broken fence to the best possible conditi…" at bounding box center [247, 136] width 135 height 13
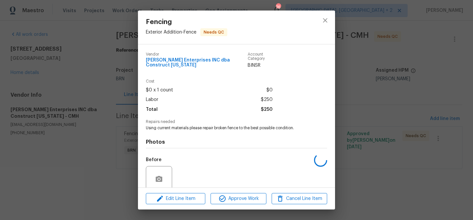
click at [184, 125] on span "Using current materials please repair broken fence to the best possible conditi…" at bounding box center [227, 128] width 163 height 6
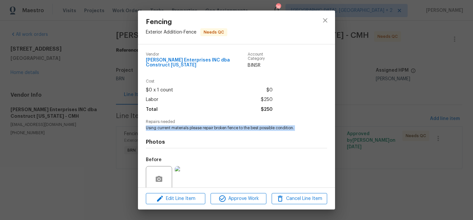
click at [184, 125] on span "Using current materials please repair broken fence to the best possible conditi…" at bounding box center [227, 128] width 163 height 6
copy span "Using current materials please repair broken fence to the best possible conditi…"
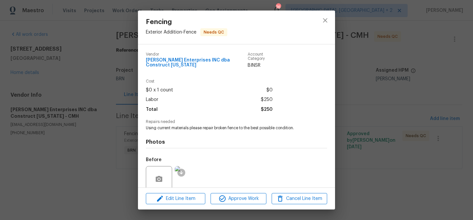
click at [98, 36] on div "Fencing Exterior Addition - Fence Needs QC Vendor [PERSON_NAME] Enterprises INC…" at bounding box center [236, 110] width 473 height 220
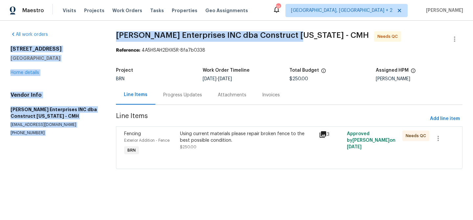
drag, startPoint x: 105, startPoint y: 35, endPoint x: 282, endPoint y: 35, distance: 176.6
click at [282, 35] on div "All work orders [STREET_ADDRESS] Home details Vendor Info [PERSON_NAME] Enterpr…" at bounding box center [236, 104] width 473 height 166
click at [282, 35] on span "[PERSON_NAME] Enterprises INC dba Construct [US_STATE] - CMH" at bounding box center [242, 35] width 253 height 8
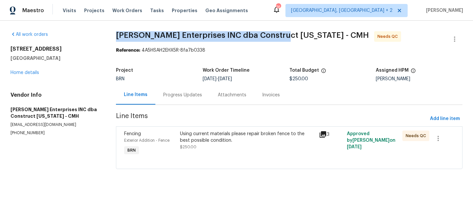
drag, startPoint x: 273, startPoint y: 35, endPoint x: 110, endPoint y: 33, distance: 163.2
click at [110, 33] on div "All work orders [STREET_ADDRESS] Home details Vendor Info [PERSON_NAME] Enterpr…" at bounding box center [236, 104] width 473 height 166
copy span "[PERSON_NAME] Enterprises INC dba Construct [US_STATE]"
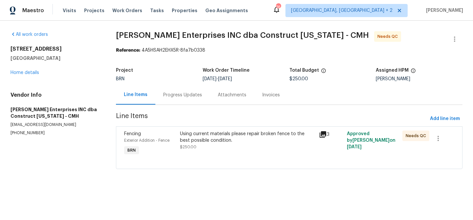
click at [210, 136] on div "Using current materials please repair broken fence to the best possible conditi…" at bounding box center [247, 136] width 135 height 13
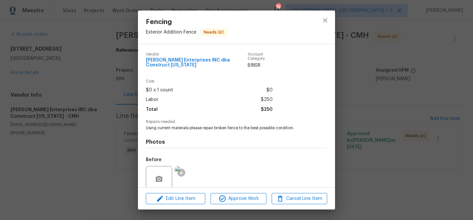
scroll to position [50, 0]
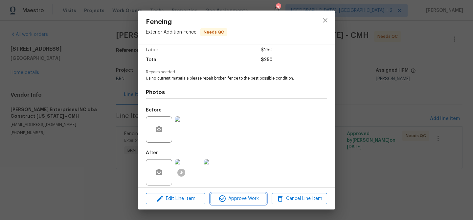
click at [231, 197] on span "Approve Work" at bounding box center [238, 198] width 52 height 8
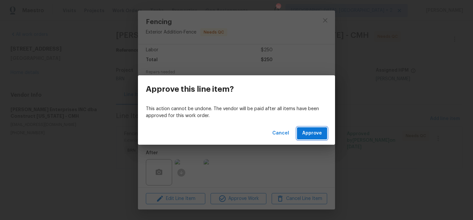
click at [304, 130] on span "Approve" at bounding box center [312, 133] width 20 height 8
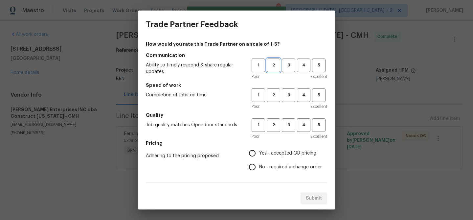
click at [274, 64] on span "2" at bounding box center [273, 65] width 12 height 8
click at [274, 99] on button "2" at bounding box center [273, 94] width 13 height 13
click at [272, 119] on button "2" at bounding box center [273, 124] width 13 height 13
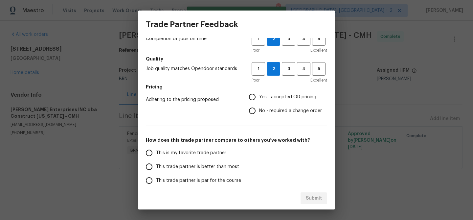
click at [250, 122] on div "How would you rate this Trade Partner on a scale of 1-5? Communication Ability …" at bounding box center [236, 113] width 181 height 257
click at [256, 107] on input "No - required a change order" at bounding box center [252, 111] width 14 height 14
radio input "true"
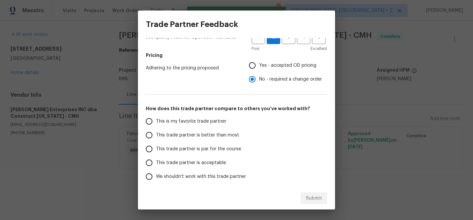
scroll to position [108, 0]
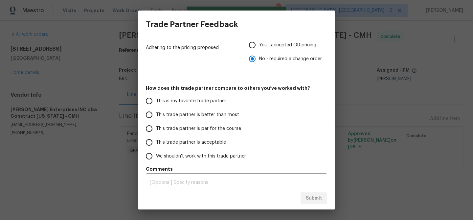
click at [261, 43] on span "Yes - accepted OD pricing" at bounding box center [287, 45] width 57 height 7
click at [259, 43] on input "Yes - accepted OD pricing" at bounding box center [252, 45] width 14 height 14
radio input "true"
click at [179, 100] on span "This is my favorite trade partner" at bounding box center [191, 101] width 70 height 7
click at [156, 100] on input "This is my favorite trade partner" at bounding box center [149, 101] width 14 height 14
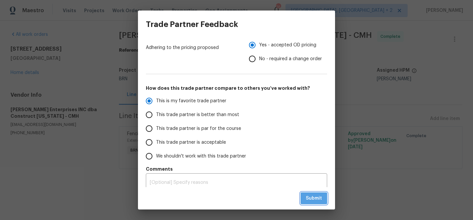
click at [312, 197] on span "Submit" at bounding box center [314, 198] width 16 height 8
radio input "true"
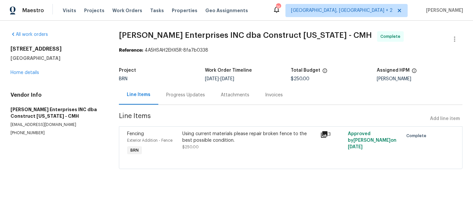
click at [183, 101] on div "Progress Updates" at bounding box center [185, 94] width 54 height 19
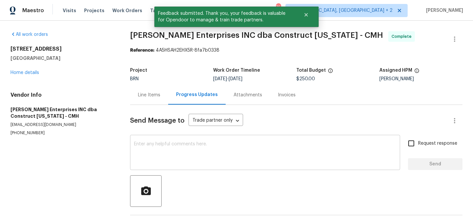
click at [183, 140] on div "x ​" at bounding box center [265, 152] width 270 height 33
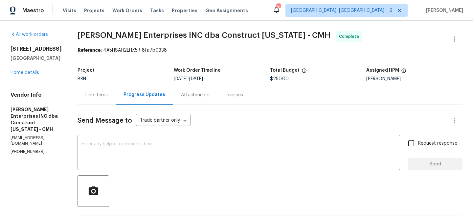
paste textarea "WO is approved, Please upload the invoice under the invoice section.Thanks"
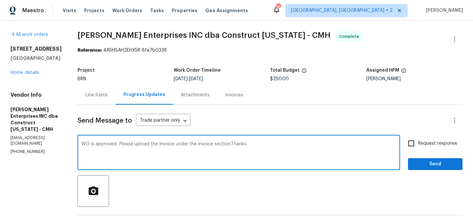
type textarea "WO is approved, Please upload the invoice under the invoice section.Thanks"
click at [421, 138] on label "Request response" at bounding box center [430, 143] width 53 height 14
click at [418, 138] on input "Request response" at bounding box center [411, 143] width 14 height 14
checkbox input "true"
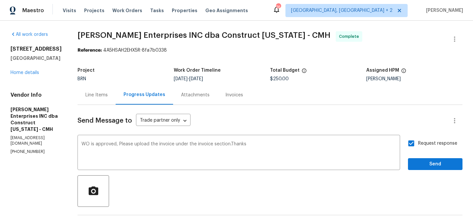
click at [419, 158] on div "Request response Send" at bounding box center [435, 152] width 54 height 33
click at [421, 165] on span "Send" at bounding box center [435, 164] width 44 height 8
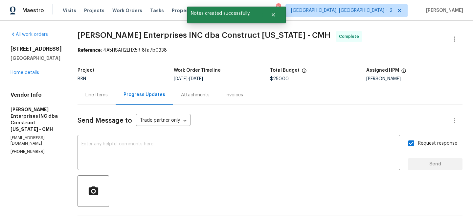
click at [111, 98] on div "Line Items" at bounding box center [96, 94] width 38 height 19
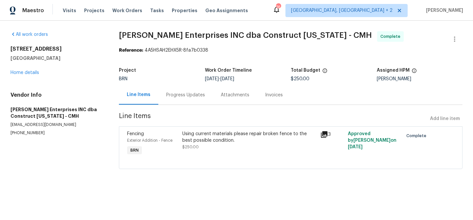
click at [211, 151] on div "Using current materials please repair broken fence to the best possible conditi…" at bounding box center [249, 143] width 138 height 30
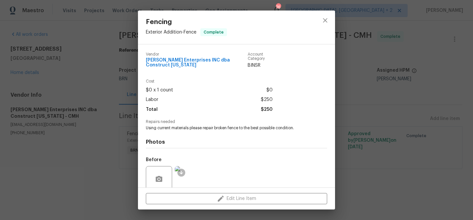
click at [189, 177] on img at bounding box center [188, 179] width 26 height 26
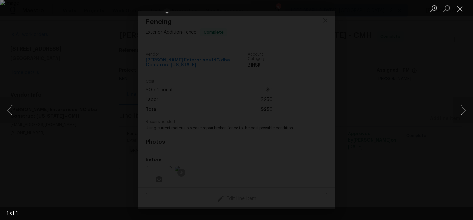
click at [49, 76] on div "Lightbox" at bounding box center [236, 110] width 473 height 220
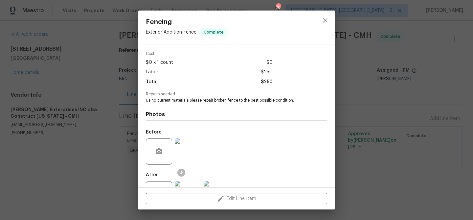
scroll to position [40, 0]
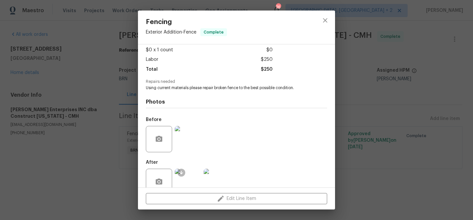
click at [189, 172] on img at bounding box center [188, 181] width 26 height 26
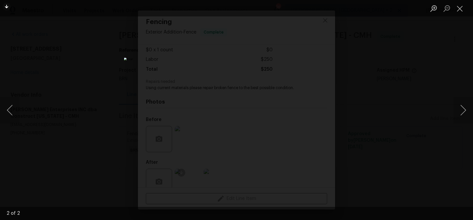
click at [93, 52] on div "Lightbox" at bounding box center [236, 110] width 473 height 220
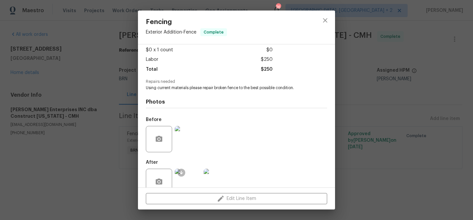
click at [101, 57] on div "Fencing Exterior Addition - Fence Complete Vendor Strick Enterprises INC dba Co…" at bounding box center [236, 110] width 473 height 220
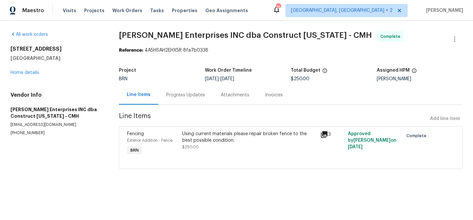
click at [259, 95] on div "Invoices" at bounding box center [273, 94] width 33 height 19
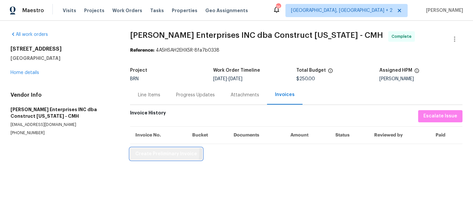
click at [140, 151] on span "Create Preliminary Invoice" at bounding box center [166, 154] width 62 height 8
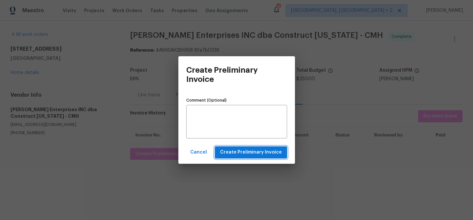
click at [239, 151] on span "Create Preliminary Invoice" at bounding box center [251, 152] width 62 height 8
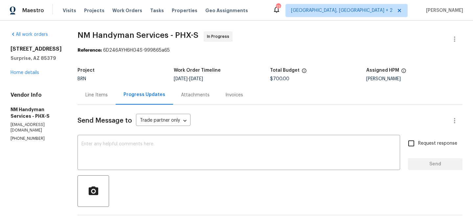
click at [95, 98] on div "Line Items" at bounding box center [96, 95] width 22 height 7
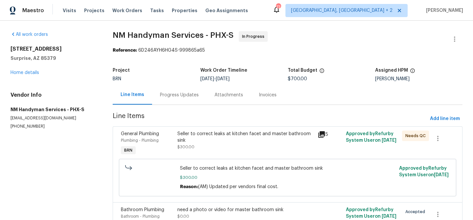
click at [204, 148] on div "Seller to correct leaks at kitchen facet and master bathroom sink $300.00" at bounding box center [245, 140] width 137 height 20
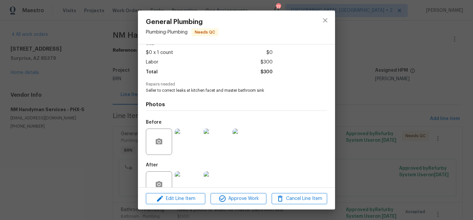
scroll to position [50, 0]
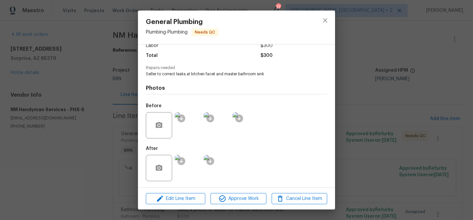
click at [188, 133] on img at bounding box center [188, 125] width 26 height 26
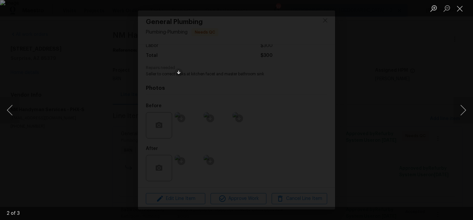
click at [71, 173] on div "Lightbox" at bounding box center [236, 110] width 473 height 220
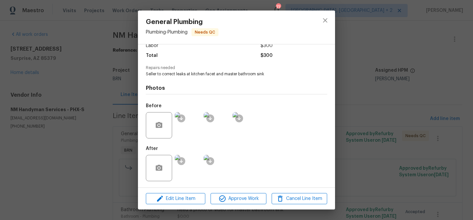
click at [196, 170] on img at bounding box center [188, 168] width 26 height 26
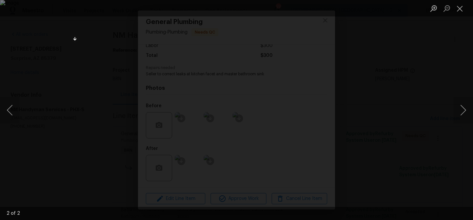
click at [45, 101] on div "Lightbox" at bounding box center [236, 110] width 473 height 220
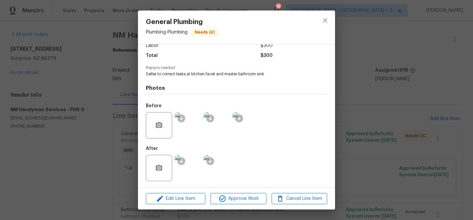
click at [35, 101] on div "General Plumbing Plumbing - Plumbing Needs QC Vendor NM Handyman Services Accou…" at bounding box center [236, 110] width 473 height 220
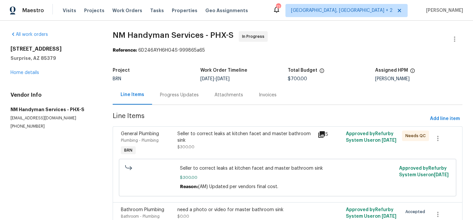
click at [169, 95] on div "Progress Updates" at bounding box center [179, 95] width 39 height 7
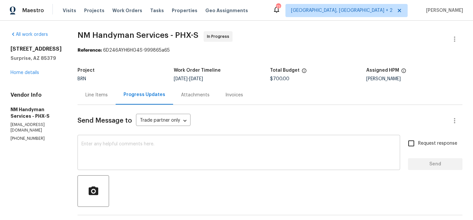
scroll to position [63, 0]
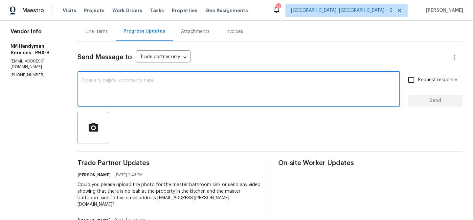
click at [99, 98] on textarea at bounding box center [238, 89] width 314 height 23
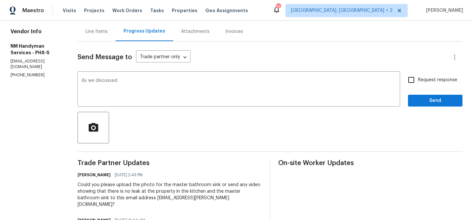
click at [23, 72] on p "[PHONE_NUMBER]" at bounding box center [36, 75] width 51 height 6
copy p "[PHONE_NUMBER]"
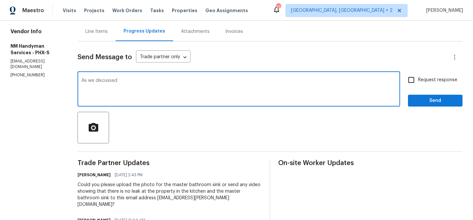
click at [138, 81] on textarea "As we discussed" at bounding box center [238, 89] width 314 height 23
paste textarea "[PHONE_NUMBER]"
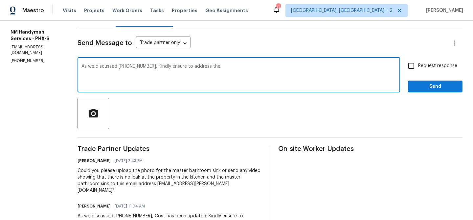
scroll to position [84, 0]
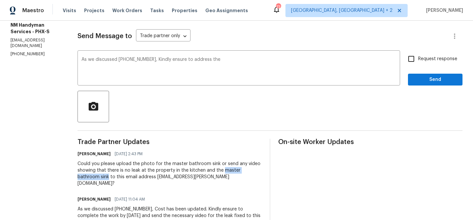
drag, startPoint x: 220, startPoint y: 171, endPoint x: 83, endPoint y: 177, distance: 137.0
click at [83, 177] on div "Could you please upload the photo for the master bathroom sink or send any vide…" at bounding box center [169, 173] width 184 height 26
copy div "master bathroom sink"
click at [233, 64] on textarea "As we discussed (480) 703-5733, Kindly ensure to address the" at bounding box center [238, 68] width 314 height 23
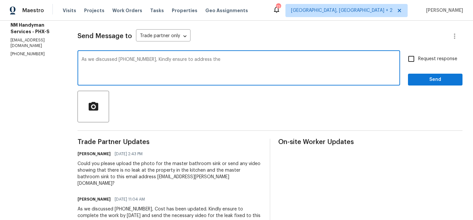
paste textarea "master bathroom sink"
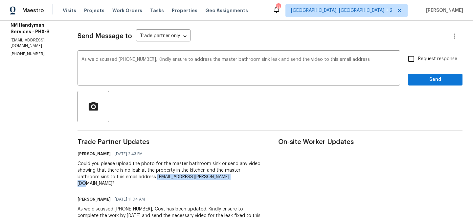
drag, startPoint x: 131, startPoint y: 177, endPoint x: 230, endPoint y: 177, distance: 98.8
click at [231, 177] on div "Could you please upload the photo for the master bathroom sink or send any vide…" at bounding box center [169, 173] width 184 height 26
copy div "ananthi.mahendran@opendoor.com?"
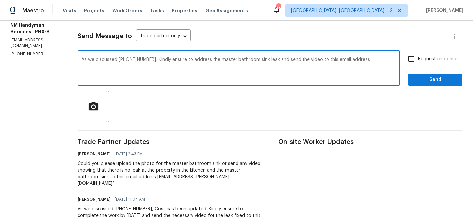
click at [365, 63] on textarea "As we discussed (480) 703-5733, Kindly ensure to address the master bathroom si…" at bounding box center [238, 68] width 314 height 23
paste textarea "ananthi.mahendran@opendoor.com?"
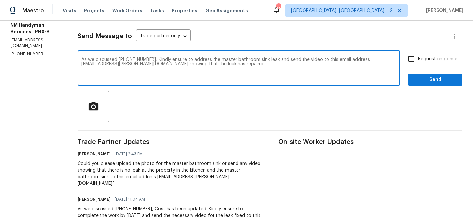
drag, startPoint x: 195, startPoint y: 64, endPoint x: 287, endPoint y: 72, distance: 92.0
click at [287, 72] on textarea "As we discussed (480) 703-5733, Kindly ensure to address the master bathroom si…" at bounding box center [238, 68] width 314 height 23
type textarea "As we discussed (480) 703-5733, Kindly ensure to address the master bathroom si…"
click at [433, 58] on span "Request response" at bounding box center [437, 58] width 39 height 7
click at [418, 58] on input "Request response" at bounding box center [411, 59] width 14 height 14
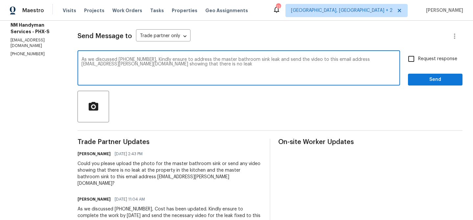
checkbox input "true"
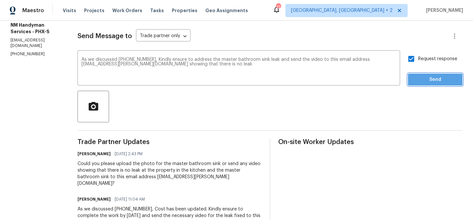
click at [421, 79] on span "Send" at bounding box center [435, 80] width 44 height 8
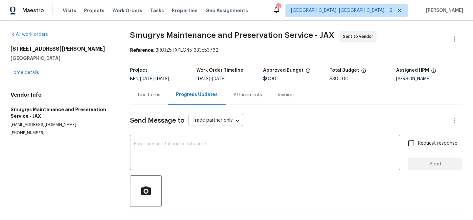
scroll to position [76, 0]
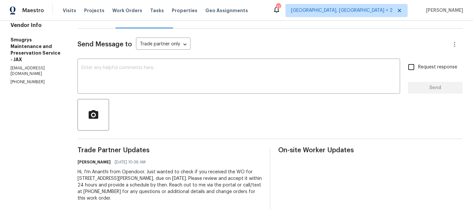
click at [18, 79] on p "[PHONE_NUMBER]" at bounding box center [36, 82] width 51 height 6
click at [17, 79] on p "[PHONE_NUMBER]" at bounding box center [36, 82] width 51 height 6
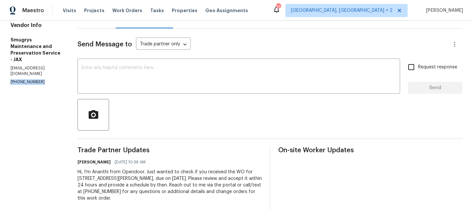
click at [17, 79] on p "[PHONE_NUMBER]" at bounding box center [36, 82] width 51 height 6
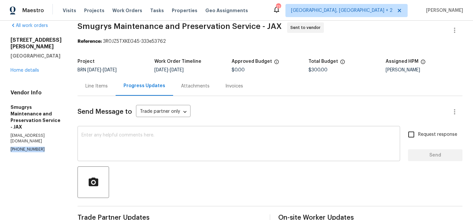
scroll to position [0, 0]
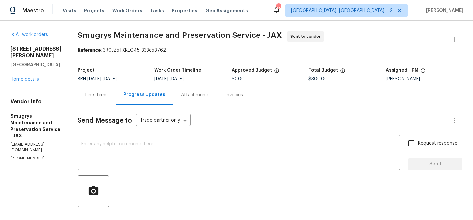
click at [257, 85] on div "Line Items Progress Updates Attachments Invoices" at bounding box center [269, 95] width 385 height 20
click at [87, 102] on div "Line Items" at bounding box center [96, 94] width 38 height 19
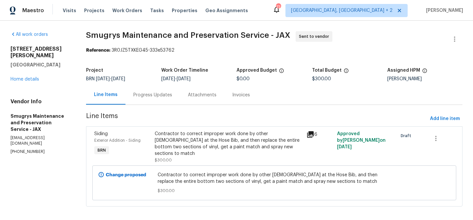
click at [198, 142] on div "Contractor to correct improper work done by other [DEMOGRAPHIC_DATA] at the Hos…" at bounding box center [229, 143] width 148 height 26
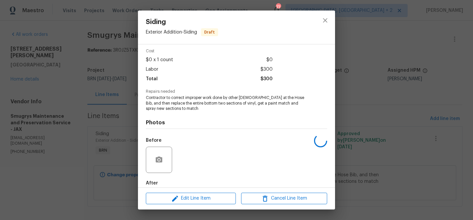
scroll to position [65, 0]
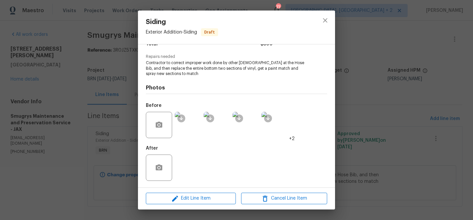
click at [192, 133] on img at bounding box center [188, 125] width 26 height 26
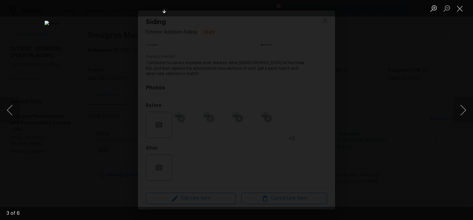
click at [100, 92] on div "Lightbox" at bounding box center [236, 110] width 473 height 220
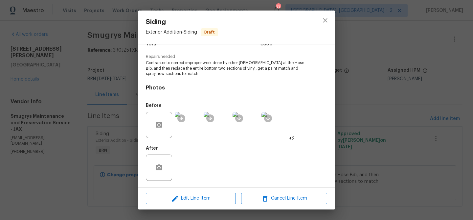
click at [183, 76] on span "Contractor to correct improper work done by other contractor at the Hose Bib, a…" at bounding box center [227, 68] width 163 height 16
click at [80, 103] on div "Siding Exterior Addition - Siding Draft Vendor Smugrys Maintenance and Preserva…" at bounding box center [236, 110] width 473 height 220
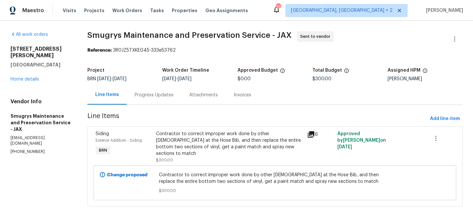
click at [142, 97] on div "Progress Updates" at bounding box center [154, 95] width 39 height 7
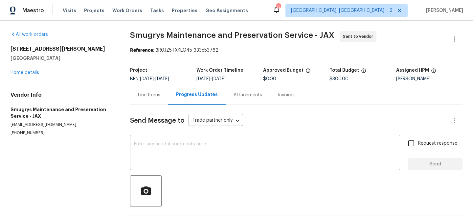
scroll to position [26, 0]
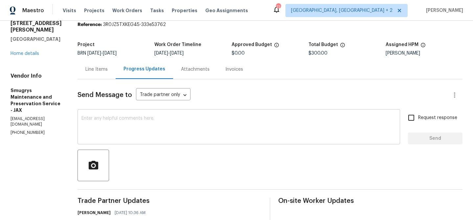
click at [125, 138] on textarea at bounding box center [238, 127] width 314 height 23
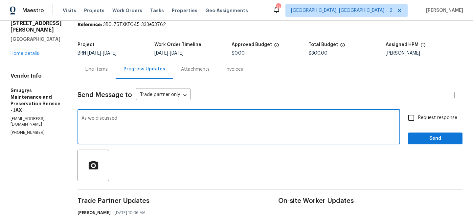
click at [29, 132] on section "All work orders 330 Dudley St Atlantic Beach, FL 32233 Home details Vendor Info…" at bounding box center [36, 133] width 51 height 254
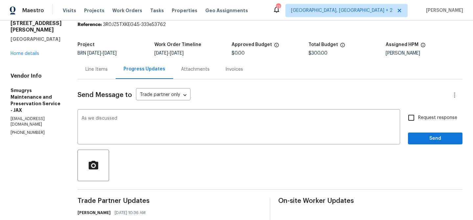
click at [29, 131] on section "All work orders 330 Dudley St Atlantic Beach, FL 32233 Home details Vendor Info…" at bounding box center [36, 133] width 51 height 254
click at [23, 130] on p "(904) 343-8216" at bounding box center [36, 133] width 51 height 6
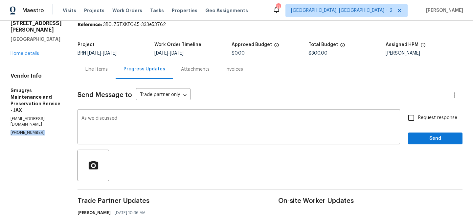
copy p "(904) 343-8216"
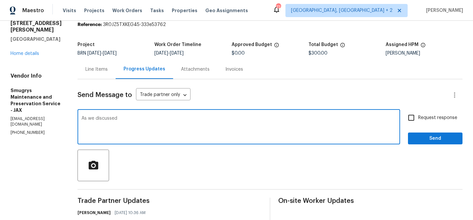
click at [123, 119] on textarea "As we discussed" at bounding box center [238, 127] width 314 height 23
paste textarea "(904) 343-8216"
type textarea "As we discussed (904) 343-8216, Kindly accept the WO and complete the work by T…"
click at [409, 113] on input "Request response" at bounding box center [411, 118] width 14 height 14
checkbox input "true"
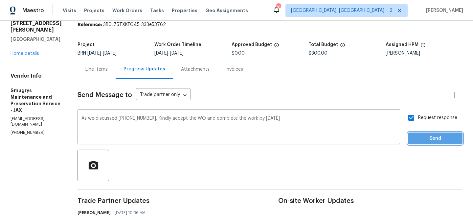
click at [416, 139] on span "Send" at bounding box center [435, 138] width 44 height 8
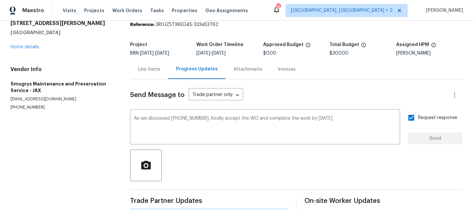
scroll to position [0, 0]
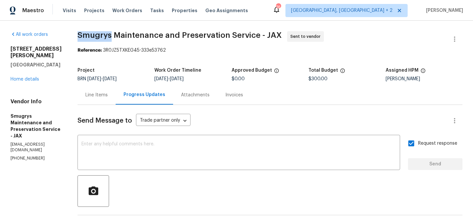
drag, startPoint x: 68, startPoint y: 39, endPoint x: 106, endPoint y: 39, distance: 38.4
click at [106, 39] on div "All work orders 330 Dudley St Atlantic Beach, FL 32233 Home details Vendor Info…" at bounding box center [236, 174] width 473 height 307
copy span "Smugrys"
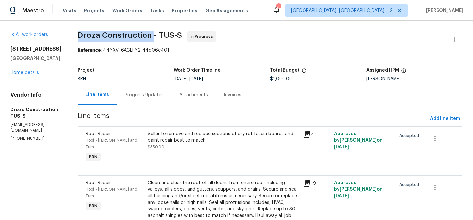
drag, startPoint x: 82, startPoint y: 35, endPoint x: 157, endPoint y: 33, distance: 74.9
click at [157, 33] on div "All work orders 8233 E Sundew Dr Tucson, AZ 85710 Home details Vendor Info Droz…" at bounding box center [236, 142] width 473 height 242
copy span "Droza Construction"
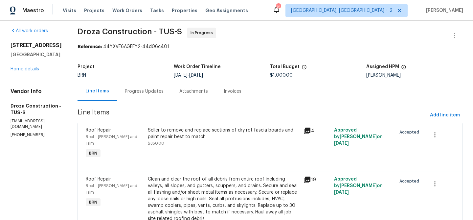
click at [141, 83] on div "Progress Updates" at bounding box center [144, 90] width 54 height 19
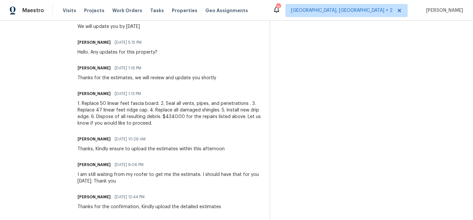
scroll to position [403, 0]
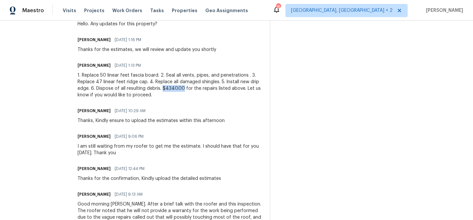
drag, startPoint x: 189, startPoint y: 88, endPoint x: 168, endPoint y: 88, distance: 20.4
click at [168, 88] on div "1. Replace 50 linear feet fascia board. 2. Seal all vents, pipes, and penetrati…" at bounding box center [169, 85] width 184 height 26
copy div "$4340.00"
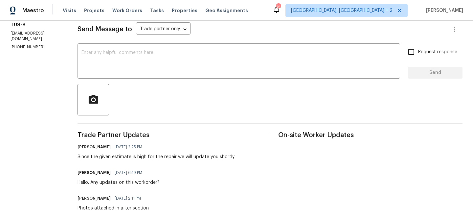
scroll to position [0, 0]
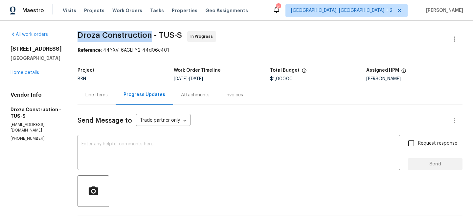
drag, startPoint x: 76, startPoint y: 40, endPoint x: 155, endPoint y: 34, distance: 79.0
copy span "Droza Construction"
click at [98, 35] on span "Droza Construction - TUS-S" at bounding box center [129, 35] width 104 height 8
click at [26, 73] on link "Home details" at bounding box center [25, 72] width 29 height 5
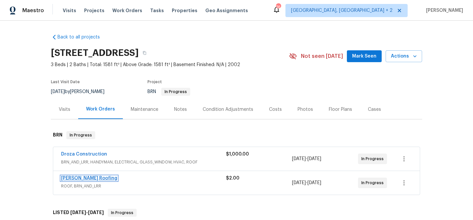
click at [66, 180] on link "[PERSON_NAME] Roofing" at bounding box center [89, 178] width 56 height 5
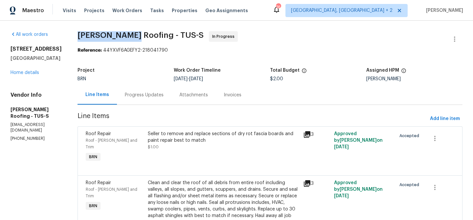
drag, startPoint x: 78, startPoint y: 36, endPoint x: 129, endPoint y: 36, distance: 50.9
click at [129, 36] on span "[PERSON_NAME] Roofing - TUS-S" at bounding box center [140, 35] width 126 height 8
copy span "[PERSON_NAME] Roofing"
click at [142, 63] on section "[PERSON_NAME] Roofing - TUS-S In Progress Reference: 44YXVF6AGEFY2-218041790 Pr…" at bounding box center [269, 141] width 385 height 221
click at [167, 120] on span "Line Items" at bounding box center [252, 119] width 350 height 12
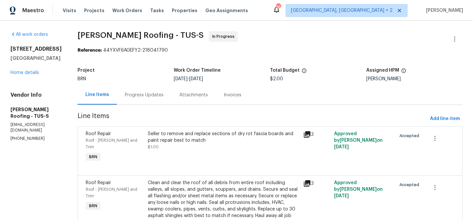
click at [161, 134] on div "Seller to remove and replace sections of dry rot fascia boards and paint repair…" at bounding box center [223, 136] width 151 height 13
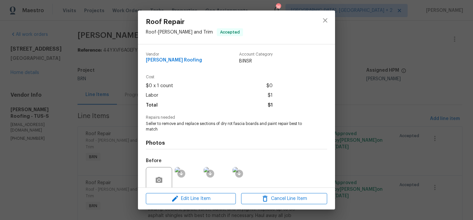
click at [157, 119] on span "Repairs needed" at bounding box center [236, 117] width 181 height 4
click at [150, 126] on span "Seller to remove and replace sections of dry rot fascia boards and paint repair…" at bounding box center [227, 126] width 163 height 11
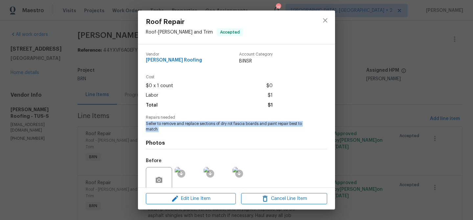
click at [150, 126] on span "Seller to remove and replace sections of dry rot fascia boards and paint repair…" at bounding box center [227, 126] width 163 height 11
copy span "Seller to remove and replace sections of dry rot fascia boards and paint repair…"
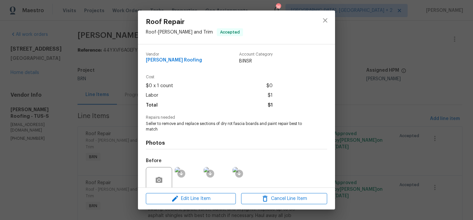
click at [76, 111] on div "Roof Repair Roof - Eaves and Trim Accepted Vendor Stout Roofing Account Categor…" at bounding box center [236, 110] width 473 height 220
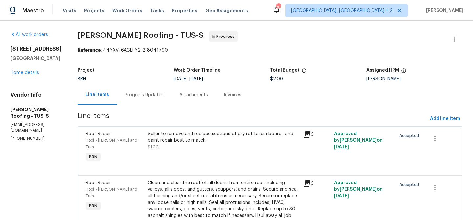
scroll to position [30, 0]
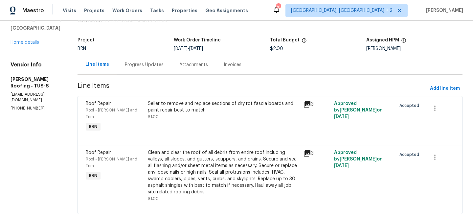
click at [166, 165] on div "Clean and clear the roof of all debris from entire roof including valleys, all …" at bounding box center [223, 172] width 151 height 46
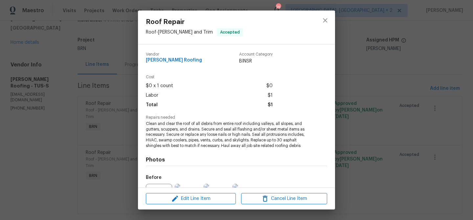
click at [160, 131] on span "Clean and clear the roof of all debris from entire roof including valleys, all …" at bounding box center [227, 135] width 163 height 28
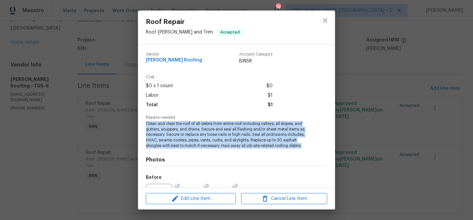
click at [160, 131] on span "Clean and clear the roof of all debris from entire roof including valleys, all …" at bounding box center [227, 135] width 163 height 28
copy span "Clean and clear the roof of all debris from entire roof including valleys, all …"
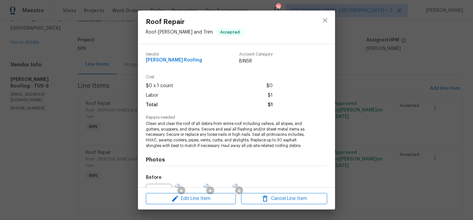
click at [82, 69] on div "Roof Repair Roof - Eaves and Trim Accepted Vendor Stout Roofing Account Categor…" at bounding box center [236, 110] width 473 height 220
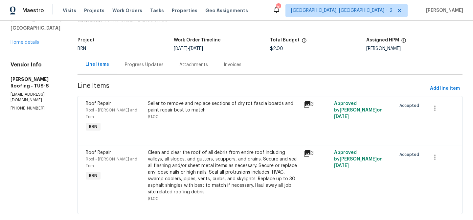
click at [141, 69] on div "Progress Updates" at bounding box center [144, 64] width 54 height 19
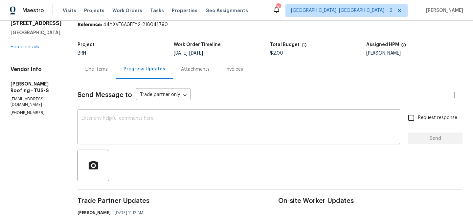
scroll to position [30, 0]
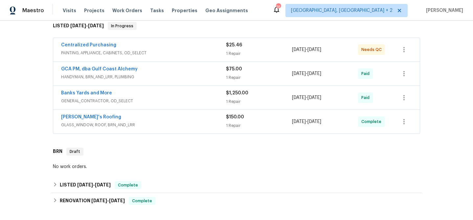
scroll to position [198, 0]
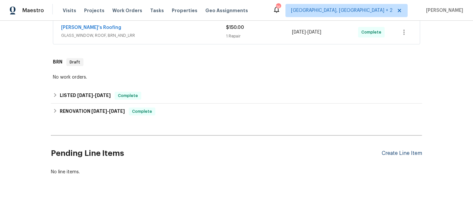
click at [389, 151] on div "Create Line Item" at bounding box center [401, 153] width 40 height 6
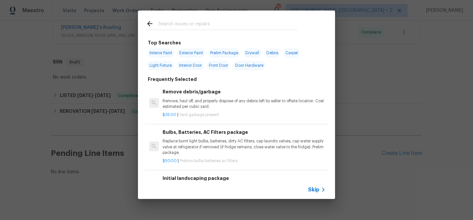
click at [309, 187] on span "Skip" at bounding box center [313, 189] width 11 height 7
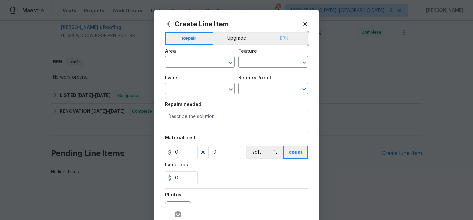
click at [279, 39] on button "BRN" at bounding box center [284, 38] width 48 height 13
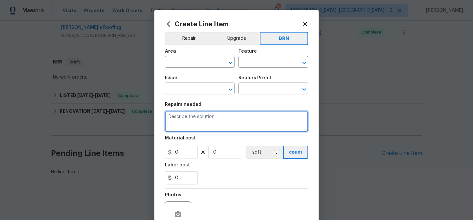
click at [207, 124] on textarea at bounding box center [236, 121] width 143 height 21
paste textarea "Seller to have licensed plumbing company perform hydrostatic isolation test, pr…"
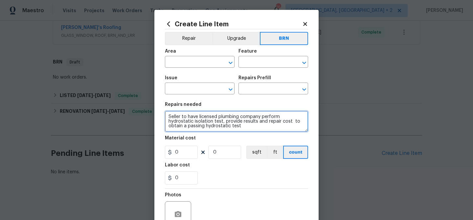
type textarea "Seller to have licensed plumbing company perform hydrostatic isolation test, pr…"
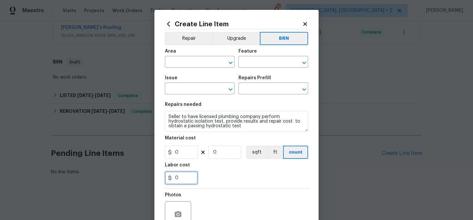
click at [190, 175] on input "0" at bounding box center [181, 177] width 33 height 13
type input "250"
click at [233, 151] on input "0" at bounding box center [224, 151] width 33 height 13
type input "1"
click at [176, 60] on input "text" at bounding box center [190, 62] width 51 height 10
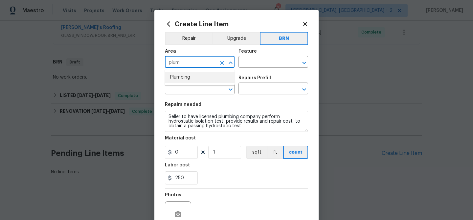
click at [178, 78] on li "Plumbing" at bounding box center [200, 77] width 70 height 11
type input "Plumbing"
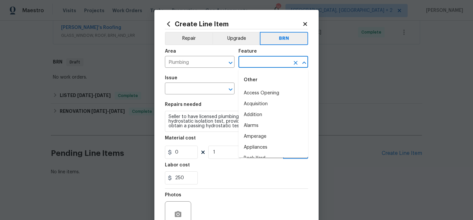
click at [245, 61] on input "text" at bounding box center [263, 62] width 51 height 10
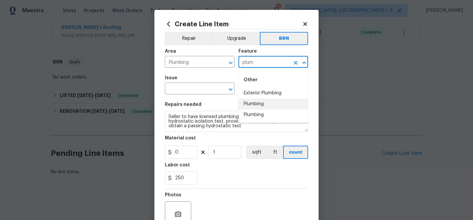
click at [250, 106] on li "Plumbing" at bounding box center [273, 103] width 70 height 11
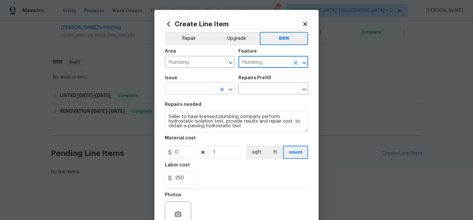
type input "Plumbing"
click at [193, 92] on input "text" at bounding box center [190, 89] width 51 height 10
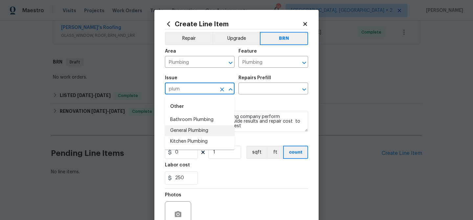
click at [194, 130] on li "General Plumbing" at bounding box center [200, 130] width 70 height 11
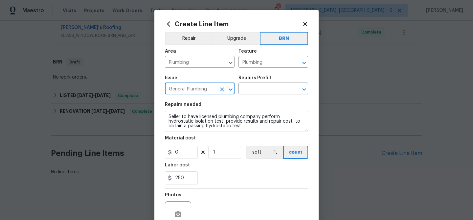
type input "General Plumbing"
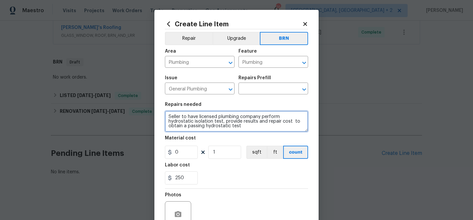
click at [194, 118] on textarea "Seller to have licensed plumbing company perform hydrostatic isolation test, pr…" at bounding box center [236, 121] width 143 height 21
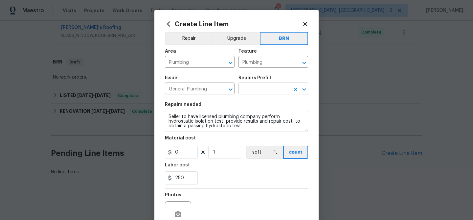
click at [246, 90] on input "text" at bounding box center [263, 89] width 51 height 10
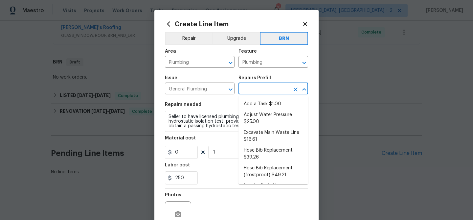
click at [249, 102] on li "Add a Task $1.00" at bounding box center [273, 103] width 70 height 11
type input "Add a Task $1.00"
type textarea "HPM to detail"
type input "1"
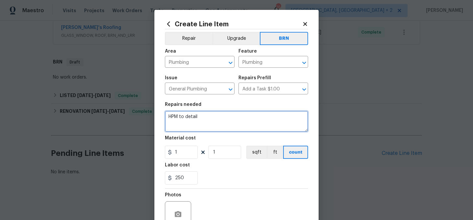
click at [202, 119] on textarea "HPM to detail" at bounding box center [236, 121] width 143 height 21
paste textarea "Seller to have licensed plumbing company perform hydrostatic isolation test, pr…"
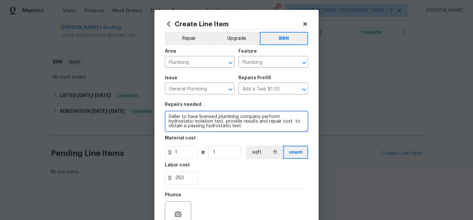
type textarea "Seller to have licensed plumbing company perform hydrostatic isolation test, pr…"
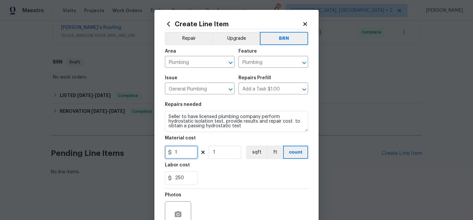
click at [185, 153] on input "1" at bounding box center [181, 151] width 33 height 13
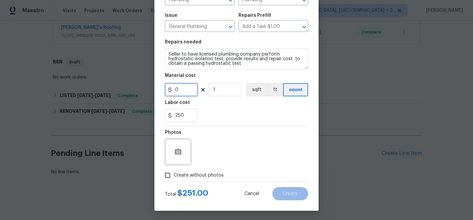
scroll to position [63, 0]
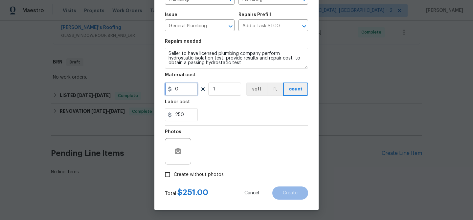
type input "0"
click at [194, 114] on input "250" at bounding box center [181, 114] width 33 height 13
type input "2"
type input "500"
click at [178, 147] on button "button" at bounding box center [178, 151] width 16 height 16
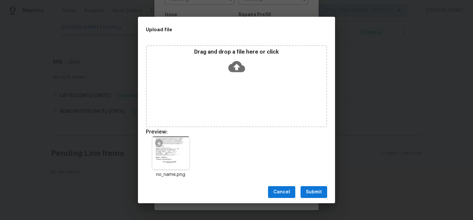
click at [314, 196] on button "Submit" at bounding box center [313, 192] width 27 height 12
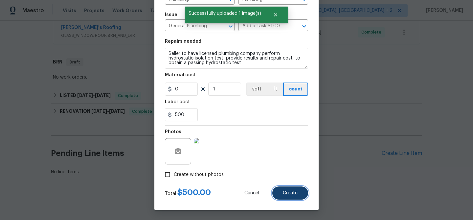
click at [287, 193] on span "Create" at bounding box center [290, 192] width 15 height 5
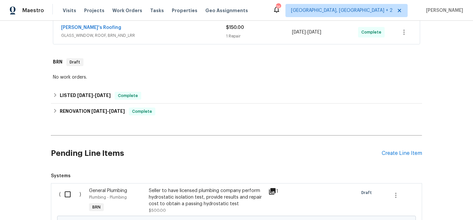
scroll to position [249, 0]
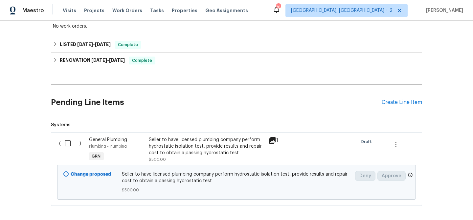
click at [66, 140] on input "checkbox" at bounding box center [70, 143] width 19 height 14
checkbox input "true"
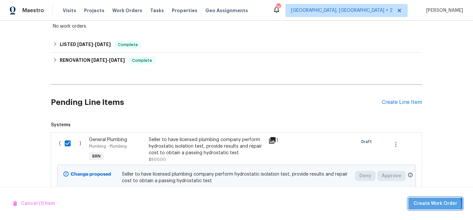
click at [429, 205] on span "Create Work Order" at bounding box center [435, 203] width 44 height 8
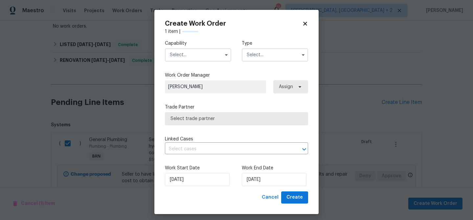
click at [200, 52] on input "text" at bounding box center [198, 54] width 66 height 13
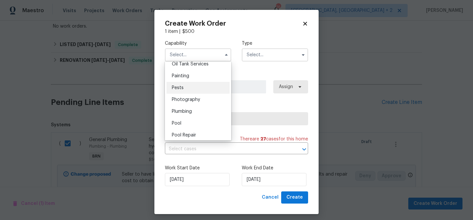
scroll to position [539, 0]
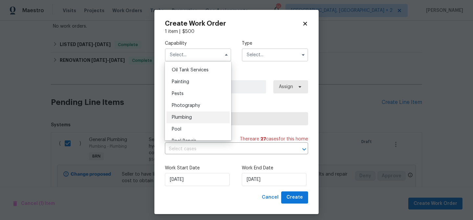
click at [190, 117] on span "Plumbing" at bounding box center [182, 117] width 20 height 5
type input "Plumbing"
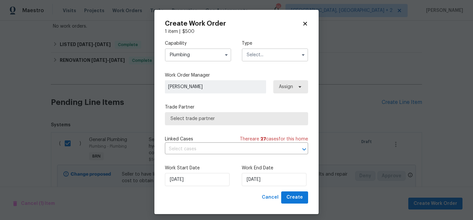
click at [258, 55] on input "text" at bounding box center [275, 54] width 66 height 13
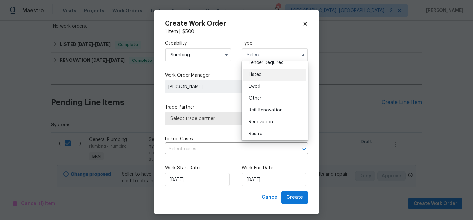
scroll to position [78, 0]
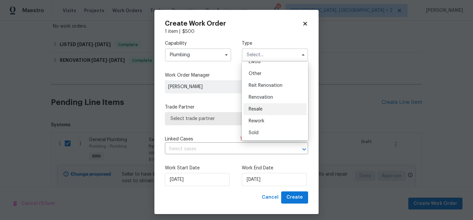
click at [255, 112] on div "Resale" at bounding box center [274, 109] width 63 height 12
type input "Resale"
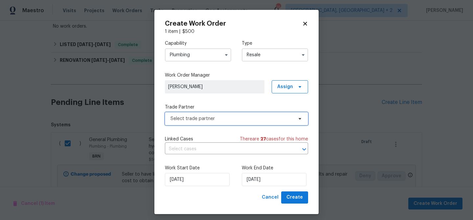
click at [191, 123] on span "Select trade partner" at bounding box center [236, 118] width 143 height 13
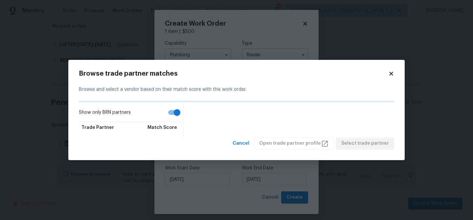
click at [174, 113] on input "Show only BRN partners" at bounding box center [176, 112] width 37 height 12
checkbox input "false"
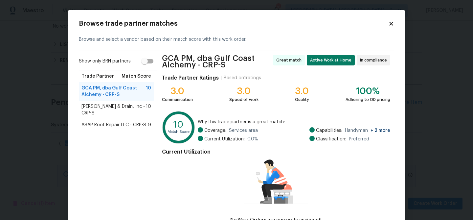
click at [89, 108] on span "Owen Plumbing & Drain, Inc - CRP-S" at bounding box center [113, 109] width 64 height 13
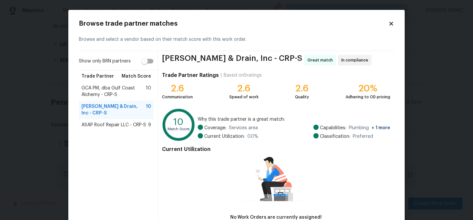
scroll to position [43, 0]
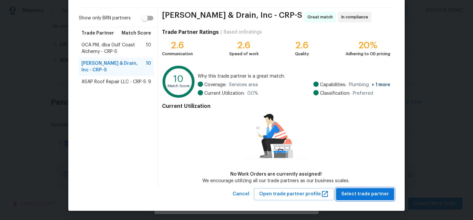
click at [350, 192] on span "Select trade partner" at bounding box center [365, 194] width 48 height 8
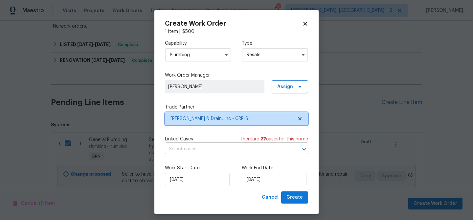
scroll to position [0, 0]
click at [212, 149] on input "text" at bounding box center [227, 149] width 125 height 10
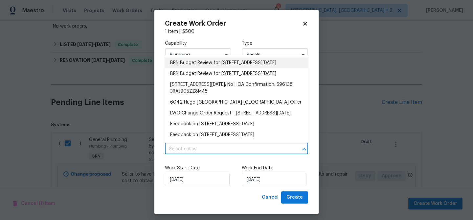
click at [184, 68] on li "BRN Budget Review for 6042 Hugo Dr, Corpus Christi, TX 78412" at bounding box center [236, 62] width 143 height 11
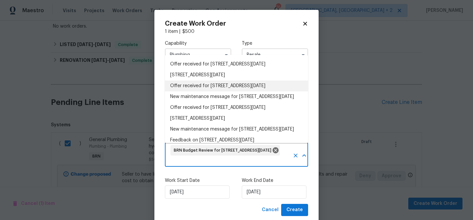
scroll to position [174, 0]
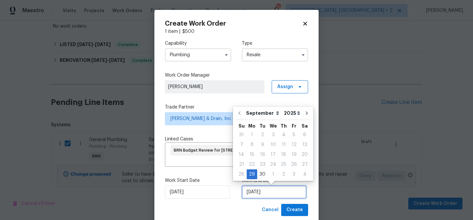
click at [252, 192] on input "29/09/2025" at bounding box center [274, 191] width 65 height 13
click at [271, 172] on div "1" at bounding box center [273, 173] width 11 height 9
type input "01/10/2025"
select select "9"
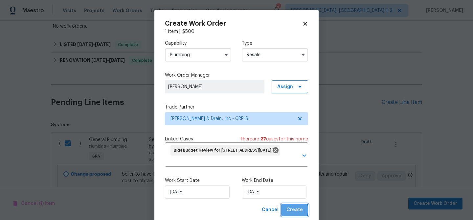
click at [294, 210] on span "Create" at bounding box center [294, 210] width 16 height 8
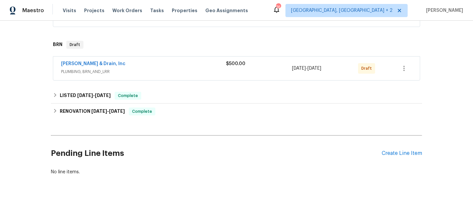
scroll to position [216, 0]
click at [71, 62] on link "Owen Plumbing & Drain, Inc" at bounding box center [93, 63] width 64 height 5
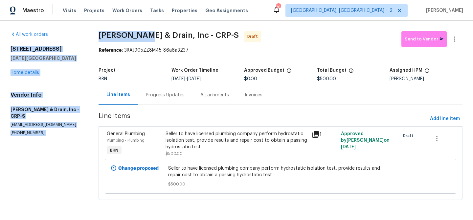
drag, startPoint x: 89, startPoint y: 32, endPoint x: 148, endPoint y: 33, distance: 59.1
click at [148, 33] on div "All work orders 6042 Hugo Dr Corpus Christi, TX 78412 Home details Vendor Info …" at bounding box center [236, 119] width 473 height 197
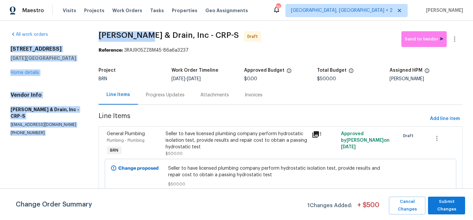
click at [148, 33] on span "Owen Plumbing & Drain, Inc - CRP-S" at bounding box center [168, 35] width 140 height 8
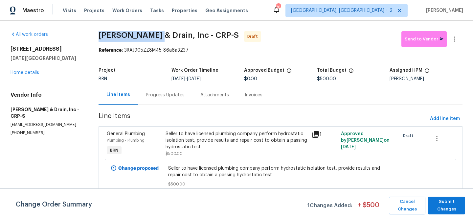
drag, startPoint x: 95, startPoint y: 35, endPoint x: 160, endPoint y: 35, distance: 65.0
click at [160, 35] on div "All work orders 6042 Hugo Dr Corpus Christi, TX 78412 Home details Vendor Info …" at bounding box center [236, 119] width 473 height 197
copy span "Owen Plumbing"
click at [101, 52] on b "Reference:" at bounding box center [110, 50] width 24 height 5
click at [51, 87] on div "All work orders 6042 Hugo Dr Corpus Christi, TX 78412 Home details Vendor Info …" at bounding box center [47, 83] width 72 height 104
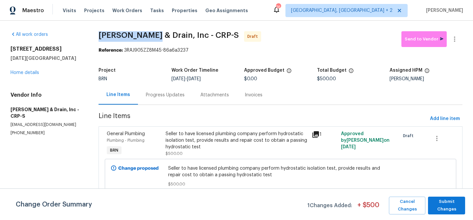
drag, startPoint x: 92, startPoint y: 33, endPoint x: 157, endPoint y: 34, distance: 65.0
click at [157, 34] on div "All work orders 6042 Hugo Dr Corpus Christi, TX 78412 Home details Vendor Info …" at bounding box center [236, 119] width 473 height 197
copy span "Owen Plumbing"
click at [164, 89] on div "Progress Updates" at bounding box center [165, 94] width 54 height 19
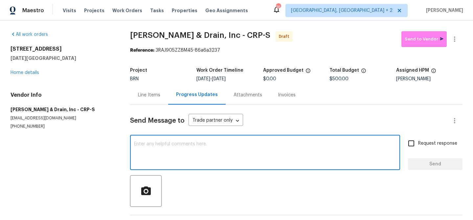
click at [165, 158] on textarea at bounding box center [265, 152] width 262 height 23
paste textarea "Hi, I'm Ananthi from Opendoor. Just wanted to check if you received the WO for …"
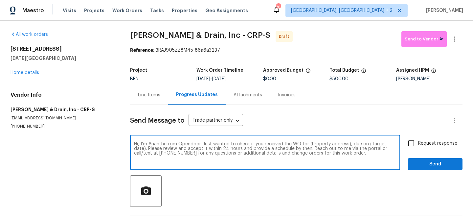
drag, startPoint x: 346, startPoint y: 144, endPoint x: 305, endPoint y: 144, distance: 40.4
click at [305, 144] on textarea "Hi, I'm Ananthi from Opendoor. Just wanted to check if you received the WO for …" at bounding box center [265, 152] width 262 height 23
paste textarea "6042 Hugo Dr, Corpus Christi, TX 78412"
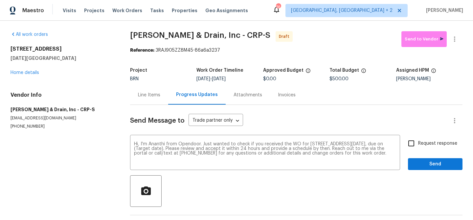
drag, startPoint x: 222, startPoint y: 80, endPoint x: 251, endPoint y: 80, distance: 29.9
click at [251, 80] on div "9/29/2025 - 10/1/2025" at bounding box center [229, 78] width 66 height 5
copy span "[DATE]"
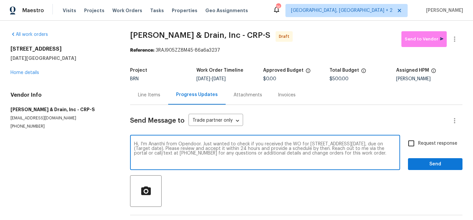
drag, startPoint x: 179, startPoint y: 149, endPoint x: 150, endPoint y: 149, distance: 28.9
click at [150, 149] on textarea "Hi, I'm Ananthi from Opendoor. Just wanted to check if you received the WO for …" at bounding box center [265, 152] width 262 height 23
paste textarea "[DATE]"
type textarea "Hi, I'm Ananthi from Opendoor. Just wanted to check if you received the WO for …"
click at [417, 141] on input "Request response" at bounding box center [411, 143] width 14 height 14
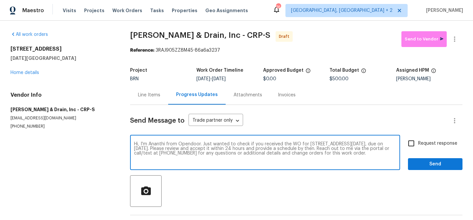
checkbox input "true"
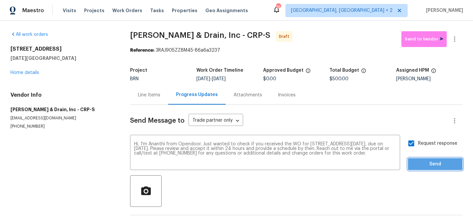
click at [415, 163] on span "Send" at bounding box center [435, 164] width 44 height 8
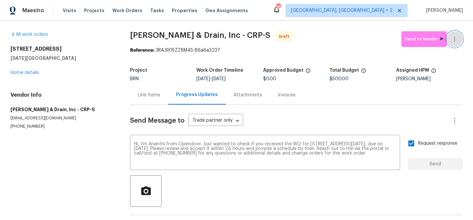
click at [454, 40] on icon "button" at bounding box center [454, 39] width 8 height 8
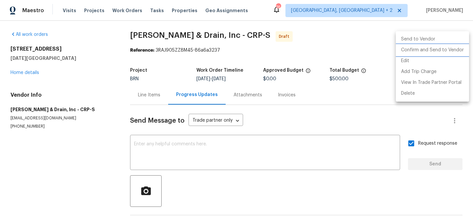
click at [417, 53] on li "Confirm and Send to Vendor" at bounding box center [432, 50] width 73 height 11
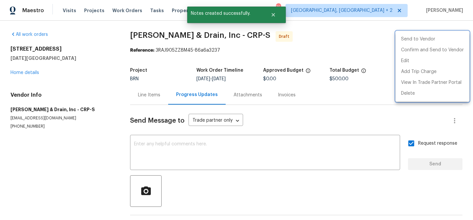
click at [154, 44] on div at bounding box center [236, 110] width 473 height 220
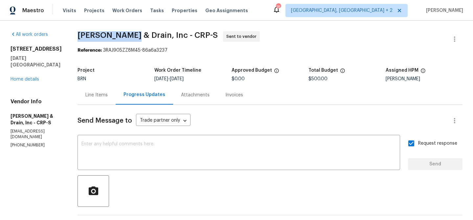
drag, startPoint x: 75, startPoint y: 39, endPoint x: 139, endPoint y: 34, distance: 64.2
click at [139, 34] on div "All work orders 6042 Hugo Dr Corpus Christi, TX 78412 Home details Vendor Info …" at bounding box center [236, 158] width 473 height 275
copy span "Owen Plumbing"
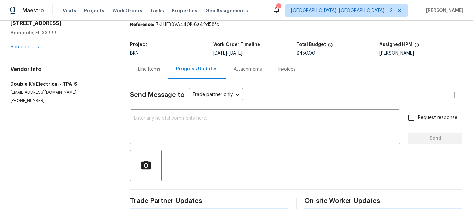
scroll to position [29, 0]
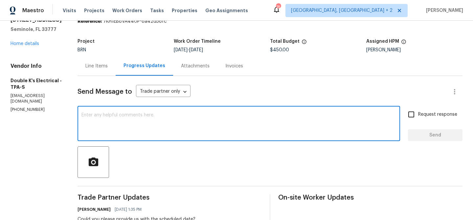
click at [119, 117] on textarea at bounding box center [238, 124] width 314 height 23
click at [22, 105] on div "Vendor Info Double K's Electrical - TPA-S [EMAIL_ADDRESS][DOMAIN_NAME] [PHONE_N…" at bounding box center [36, 88] width 51 height 50
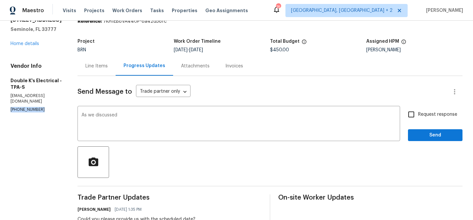
click at [22, 105] on div "Vendor Info Double K's Electrical - TPA-S [EMAIL_ADDRESS][DOMAIN_NAME] [PHONE_N…" at bounding box center [36, 88] width 51 height 50
copy p "[PHONE_NUMBER]"
click at [141, 116] on textarea "As we discussed" at bounding box center [238, 124] width 314 height 23
paste textarea "[PHONE_NUMBER]"
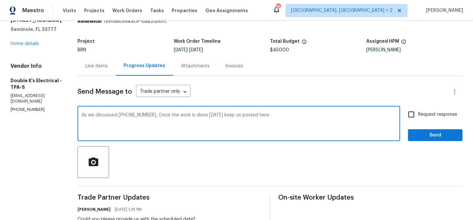
type textarea "As we discussed [PHONE_NUMBER], Once the work is done [DATE] keep us posted here"
click at [417, 117] on input "Request response" at bounding box center [411, 114] width 14 height 14
checkbox input "true"
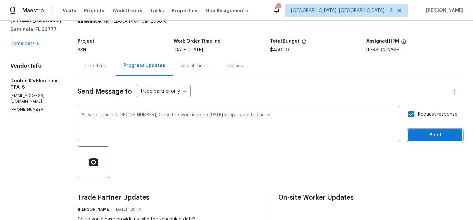
click at [412, 134] on button "Send" at bounding box center [435, 135] width 54 height 12
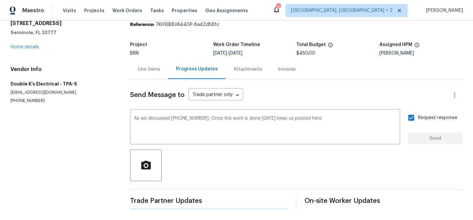
scroll to position [0, 0]
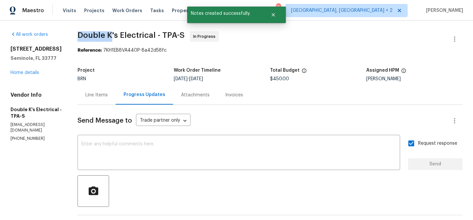
drag, startPoint x: 79, startPoint y: 36, endPoint x: 114, endPoint y: 35, distance: 35.1
click at [114, 35] on div "All work orders [STREET_ADDRESS] Home details Vendor Info Double K's Electrical…" at bounding box center [236, 187] width 473 height 333
copy span "Double K"
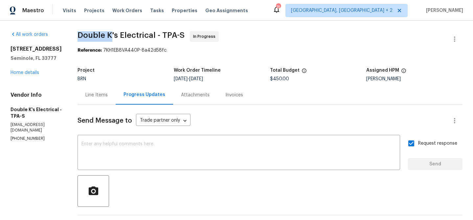
copy span "Double K"
click at [30, 75] on link "Home details" at bounding box center [25, 72] width 29 height 5
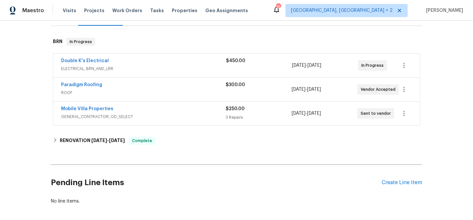
scroll to position [107, 0]
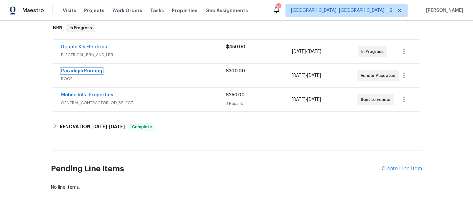
click at [75, 71] on link "Paradigm Roofing" at bounding box center [81, 71] width 41 height 5
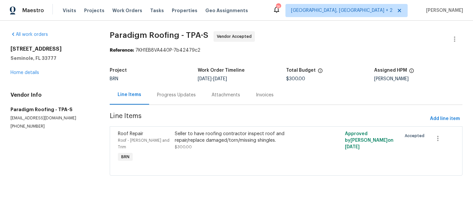
click at [173, 92] on div "Progress Updates" at bounding box center [176, 95] width 39 height 7
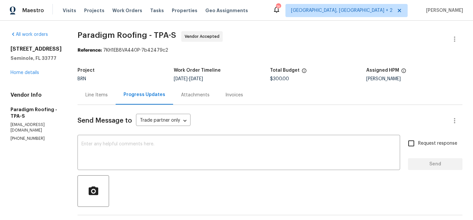
click at [97, 97] on div "Line Items" at bounding box center [96, 95] width 22 height 7
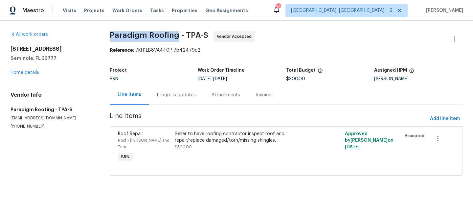
drag, startPoint x: 105, startPoint y: 37, endPoint x: 178, endPoint y: 34, distance: 73.3
click at [178, 34] on div "All work orders [STREET_ADDRESS] Home details Vendor Info Paradigm Roofing - TP…" at bounding box center [236, 107] width 473 height 173
copy span "Paradigm Roofing"
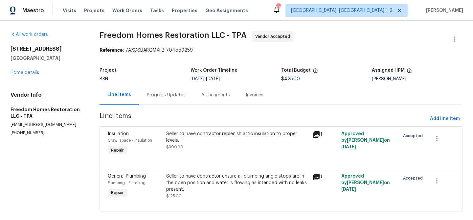
click at [197, 144] on div "Seller to have contractor replenish attic insulation to proper levels. $300.00" at bounding box center [237, 140] width 142 height 20
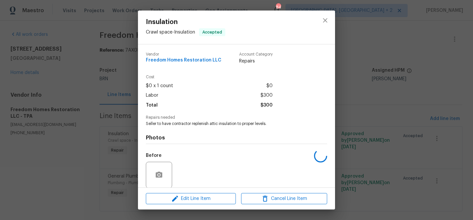
scroll to position [50, 0]
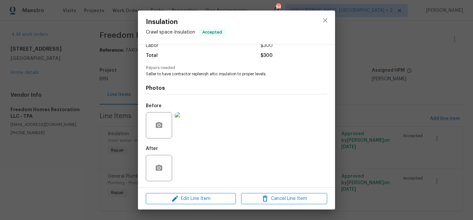
click at [87, 114] on div "Insulation Crawl space - Insulation Accepted Vendor Freedom Homes Restoration L…" at bounding box center [236, 110] width 473 height 220
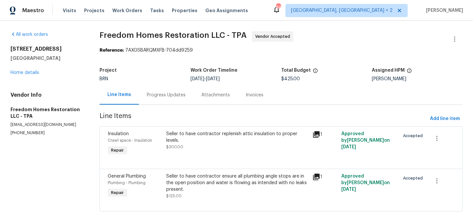
click at [180, 146] on span "$300.00" at bounding box center [174, 147] width 17 height 4
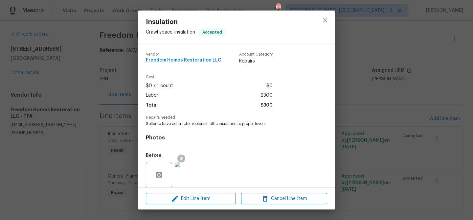
scroll to position [48, 0]
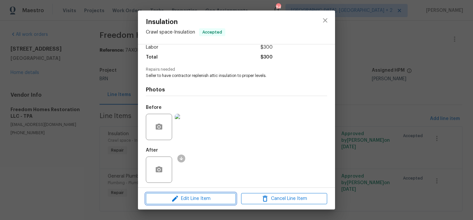
click at [181, 199] on span "Edit Line Item" at bounding box center [191, 198] width 86 height 8
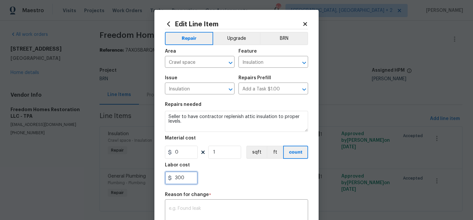
click at [184, 179] on input "300" at bounding box center [181, 177] width 33 height 13
type input "3"
type input "1125"
click at [285, 51] on div "Feature" at bounding box center [273, 53] width 70 height 9
click at [284, 47] on div "Area Crawl space ​ Feature Insulation ​" at bounding box center [236, 58] width 143 height 27
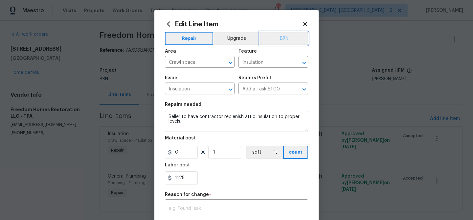
click at [277, 40] on button "BRN" at bounding box center [284, 38] width 48 height 13
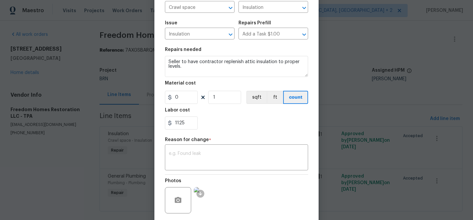
scroll to position [104, 0]
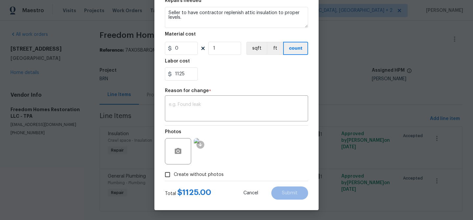
click at [233, 125] on div "Repair Upgrade BRN Area Crawl space ​ Feature Insulation ​ Issue Insulation ​ R…" at bounding box center [236, 52] width 143 height 255
click at [232, 103] on textarea at bounding box center [236, 109] width 135 height 14
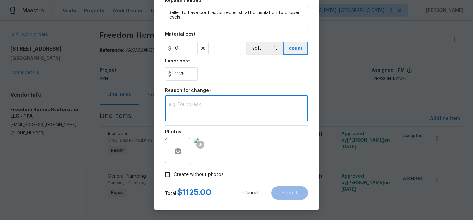
paste textarea "(AM) Updated per BR approval"
type textarea "(AM) Updated per BR approval"
click at [291, 197] on button "Submit" at bounding box center [289, 192] width 37 height 13
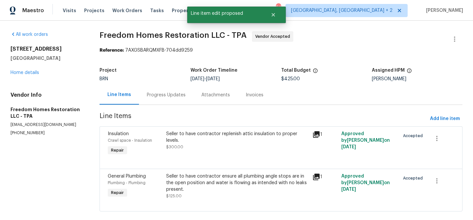
scroll to position [0, 0]
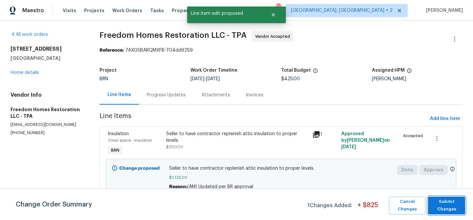
click at [444, 205] on span "Submit Changes" at bounding box center [446, 205] width 31 height 15
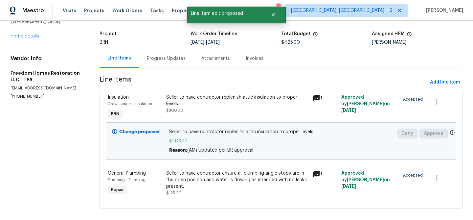
scroll to position [44, 0]
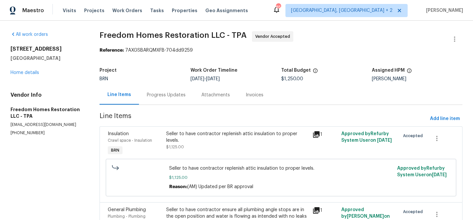
click at [159, 90] on div "Progress Updates" at bounding box center [166, 94] width 54 height 19
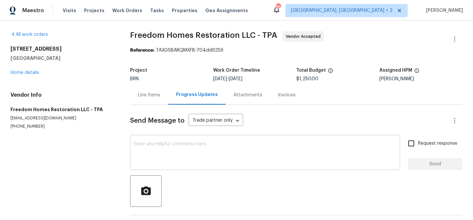
scroll to position [21, 0]
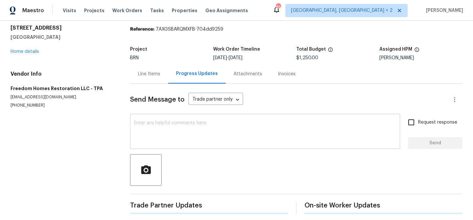
click at [137, 141] on textarea at bounding box center [265, 131] width 262 height 23
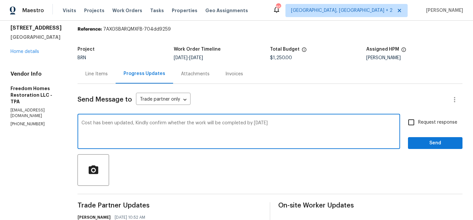
type textarea "Cost has been updated, Kindly confirm whether the work will be completed by Tod…"
click at [413, 128] on input "Request response" at bounding box center [411, 122] width 14 height 14
checkbox input "true"
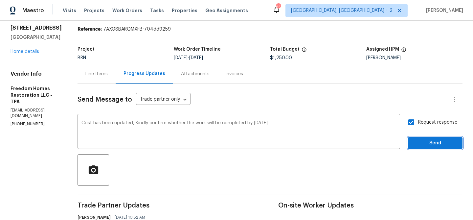
click at [418, 145] on span "Send" at bounding box center [435, 143] width 44 height 8
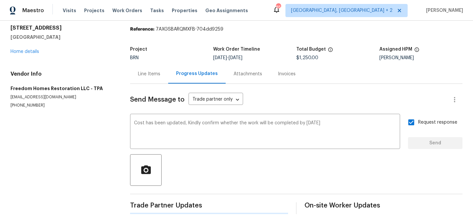
scroll to position [0, 0]
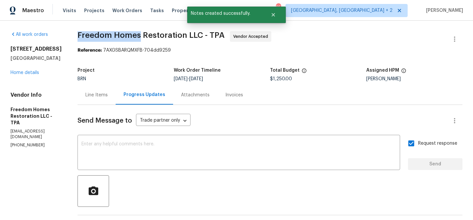
drag, startPoint x: 76, startPoint y: 35, endPoint x: 141, endPoint y: 35, distance: 65.0
copy span "Freedom Homes"
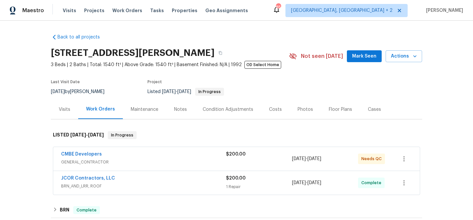
scroll to position [38, 0]
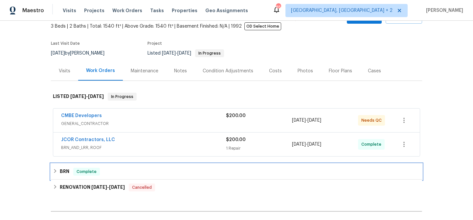
click at [67, 176] on div "BRN Complete" at bounding box center [236, 171] width 371 height 16
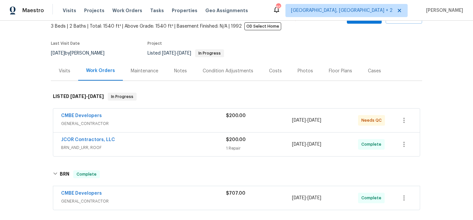
click at [76, 190] on span "CMBE Developers" at bounding box center [81, 193] width 41 height 7
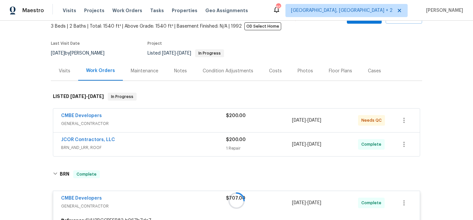
click at [74, 199] on div at bounding box center [236, 200] width 371 height 74
click at [85, 198] on div at bounding box center [236, 200] width 371 height 74
click at [80, 198] on div at bounding box center [236, 200] width 371 height 74
click at [71, 198] on link "CMBE Developers" at bounding box center [81, 198] width 41 height 5
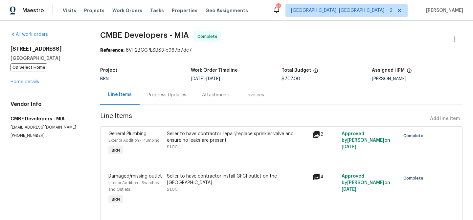
drag, startPoint x: 368, startPoint y: 80, endPoint x: 417, endPoint y: 79, distance: 48.9
click at [417, 79] on div "Project BRN Work Order Timeline 9/11/2025 - 9/19/2025 Total Budget $707.00 Assi…" at bounding box center [281, 74] width 362 height 21
copy div "Assigned HPM Alex Baquerizo"
click at [393, 77] on div "Alex Baquerizo" at bounding box center [417, 78] width 91 height 5
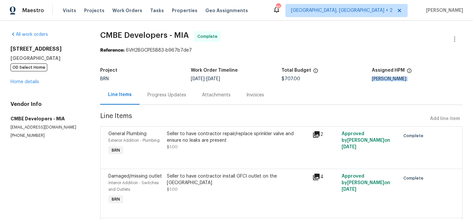
click at [393, 77] on div "Alex Baquerizo" at bounding box center [417, 78] width 91 height 5
copy div "Alex Baquerizo"
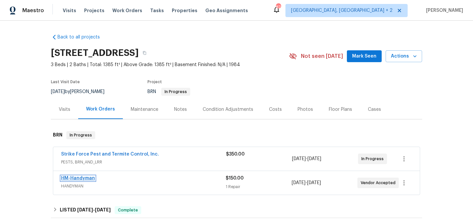
click at [72, 177] on link "HM-Handyman" at bounding box center [78, 178] width 34 height 5
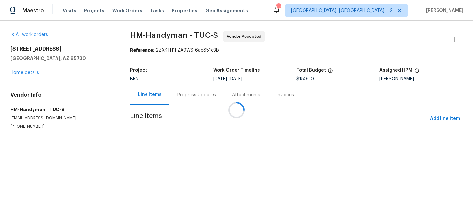
click at [171, 92] on div at bounding box center [236, 110] width 473 height 220
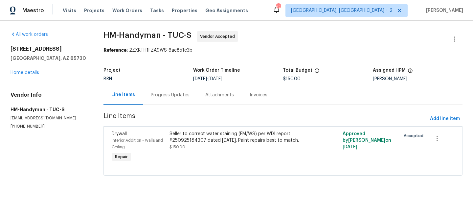
click at [168, 93] on div "Progress Updates" at bounding box center [170, 95] width 39 height 7
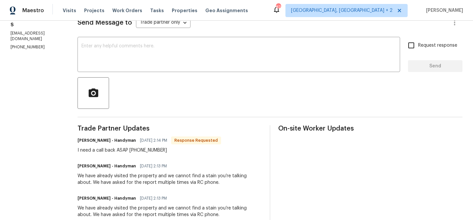
scroll to position [103, 0]
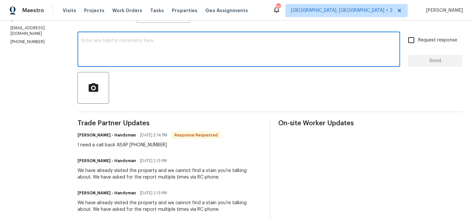
click at [142, 53] on textarea at bounding box center [238, 49] width 314 height 23
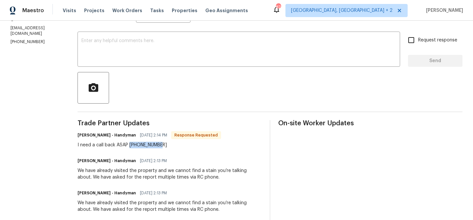
drag, startPoint x: 134, startPoint y: 146, endPoint x: 196, endPoint y: 146, distance: 61.7
click at [196, 146] on div "I need a call back ASAP [PHONE_NUMBER]" at bounding box center [148, 144] width 143 height 7
copy div "[PHONE_NUMBER]"
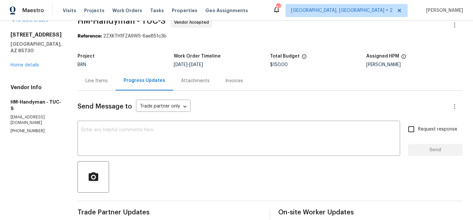
scroll to position [0, 0]
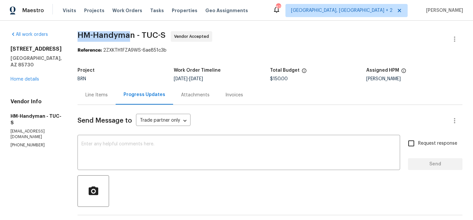
drag, startPoint x: 82, startPoint y: 33, endPoint x: 138, endPoint y: 33, distance: 56.1
drag, startPoint x: 139, startPoint y: 33, endPoint x: 81, endPoint y: 33, distance: 57.5
copy span "HM-Handyman"
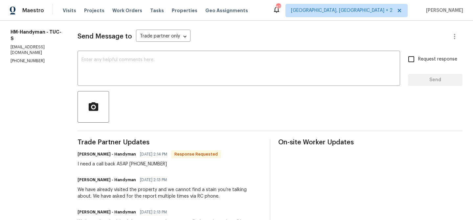
scroll to position [224, 0]
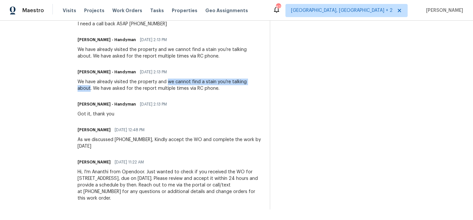
drag, startPoint x: 174, startPoint y: 82, endPoint x: 97, endPoint y: 89, distance: 77.5
click at [96, 89] on div "We have already visited the property and we cannot find a stain you’re talking …" at bounding box center [169, 84] width 184 height 13
copy div "we cannot find a stain you’re talking about"
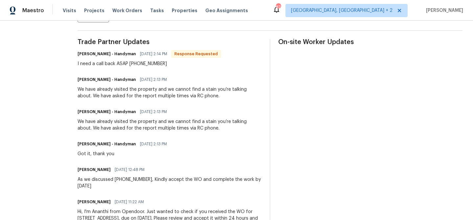
click at [167, 78] on span "[DATE] 2:13 PM" at bounding box center [153, 79] width 27 height 7
drag, startPoint x: 172, startPoint y: 90, endPoint x: 221, endPoint y: 90, distance: 48.6
click at [221, 90] on div "We have already visited the property and we cannot find a stain you’re talking …" at bounding box center [169, 92] width 184 height 13
copy div "we cannot find a stain"
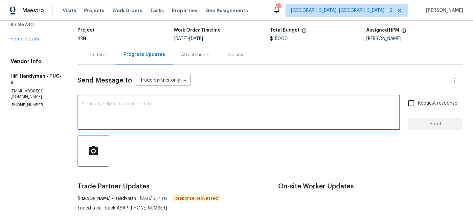
click at [102, 108] on textarea at bounding box center [238, 112] width 314 height 23
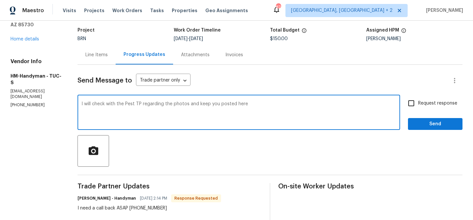
type textarea "I will check with the Pest TP regarding the photos and keep you posted here"
click at [417, 104] on input "Request response" at bounding box center [411, 103] width 14 height 14
checkbox input "true"
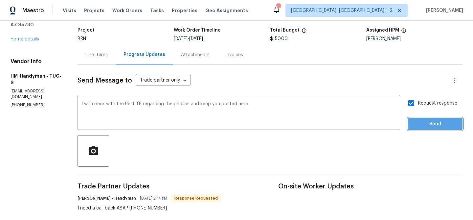
click at [415, 128] on button "Send" at bounding box center [435, 124] width 54 height 12
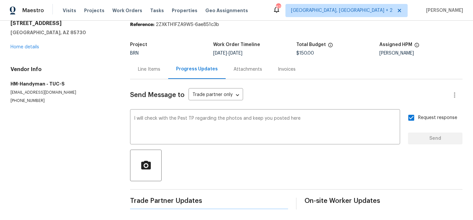
scroll to position [0, 0]
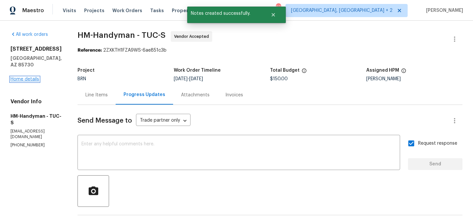
click at [20, 77] on link "Home details" at bounding box center [25, 79] width 29 height 5
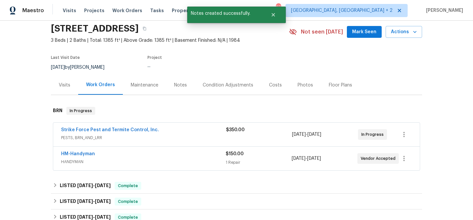
scroll to position [53, 0]
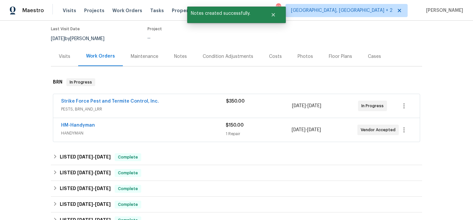
click at [85, 98] on span "Strike Force Pest and Termite Control, Inc." at bounding box center [110, 101] width 98 height 7
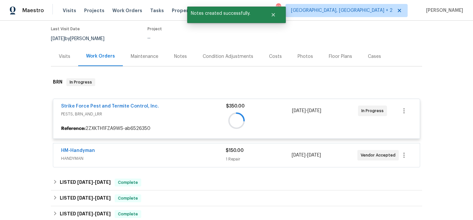
click at [95, 108] on div at bounding box center [236, 121] width 371 height 98
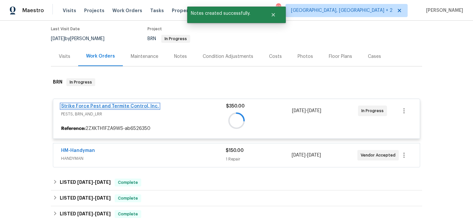
click at [89, 106] on link "Strike Force Pest and Termite Control, Inc." at bounding box center [110, 106] width 98 height 5
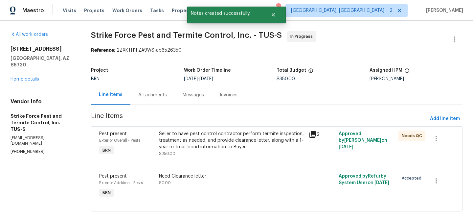
click at [160, 98] on div "Attachments" at bounding box center [152, 94] width 44 height 19
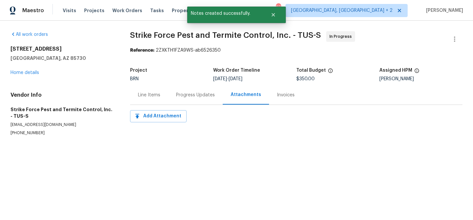
click at [197, 88] on div "Progress Updates" at bounding box center [195, 94] width 54 height 19
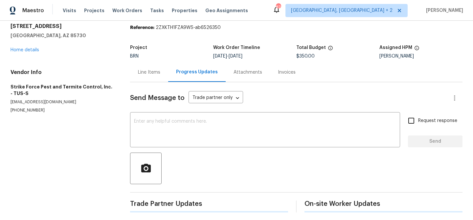
scroll to position [26, 0]
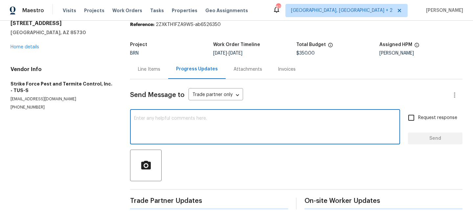
click at [150, 126] on textarea at bounding box center [265, 127] width 262 height 23
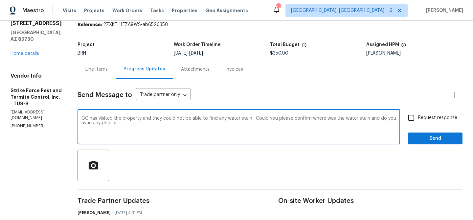
type textarea "GC has visited the property and they could not be able to find any water stain …"
click at [109, 119] on textarea "GC has visited the property and they could not be able to find any water stain …" at bounding box center [238, 127] width 314 height 23
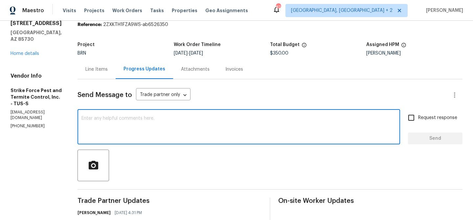
paste textarea "GC has visited the property but was unable to locate any water stains. Could yo…"
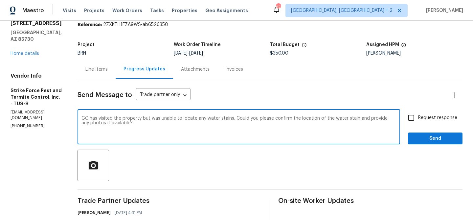
type textarea "GC has visited the property but was unable to locate any water stains. Could yo…"
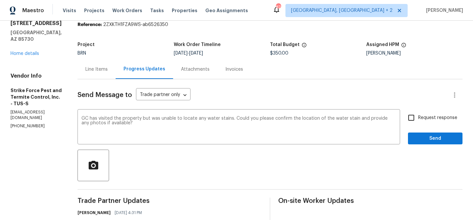
click at [419, 118] on span "Request response" at bounding box center [437, 117] width 39 height 7
click at [418, 118] on input "Request response" at bounding box center [411, 118] width 14 height 14
checkbox input "true"
click at [426, 139] on span "Send" at bounding box center [435, 138] width 44 height 8
